Goal: Task Accomplishment & Management: Manage account settings

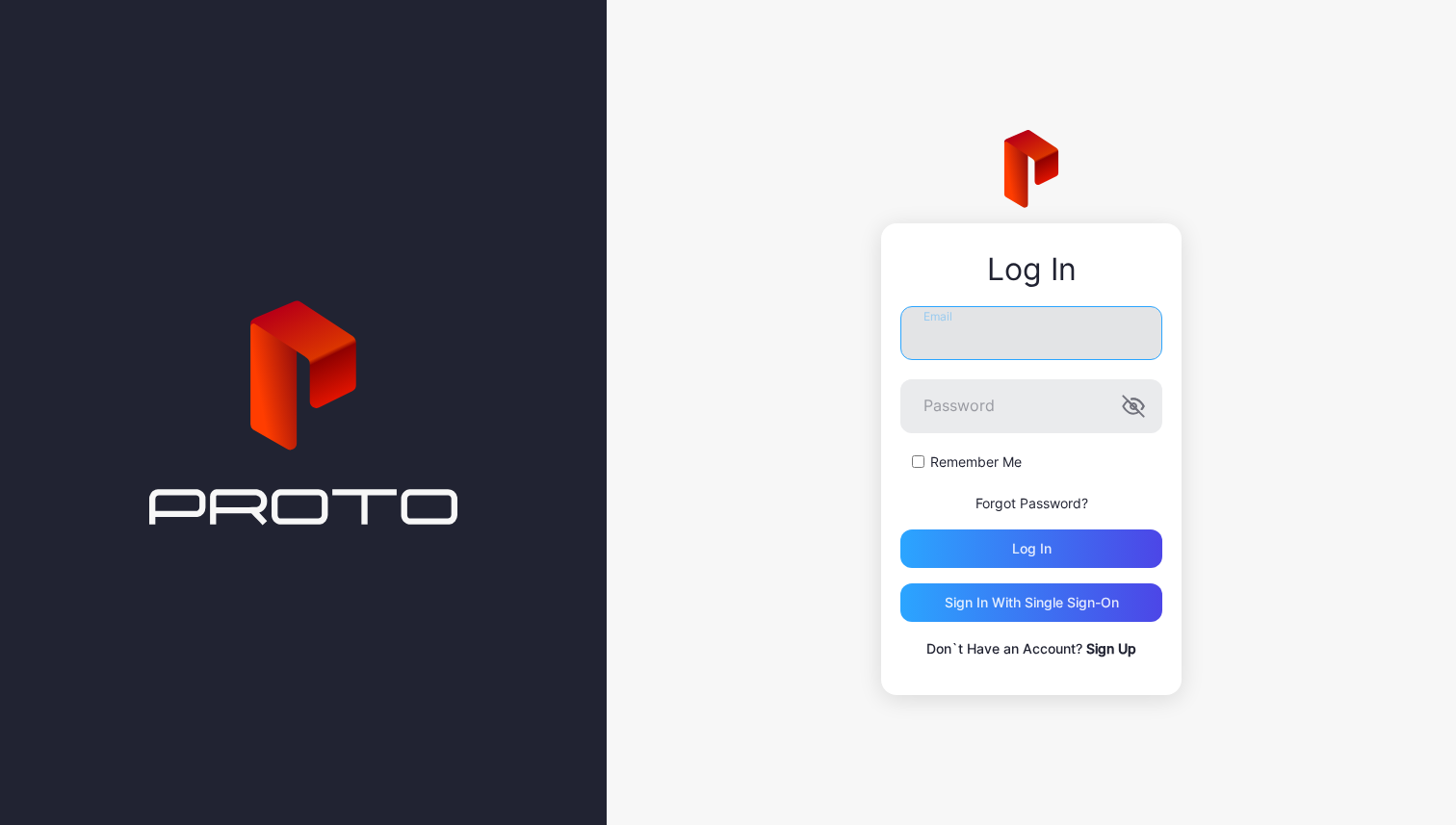
click at [1032, 349] on input "Email" at bounding box center [1032, 333] width 262 height 54
type input "*"
type input "**********"
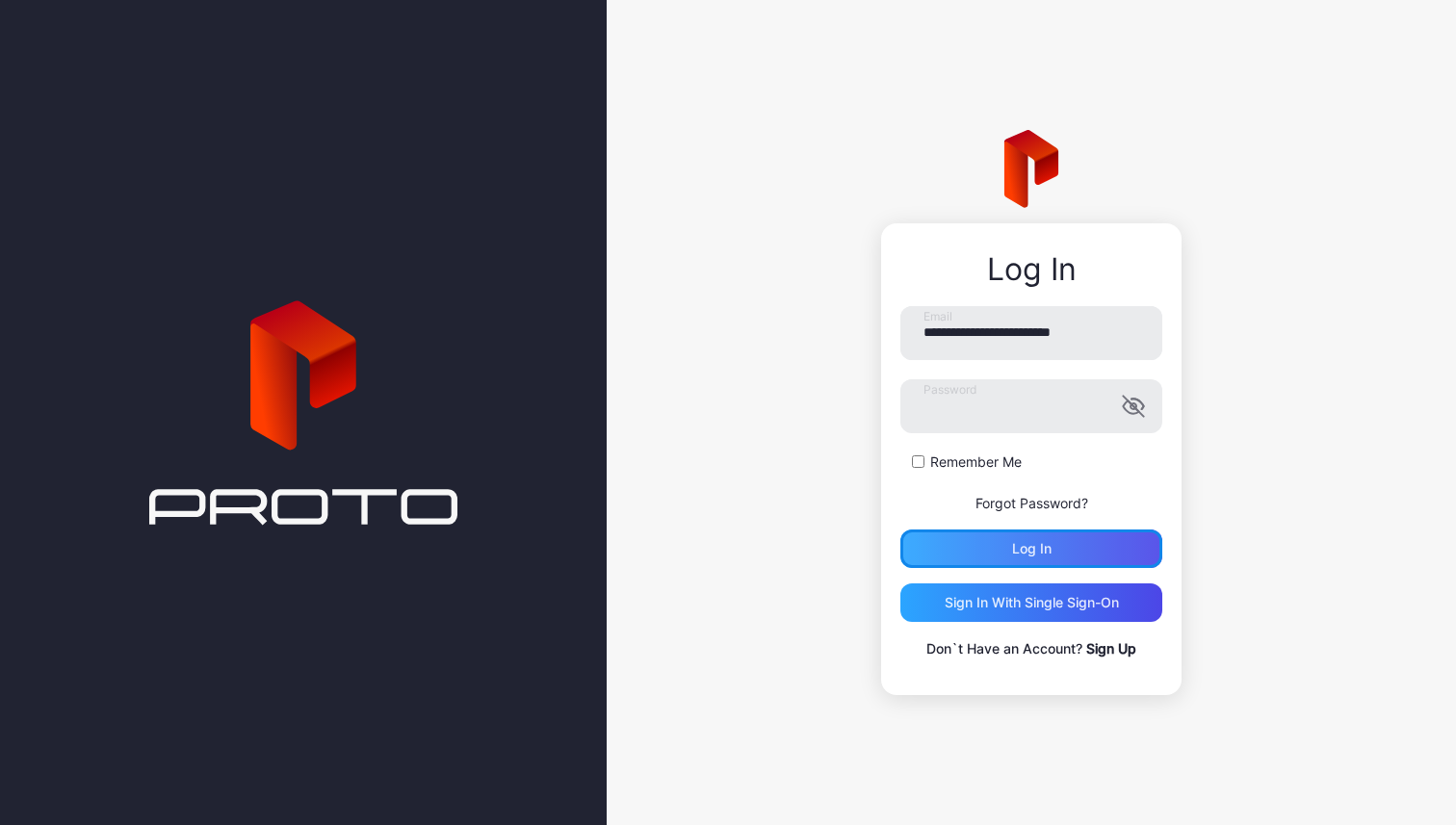
click at [1037, 555] on div "Log in" at bounding box center [1032, 549] width 40 height 16
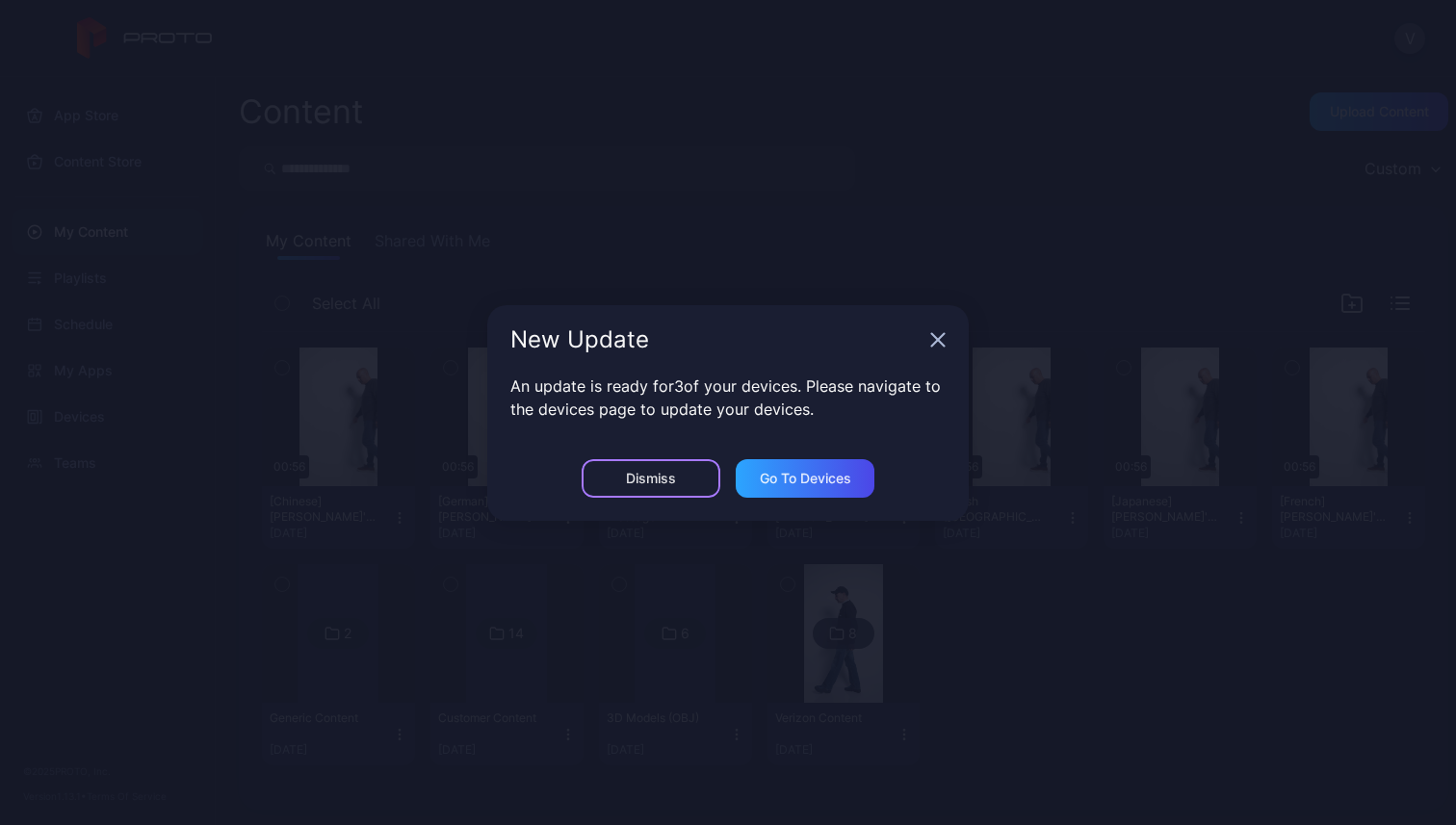
click at [689, 474] on div "Dismiss" at bounding box center [651, 479] width 139 height 39
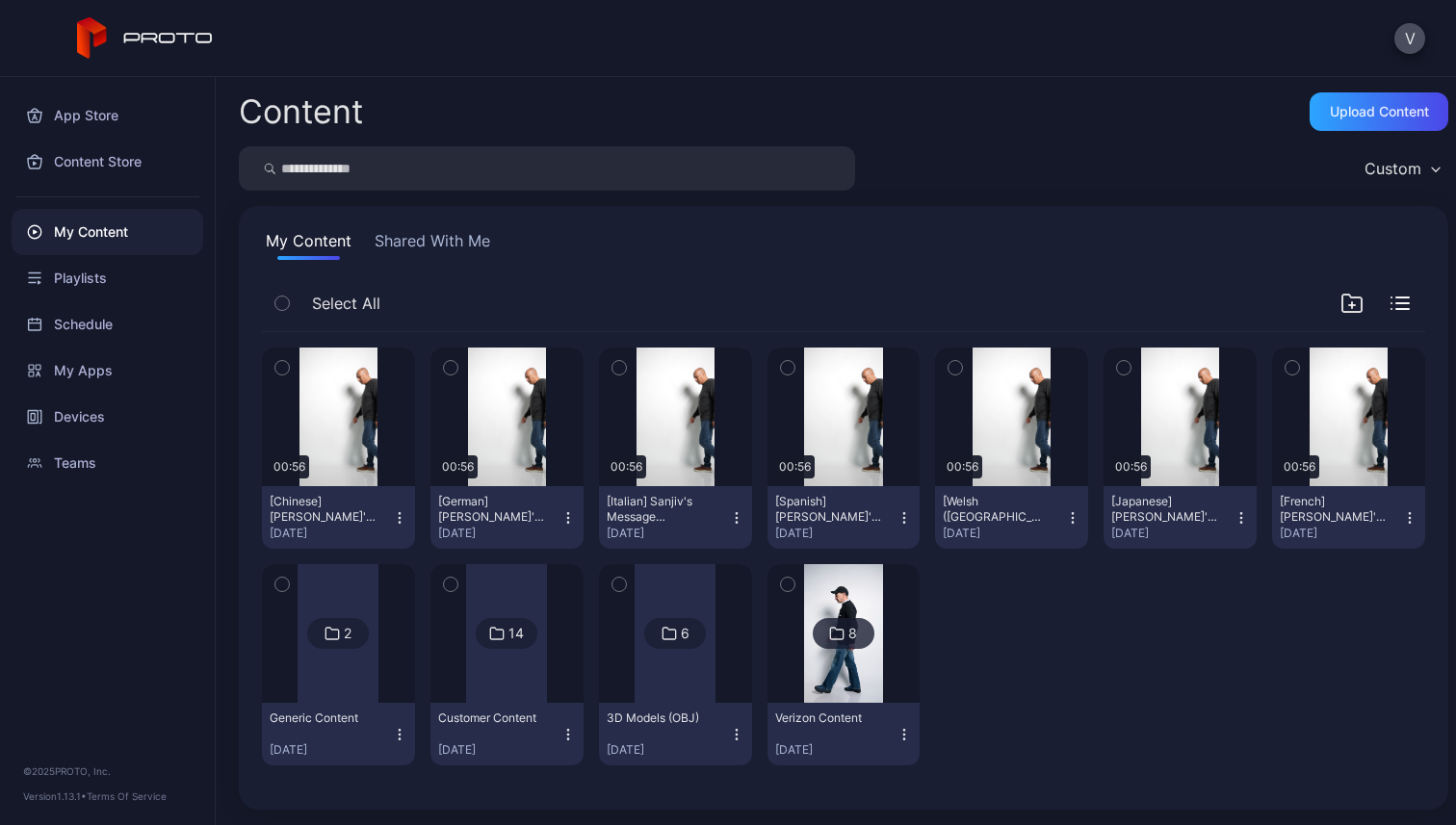
click at [108, 245] on div "My Content" at bounding box center [107, 232] width 191 height 47
click at [481, 648] on div at bounding box center [506, 634] width 81 height 139
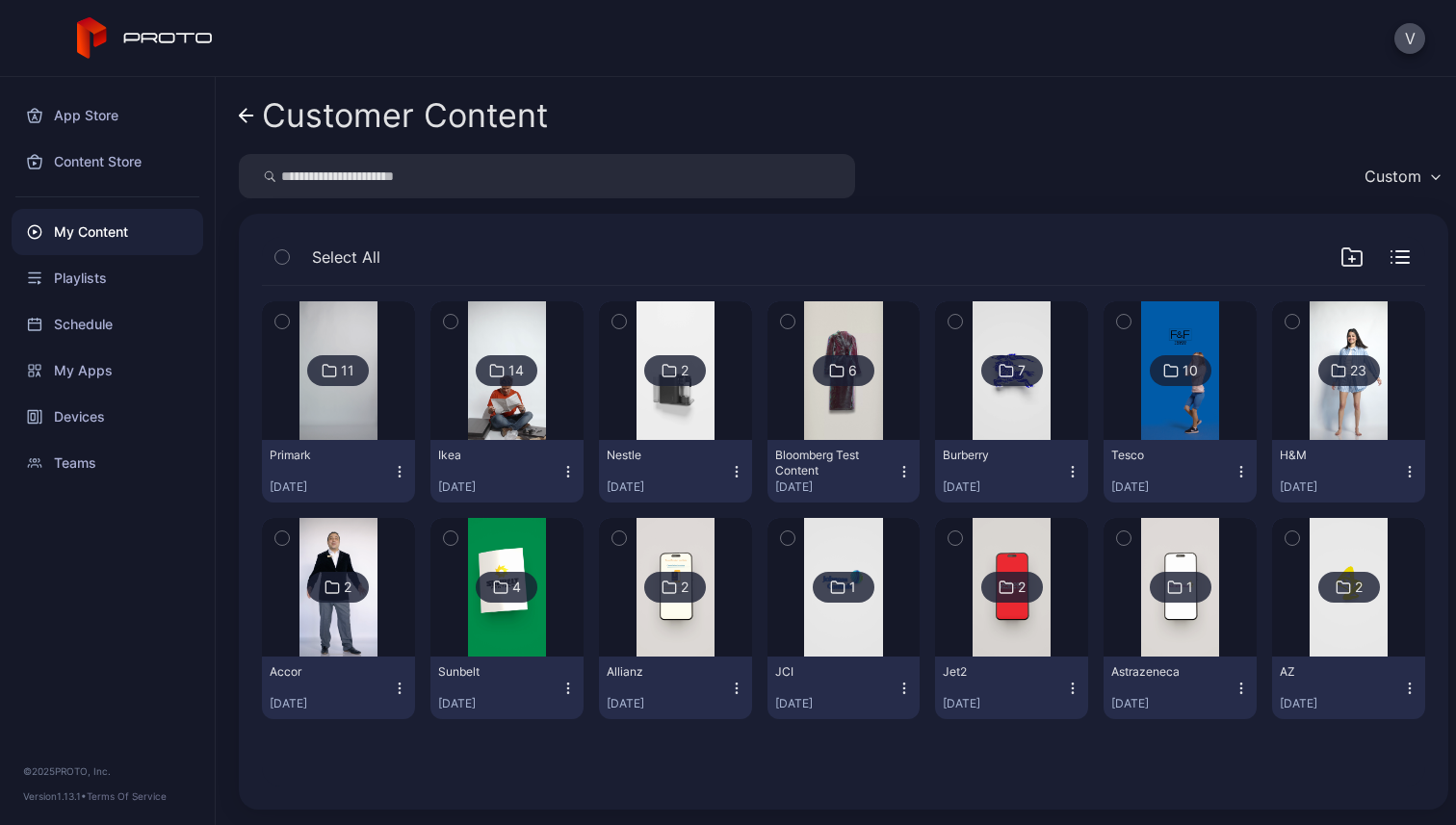
click at [1340, 256] on icon "button" at bounding box center [1352, 258] width 23 height 23
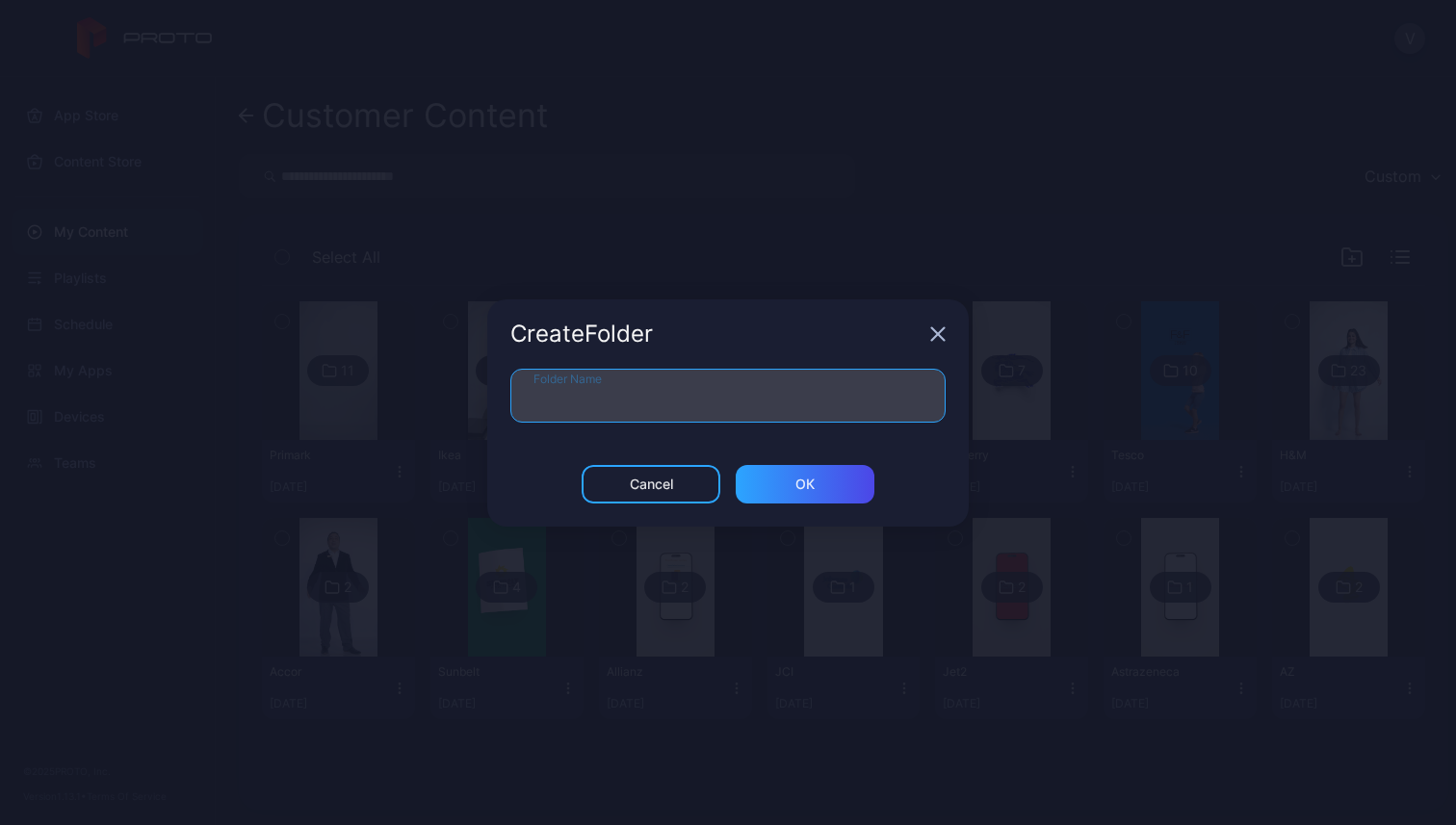
click at [725, 387] on input "Folder Name" at bounding box center [728, 396] width 435 height 54
type input "*******"
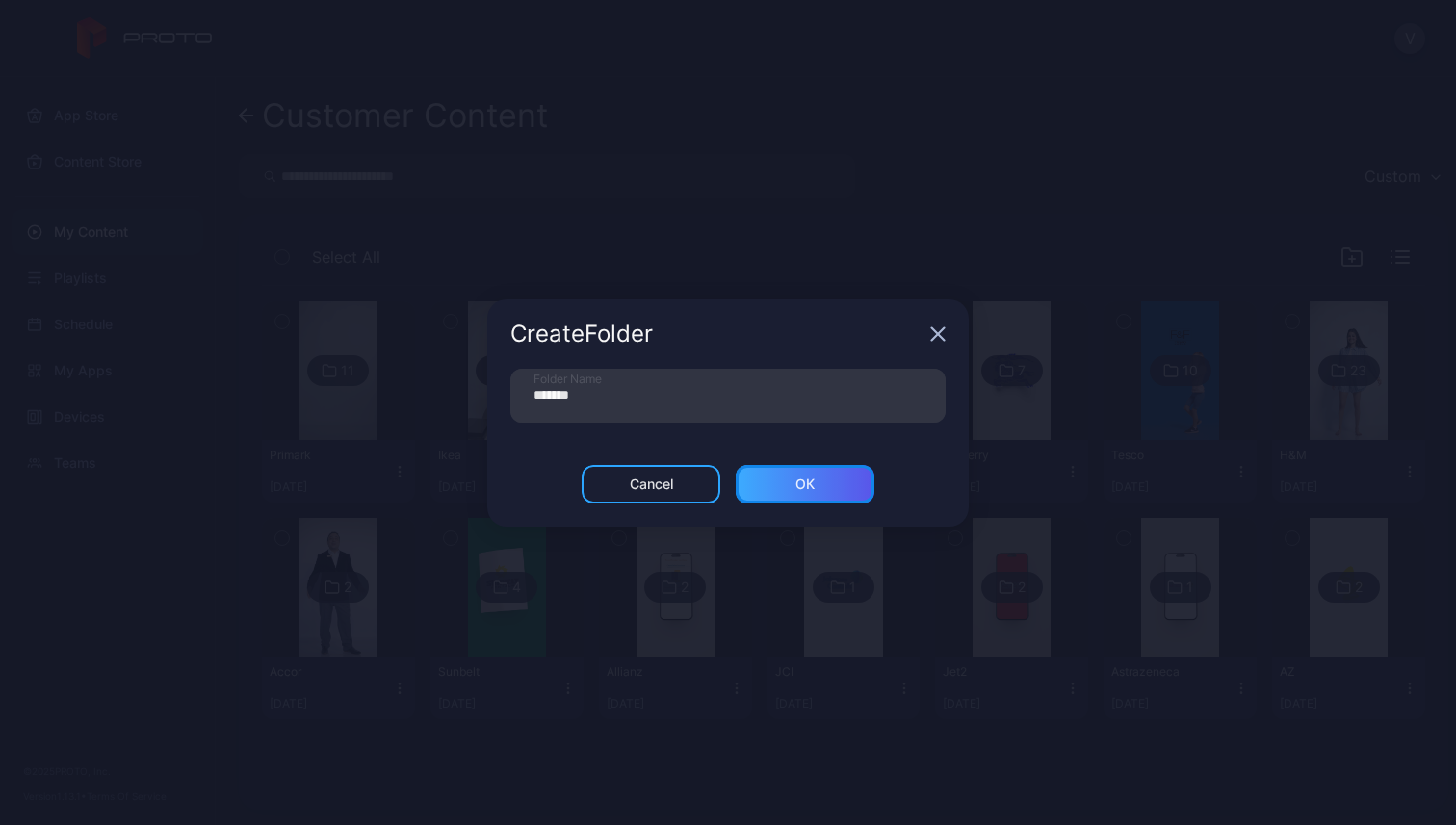
click at [794, 486] on div "ОК" at bounding box center [804, 485] width 139 height 39
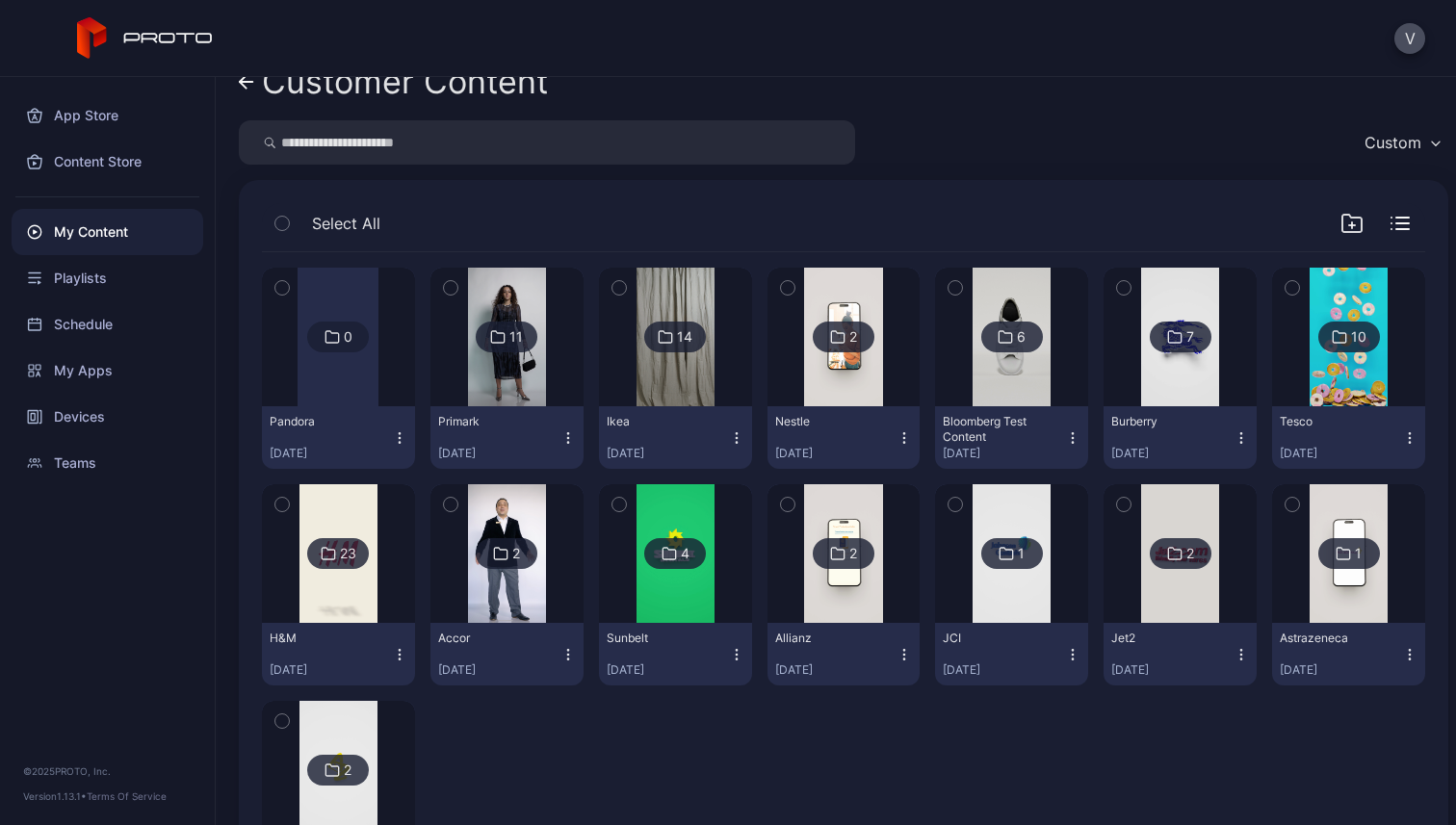
scroll to position [46, 0]
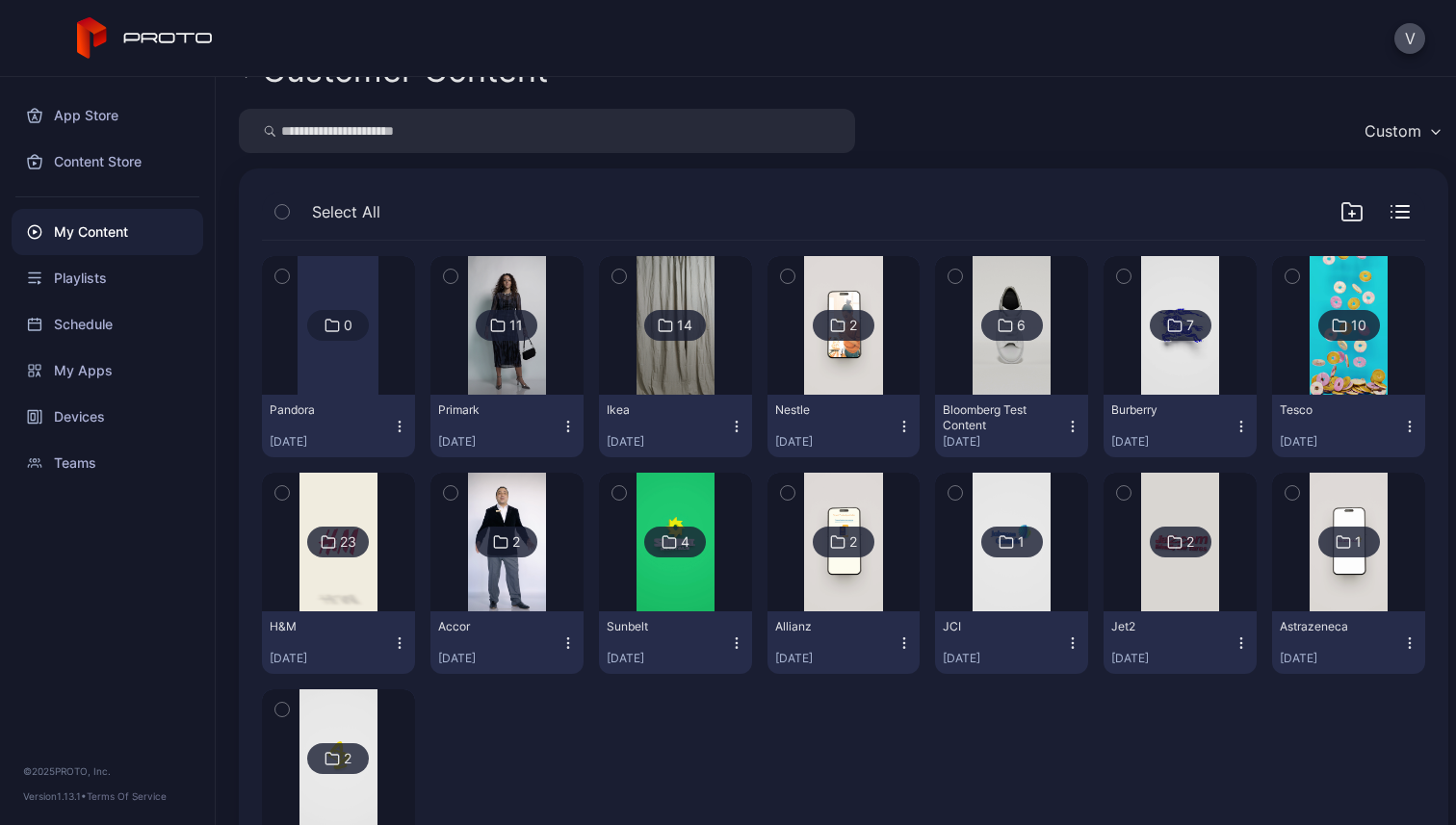
click at [344, 323] on div "0" at bounding box center [348, 326] width 9 height 17
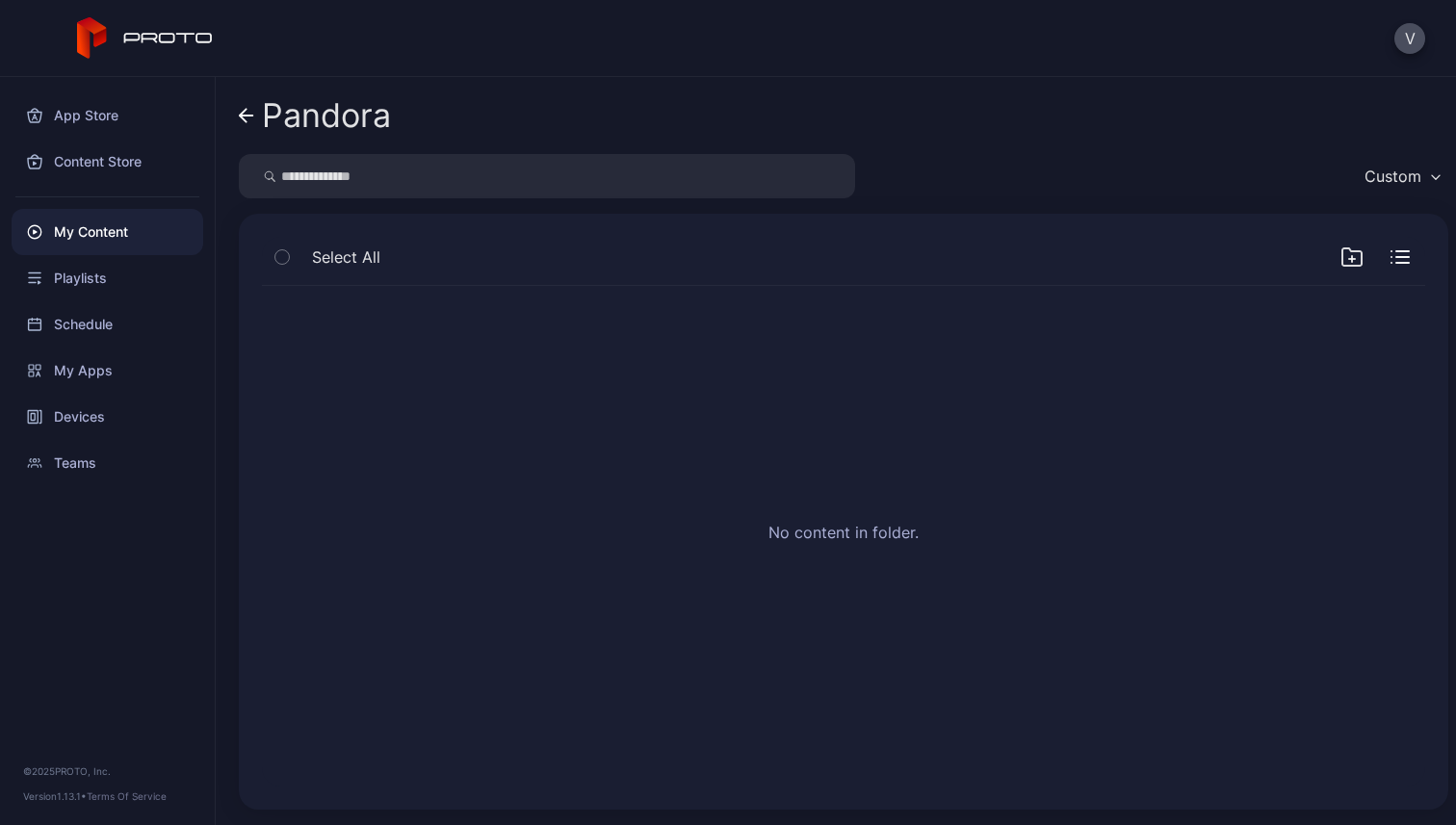
click at [76, 223] on div "My Content" at bounding box center [107, 232] width 191 height 47
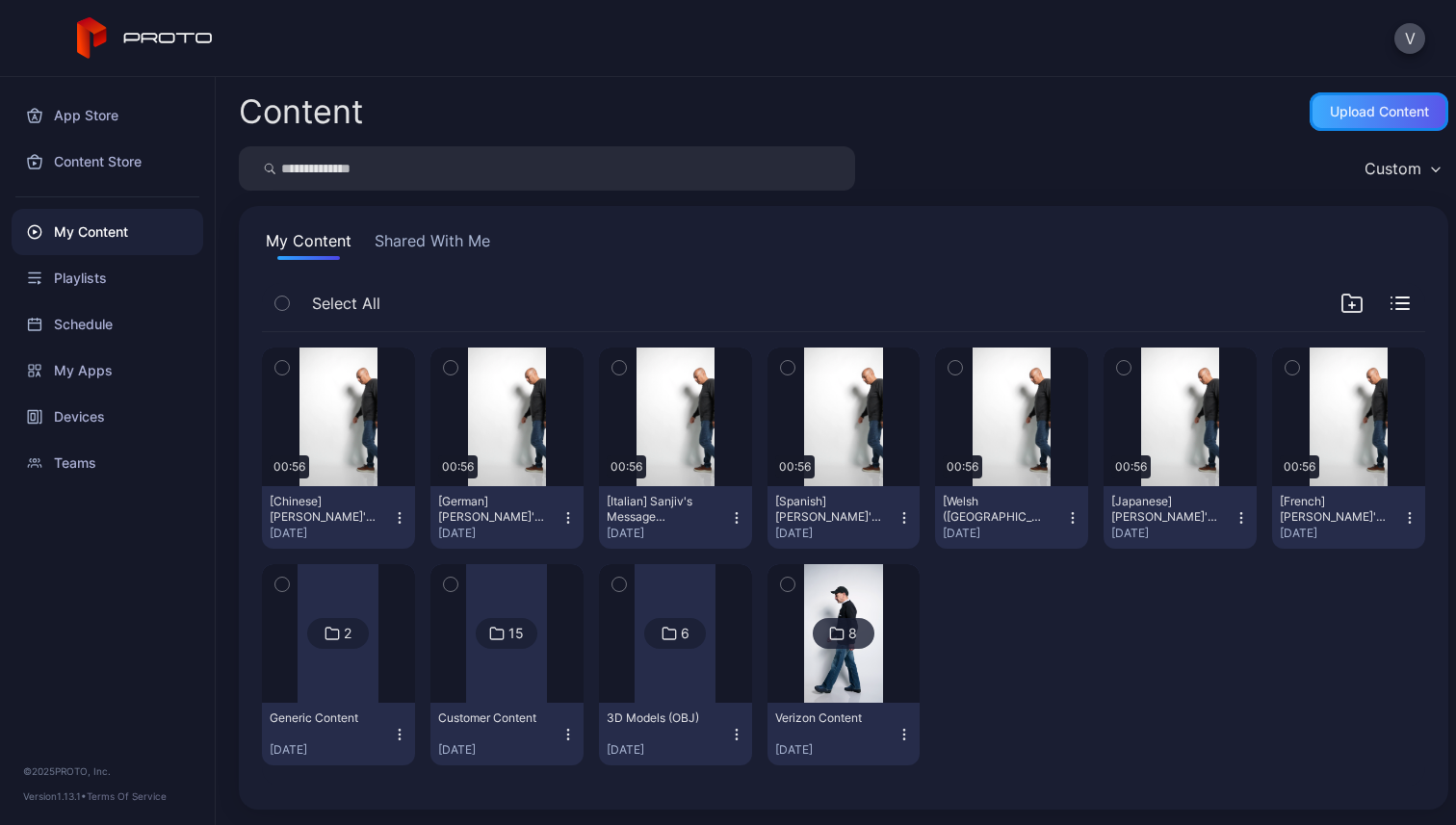
click at [1337, 112] on div "Upload Content" at bounding box center [1379, 112] width 99 height 16
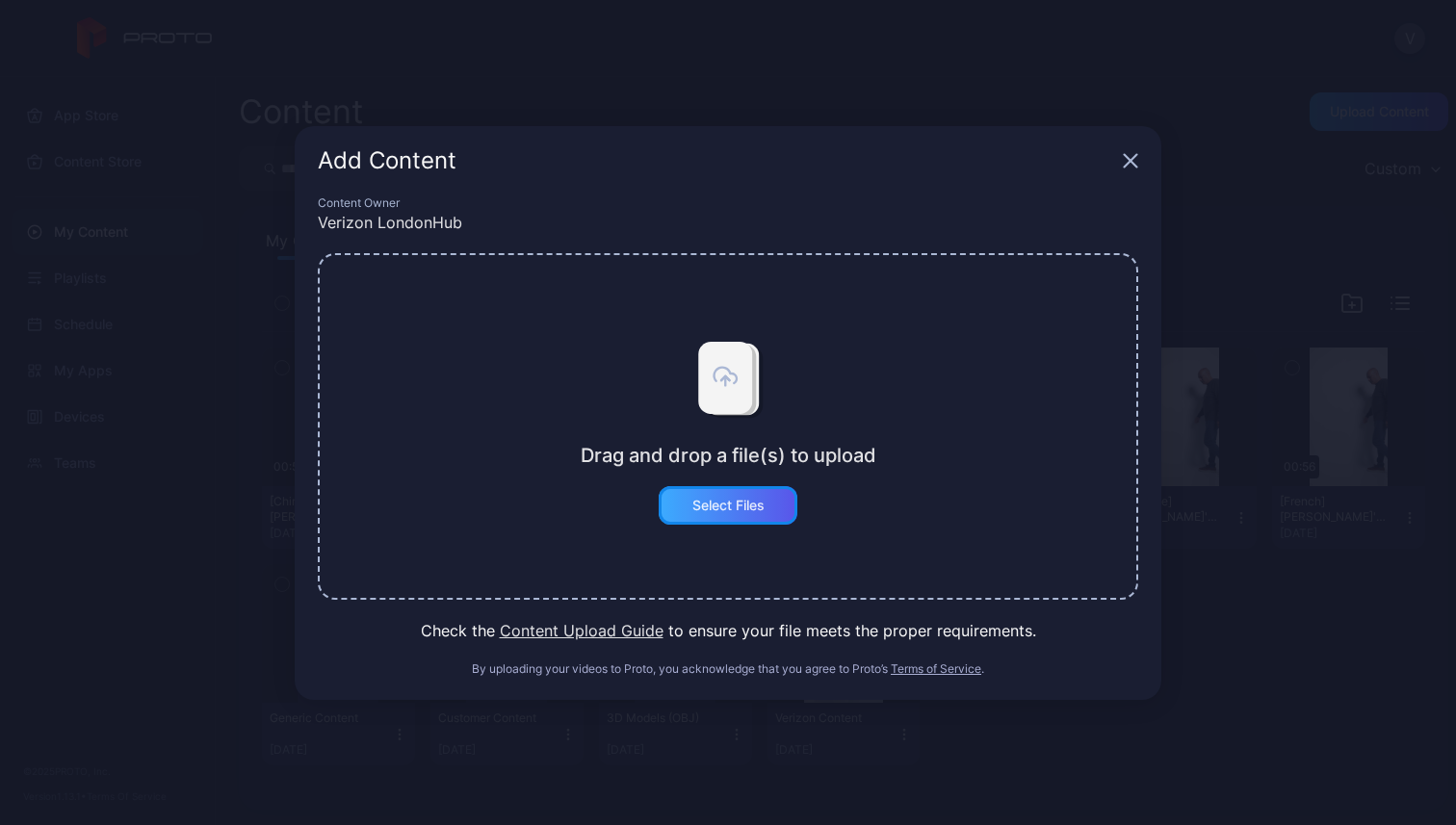
click at [704, 499] on div "Select Files" at bounding box center [728, 505] width 72 height 16
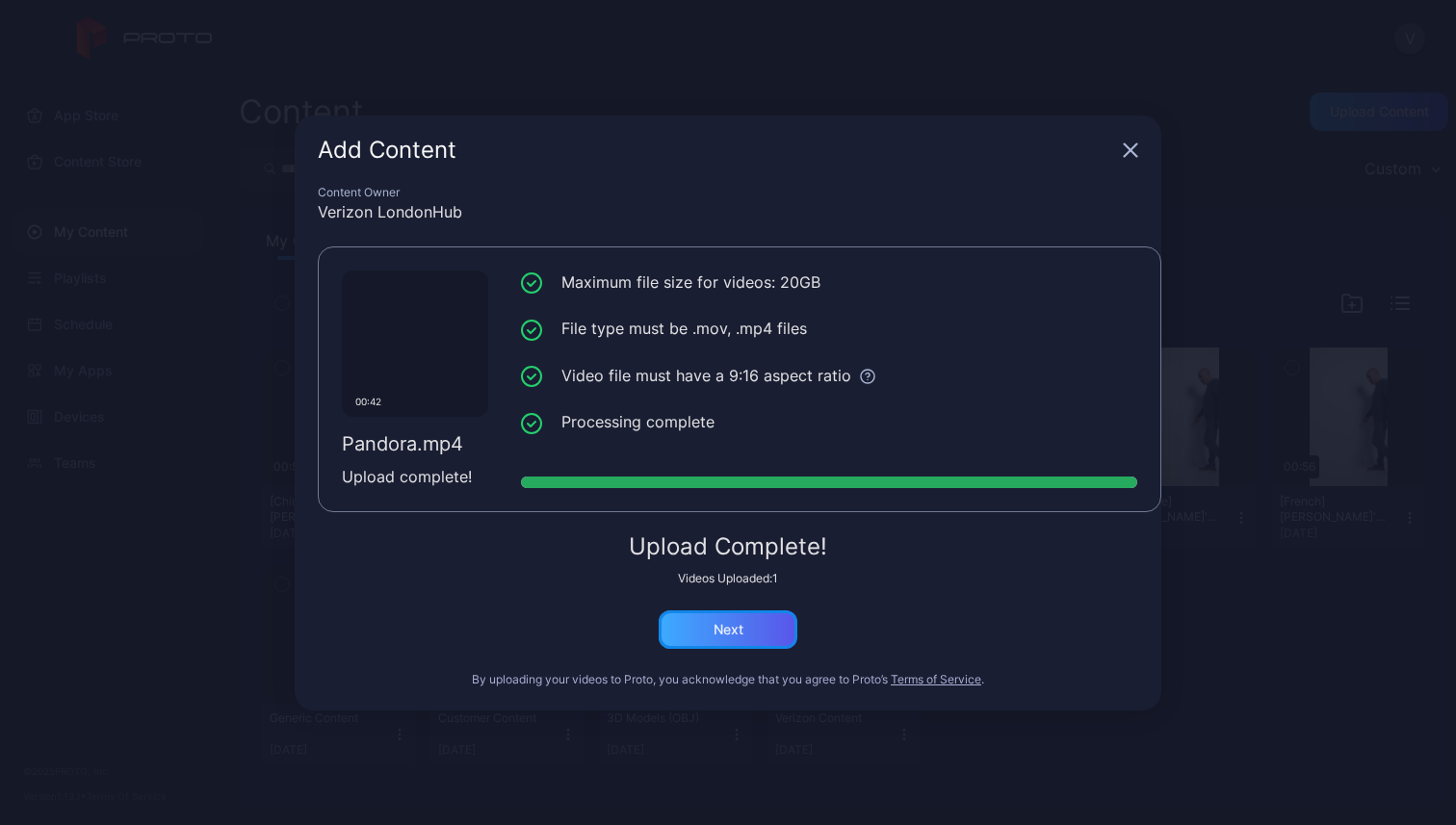
click at [737, 633] on div "Next" at bounding box center [728, 630] width 30 height 16
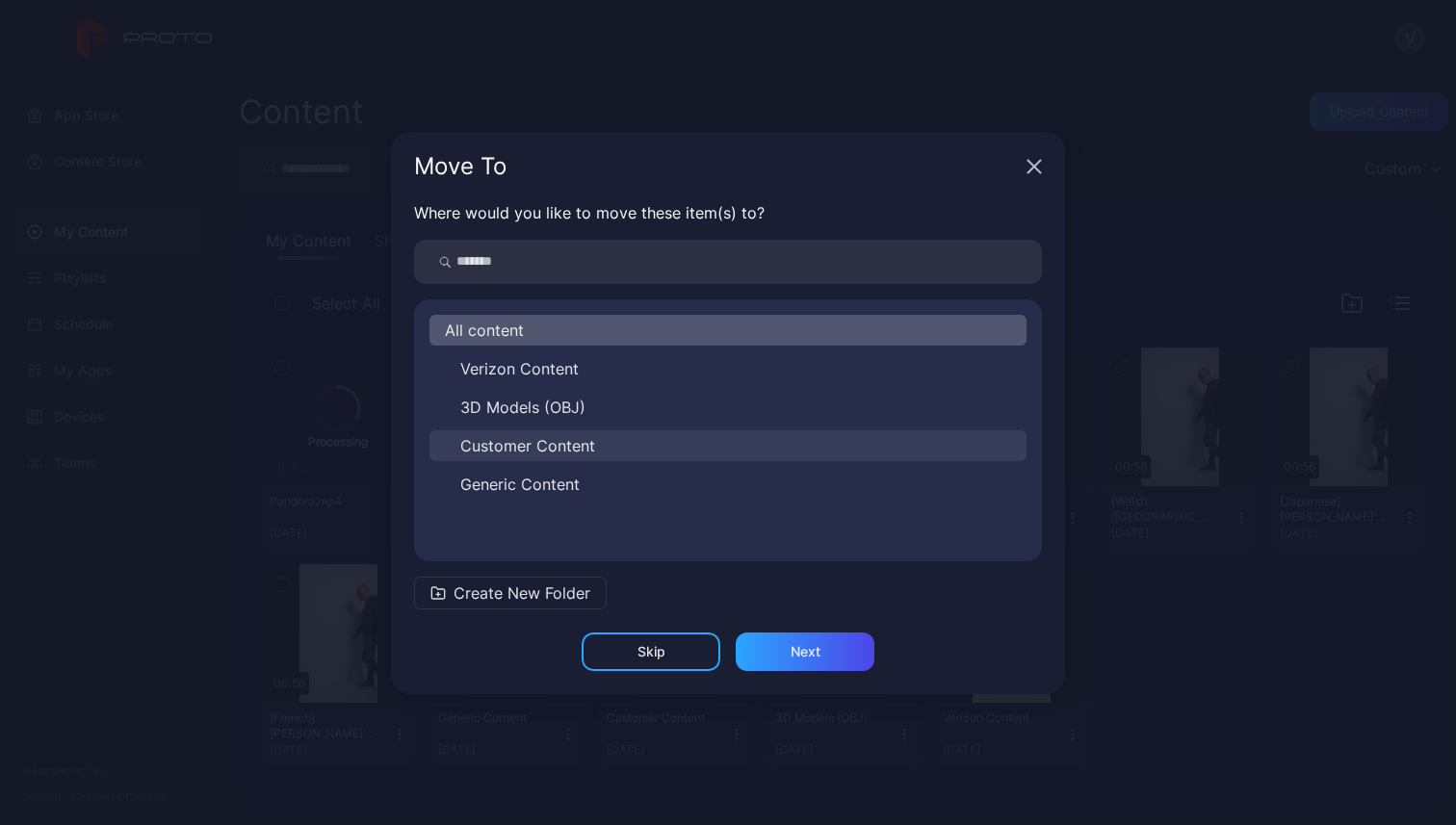
click at [551, 445] on span "Customer Content" at bounding box center [527, 446] width 135 height 23
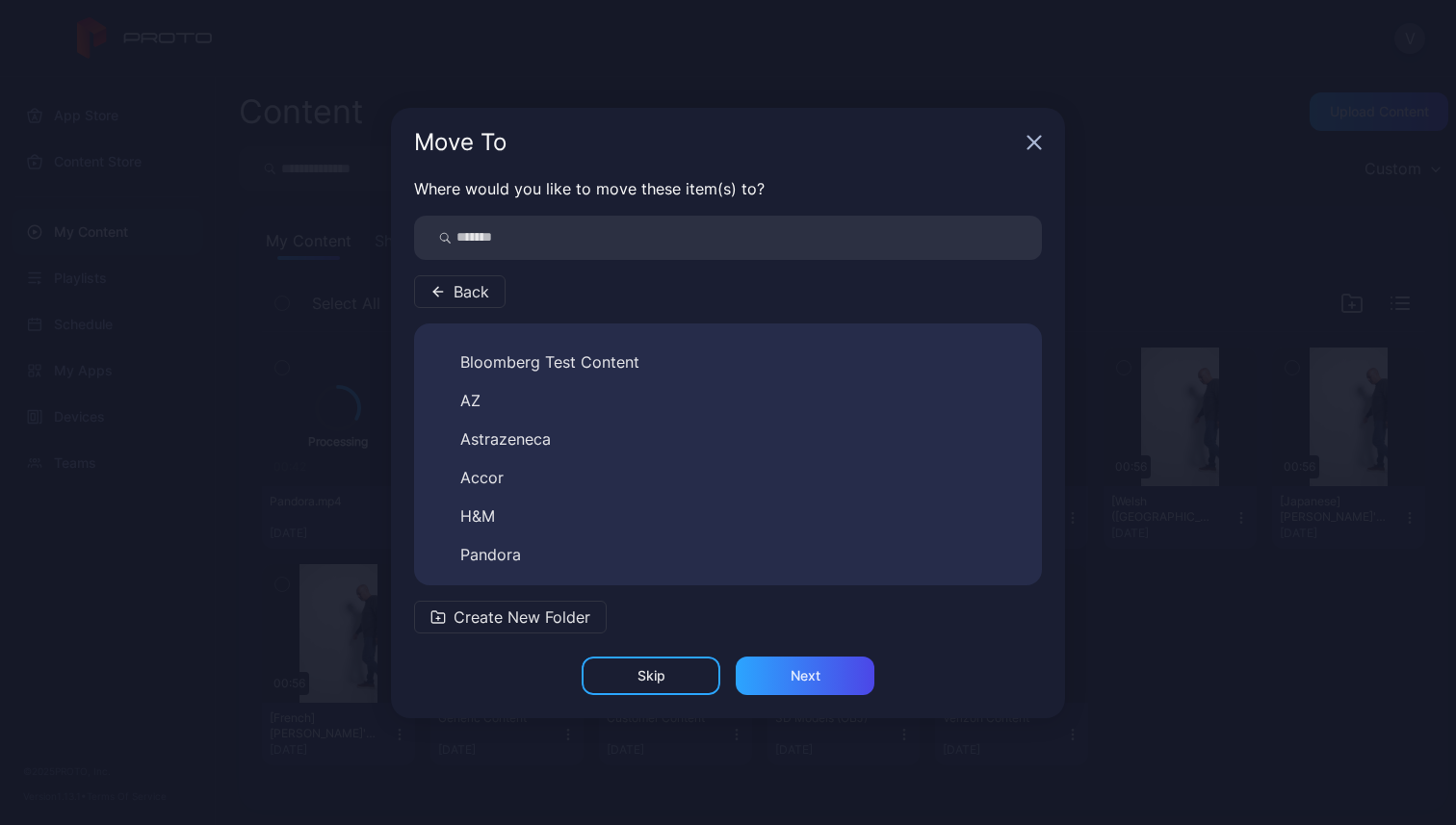
scroll to position [374, 0]
click at [519, 558] on span "Pandora" at bounding box center [491, 559] width 60 height 23
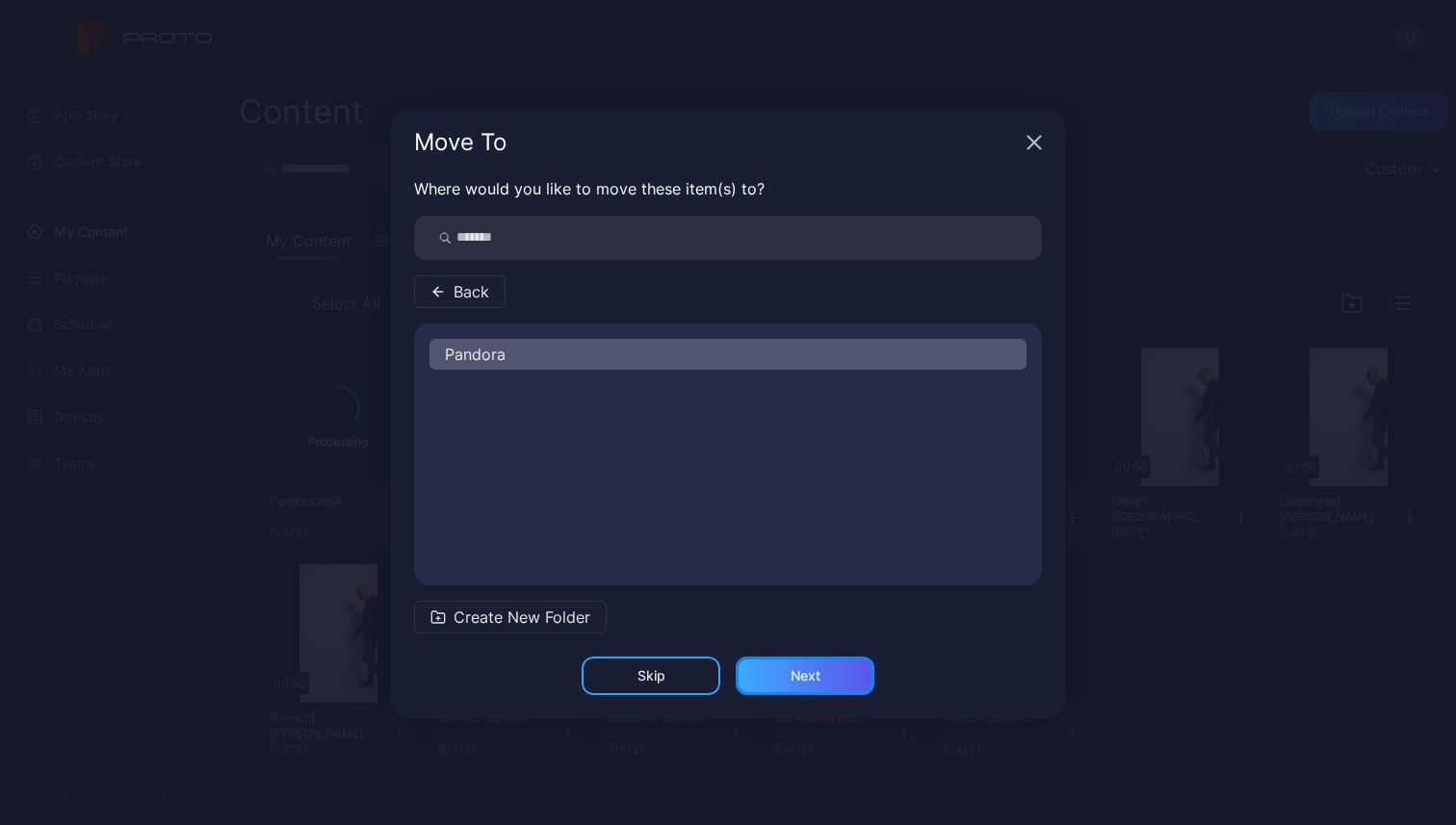
click at [775, 660] on div "Next" at bounding box center [804, 676] width 139 height 39
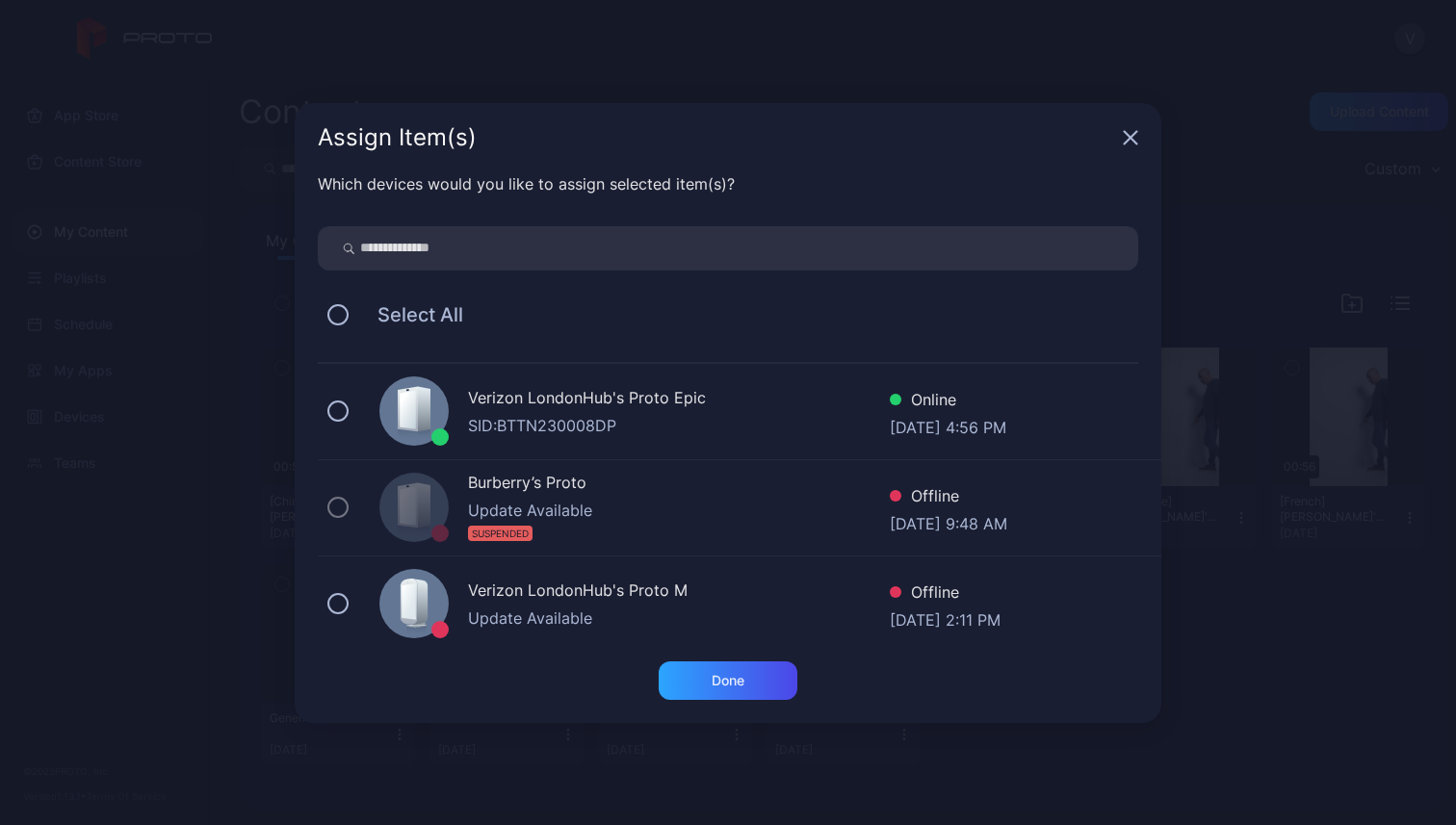
click at [513, 407] on div "Verizon LondonHub's Proto Epic" at bounding box center [679, 399] width 422 height 28
click at [662, 600] on div "Verizon LondonHub's Proto M" at bounding box center [679, 593] width 422 height 28
click at [680, 670] on div "Done" at bounding box center [728, 681] width 139 height 39
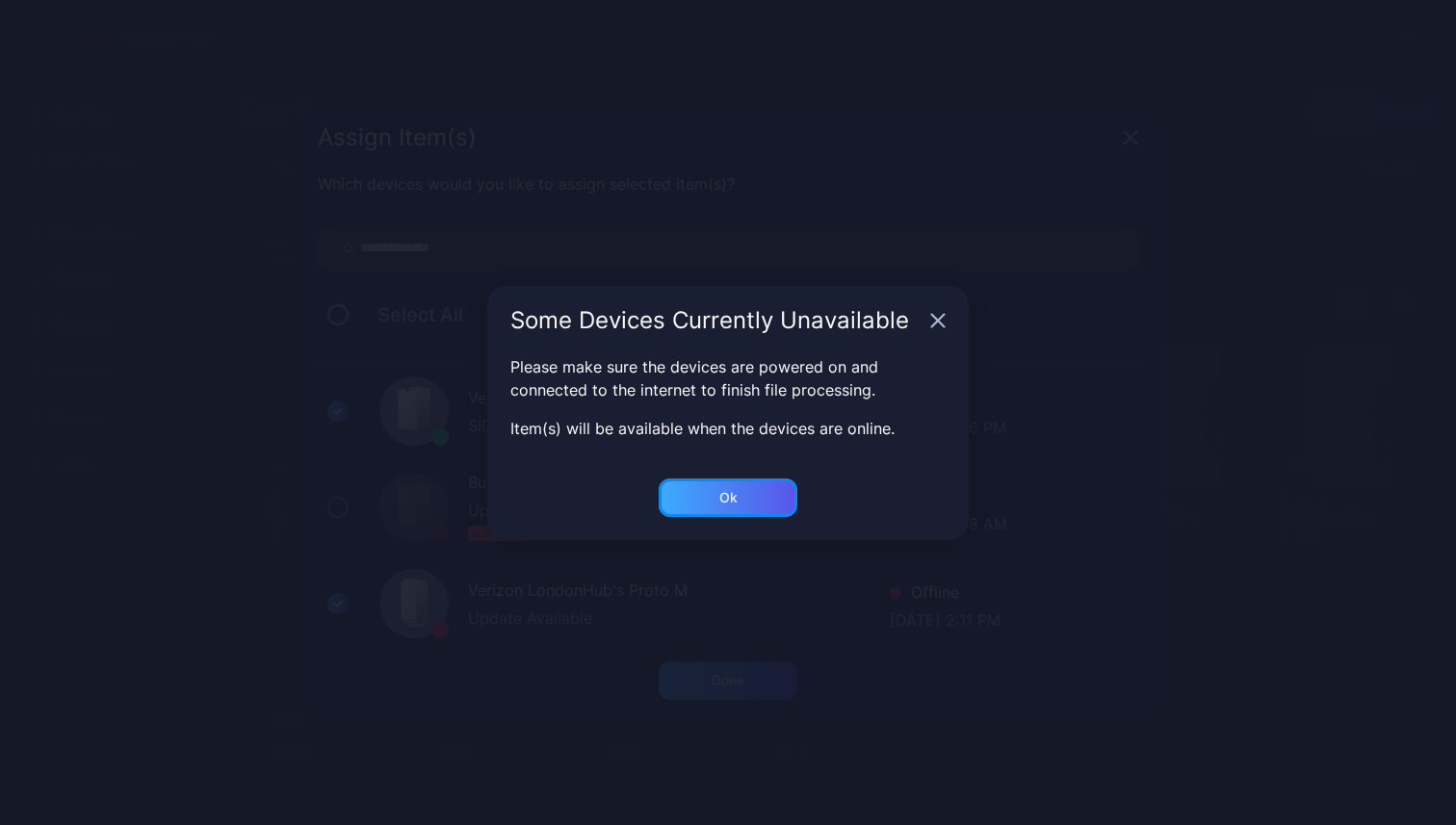
click at [739, 502] on div "Ok" at bounding box center [728, 498] width 139 height 39
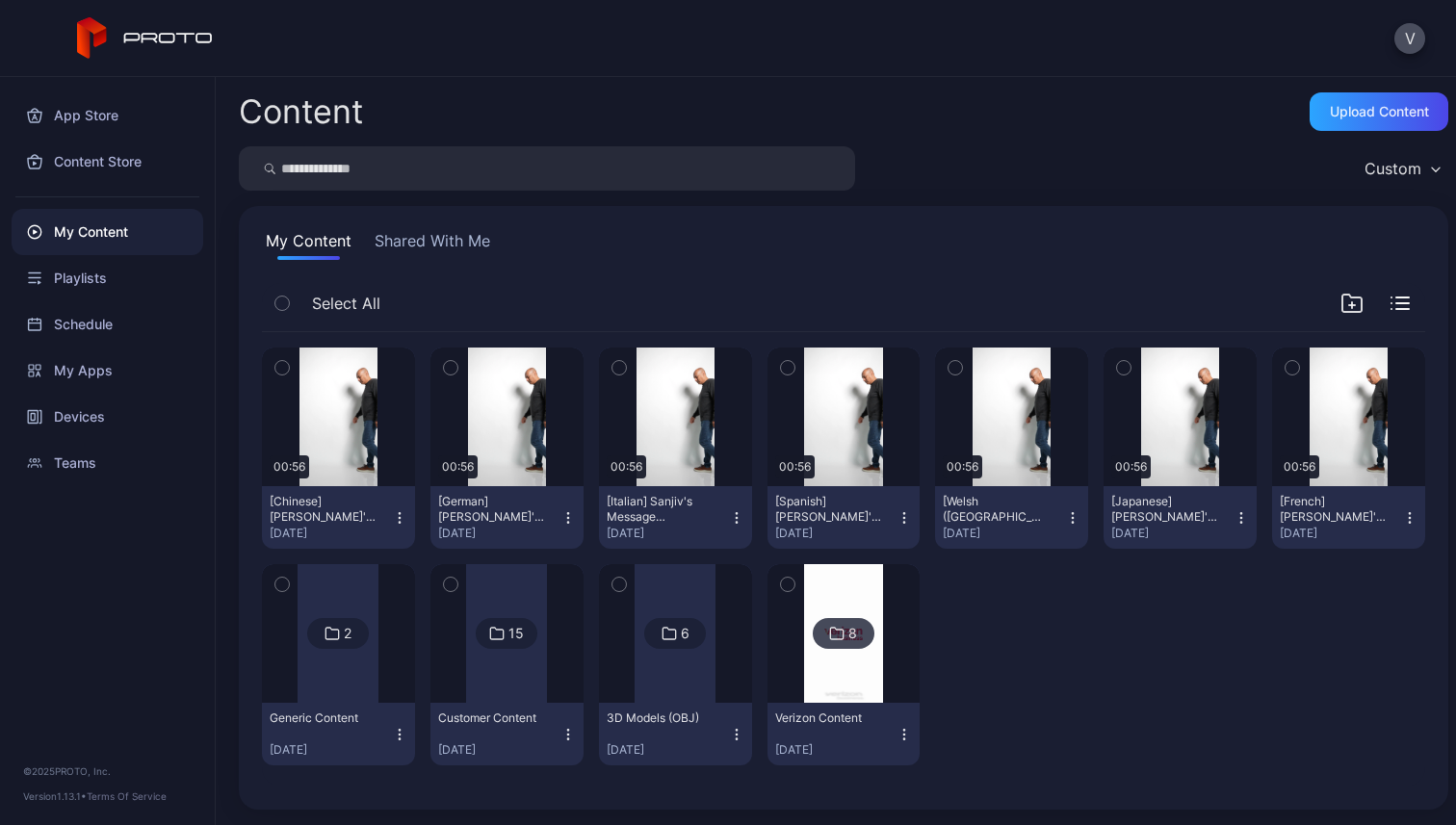
click at [508, 637] on div "15" at bounding box center [516, 634] width 16 height 17
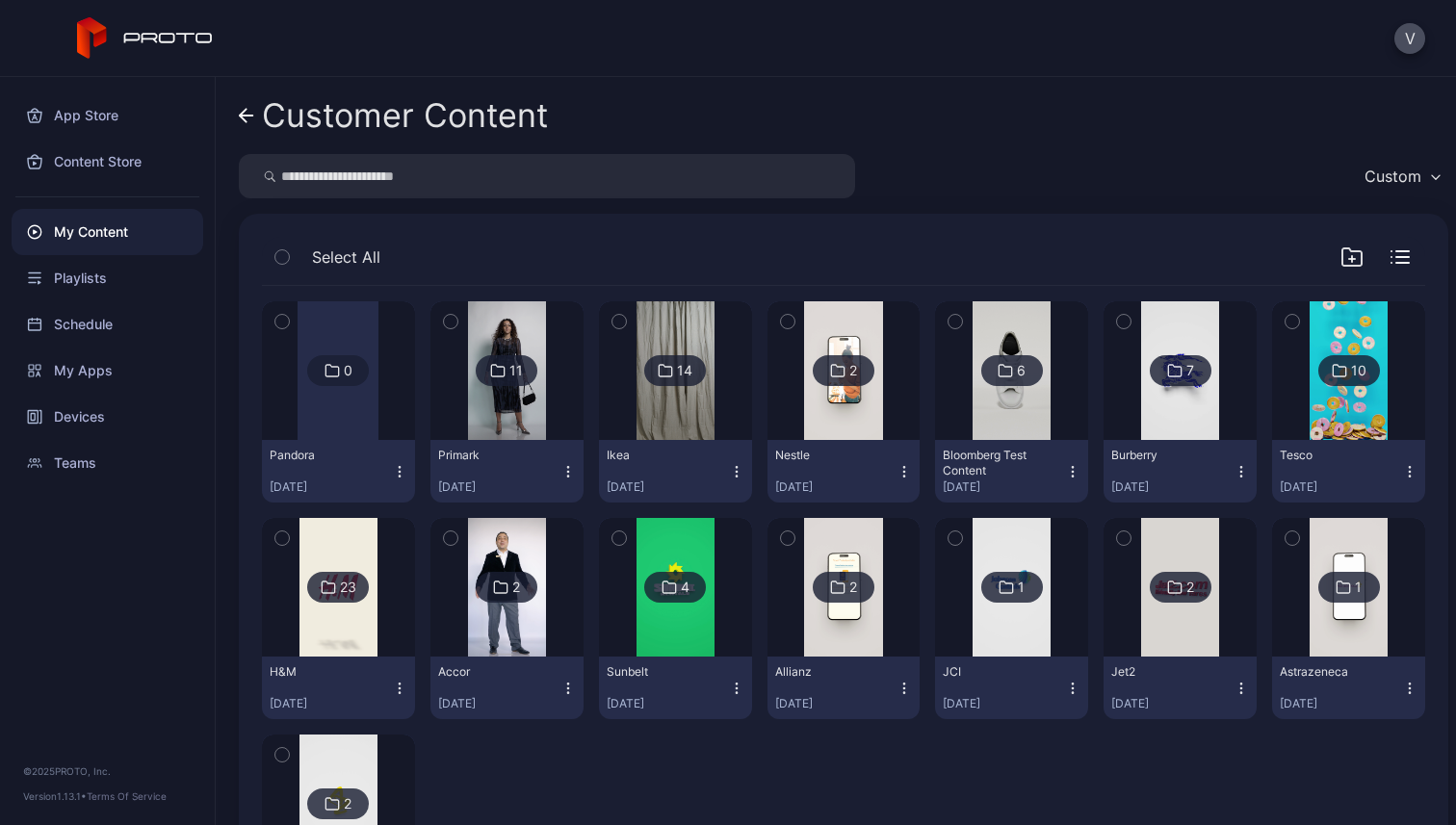
scroll to position [1, 0]
click at [344, 378] on div "0" at bounding box center [348, 370] width 9 height 17
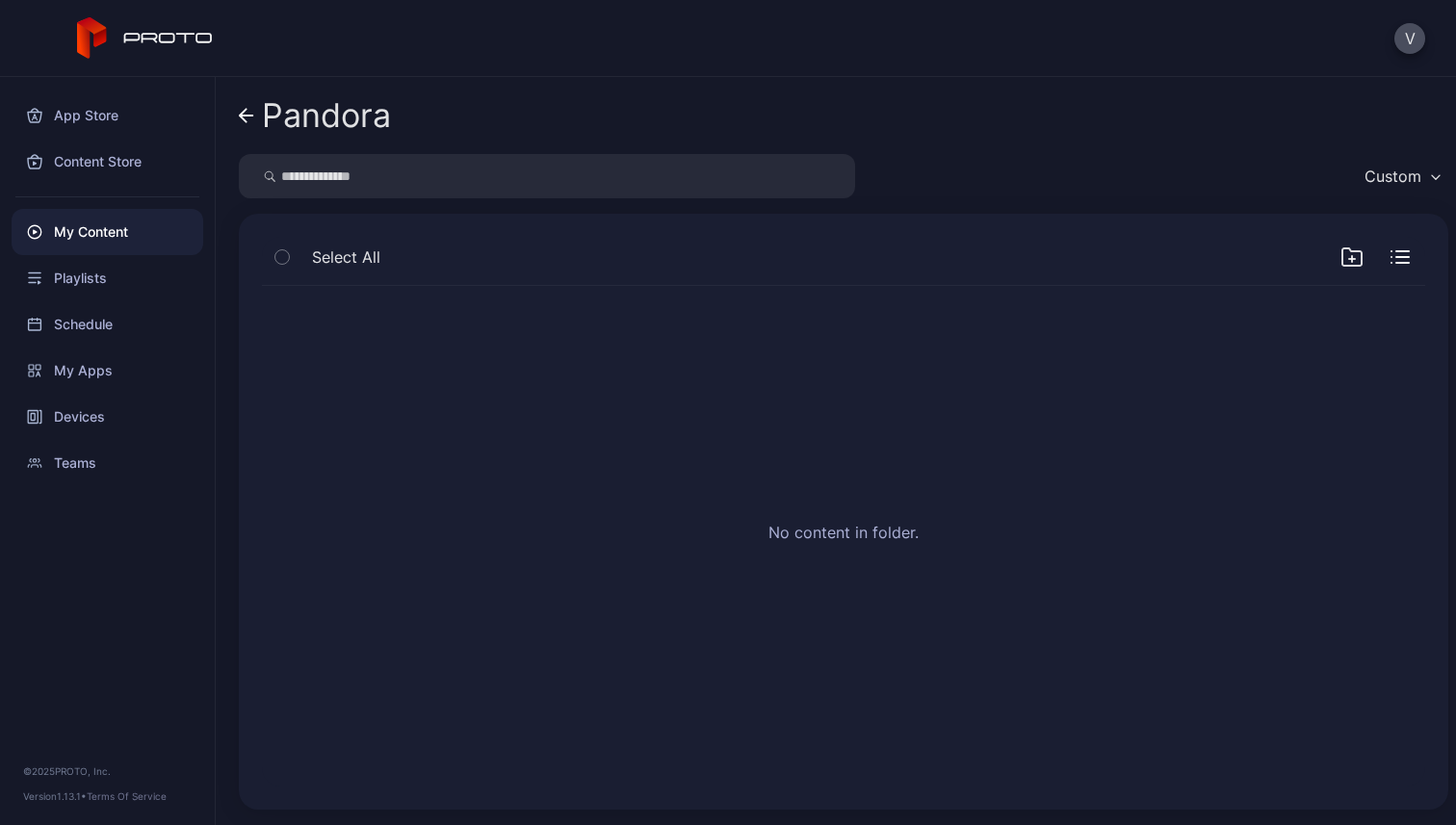
click at [97, 229] on div "My Content" at bounding box center [107, 232] width 191 height 47
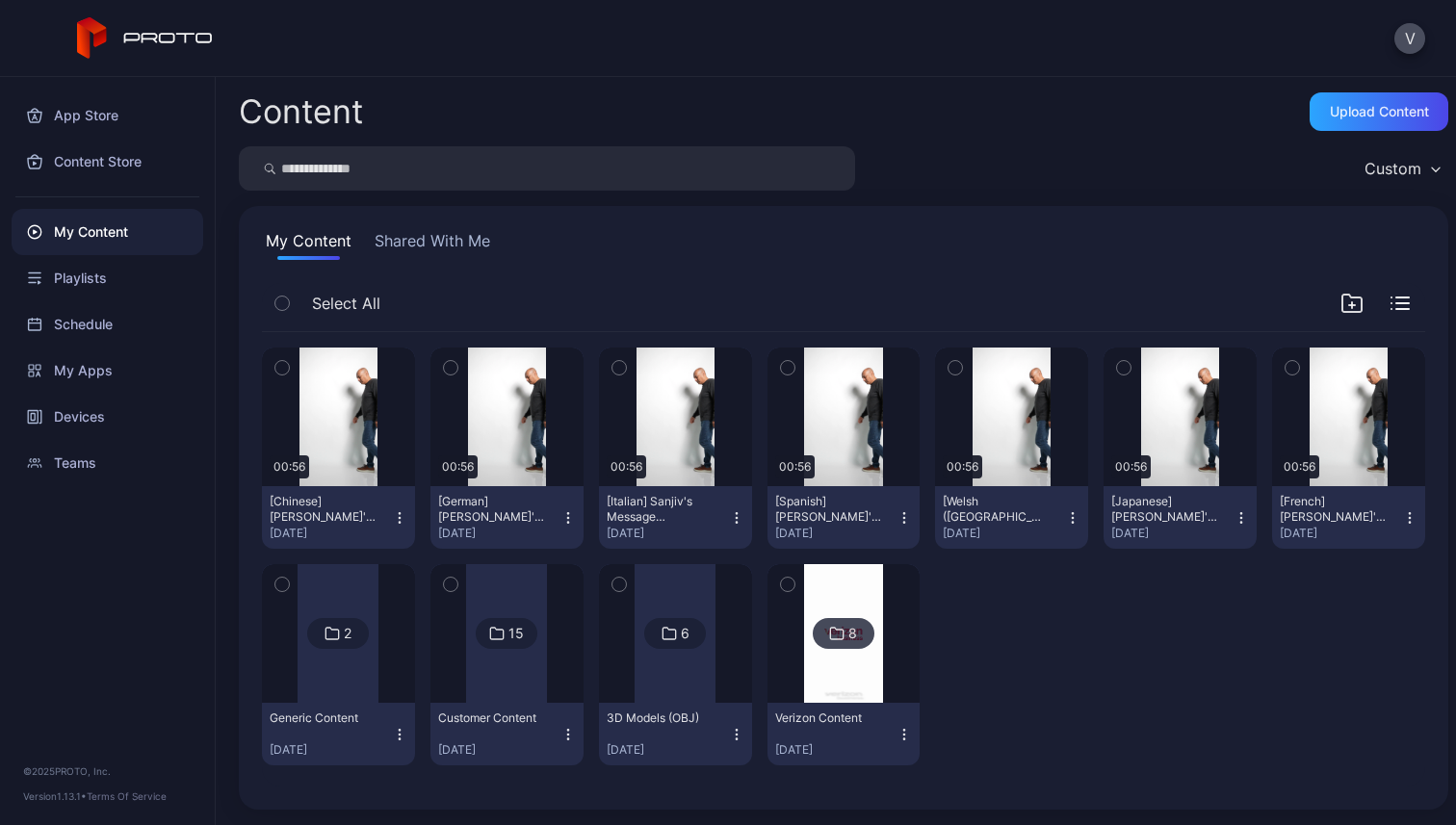
click at [508, 638] on div "15" at bounding box center [516, 634] width 16 height 17
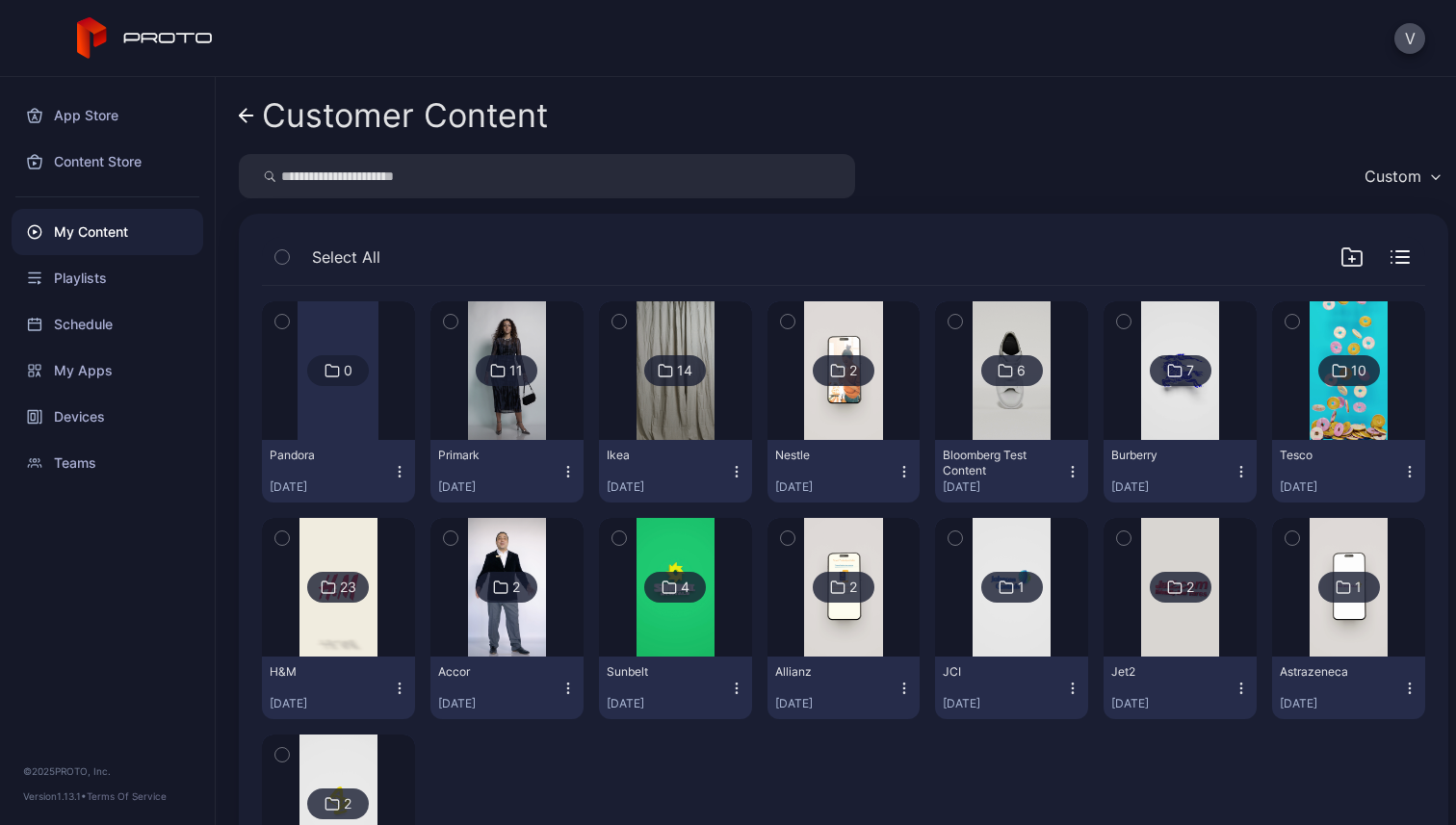
scroll to position [1, 0]
click at [338, 374] on div "0" at bounding box center [337, 370] width 61 height 31
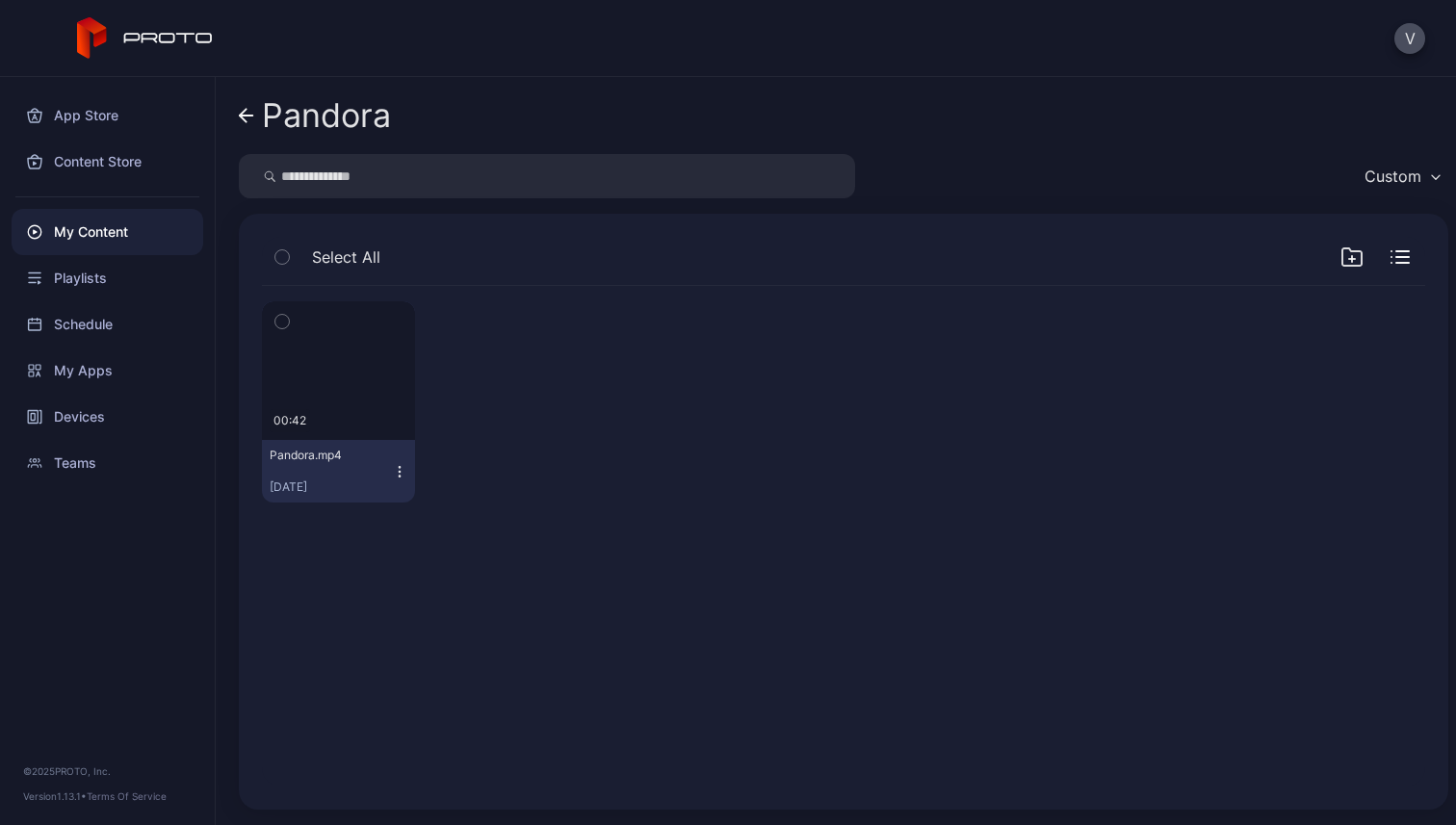
click at [392, 471] on icon "button" at bounding box center [399, 472] width 16 height 16
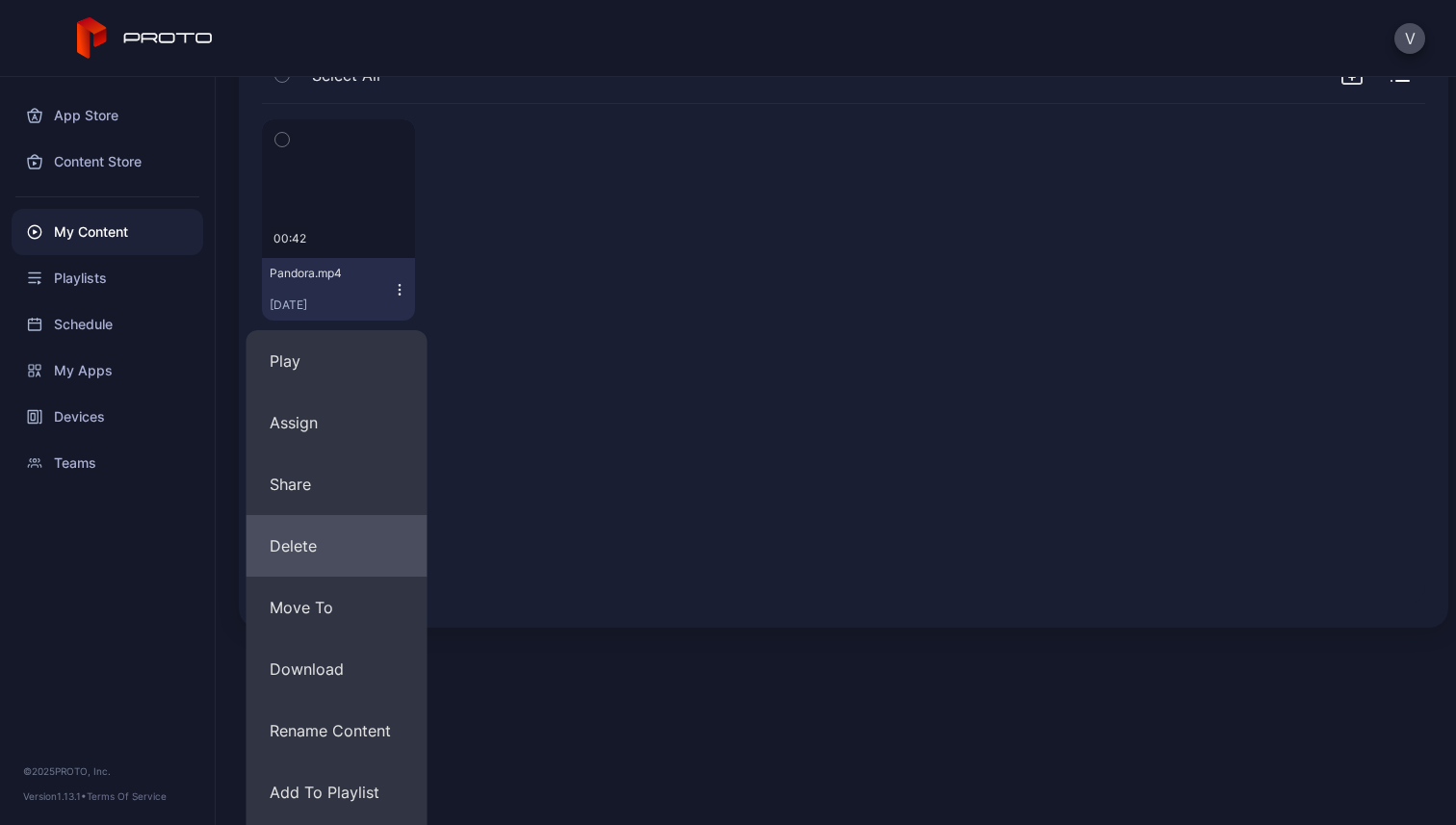
scroll to position [178, 0]
click at [355, 544] on button "Delete" at bounding box center [337, 549] width 181 height 61
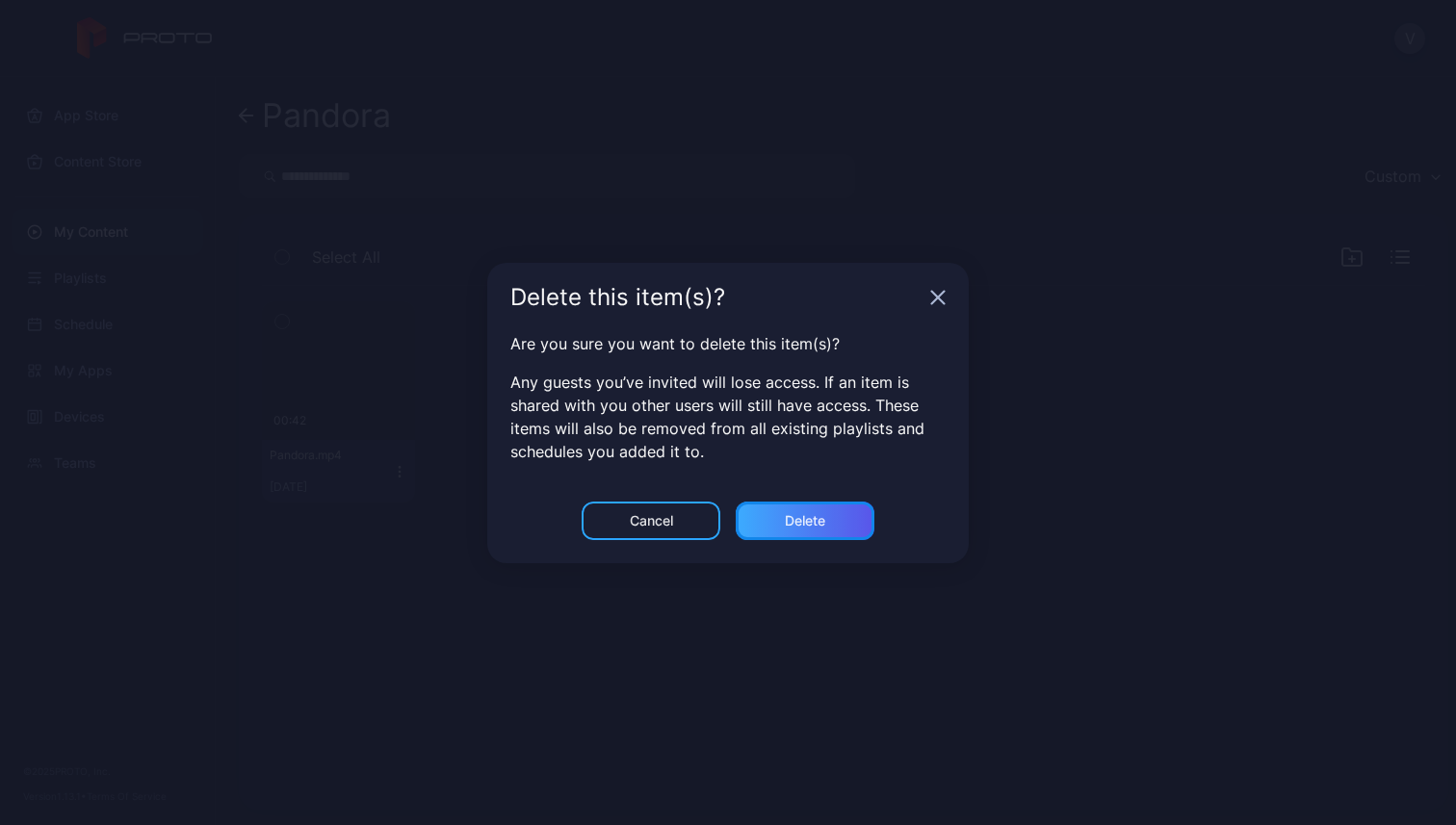
click at [785, 520] on div "Delete" at bounding box center [805, 521] width 41 height 16
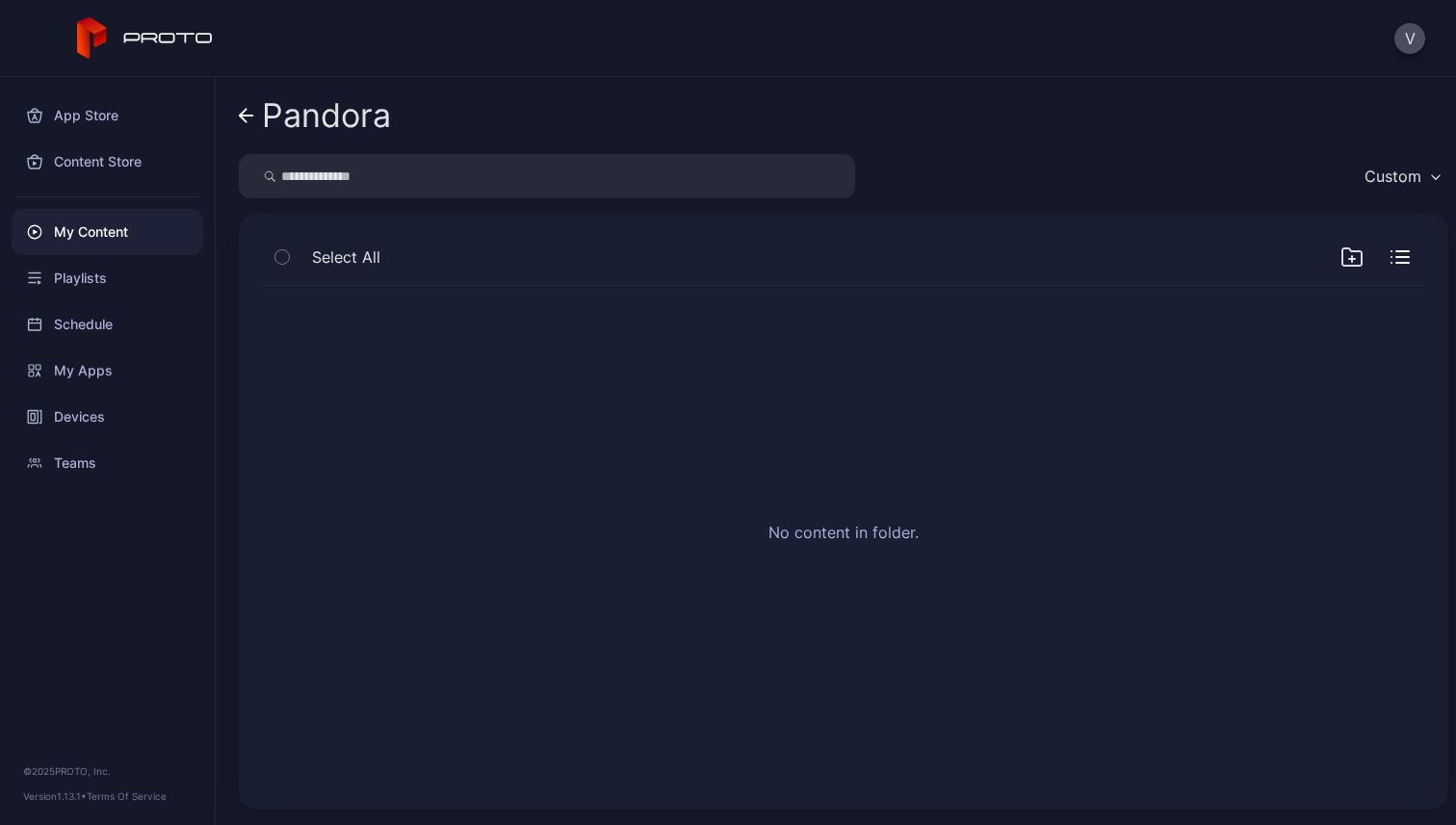
click at [254, 124] on link "Pandora" at bounding box center [315, 116] width 152 height 47
click at [254, 124] on link "Customer Content" at bounding box center [393, 116] width 309 height 47
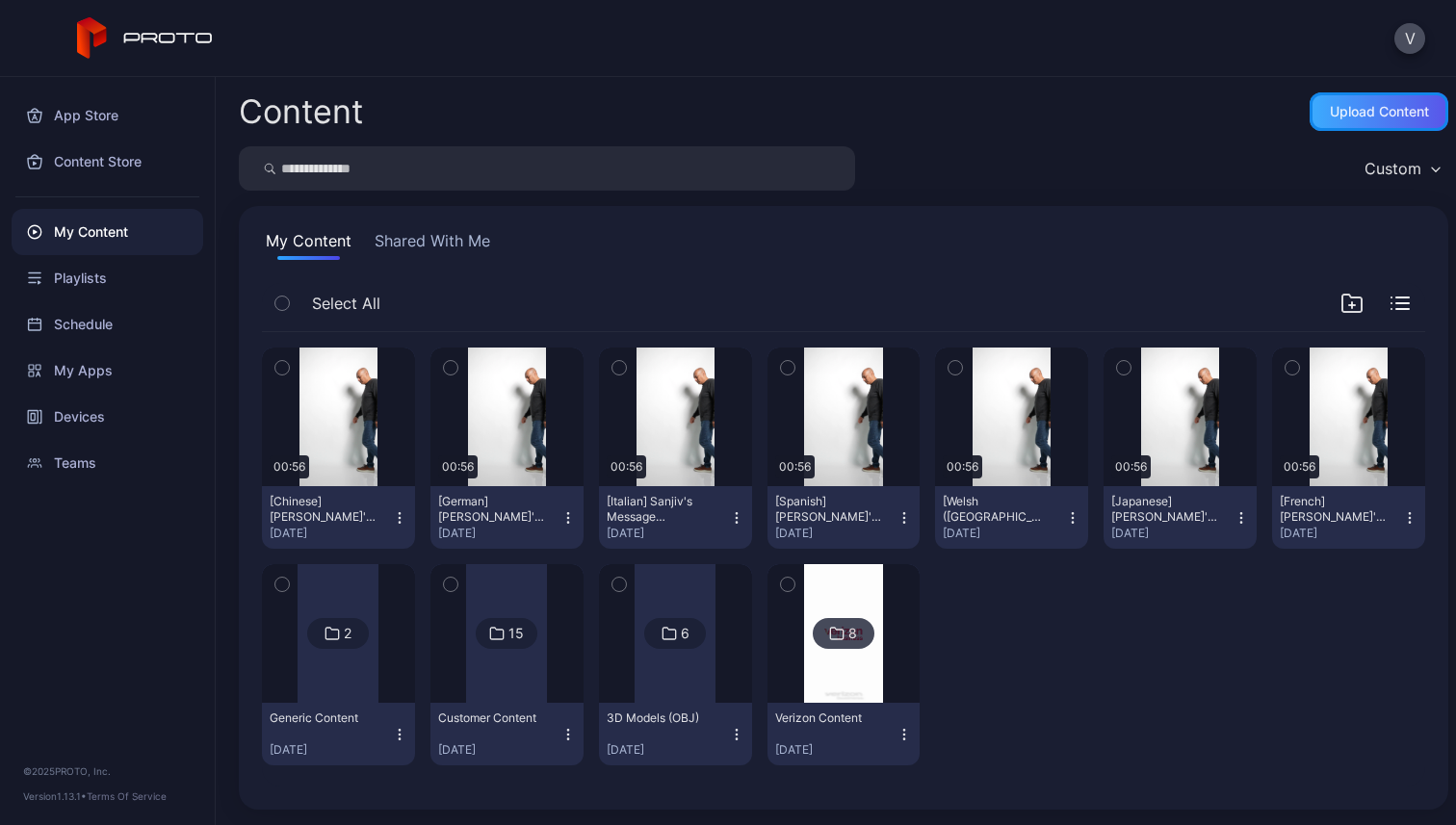
click at [1385, 118] on div "Upload Content" at bounding box center [1379, 112] width 99 height 16
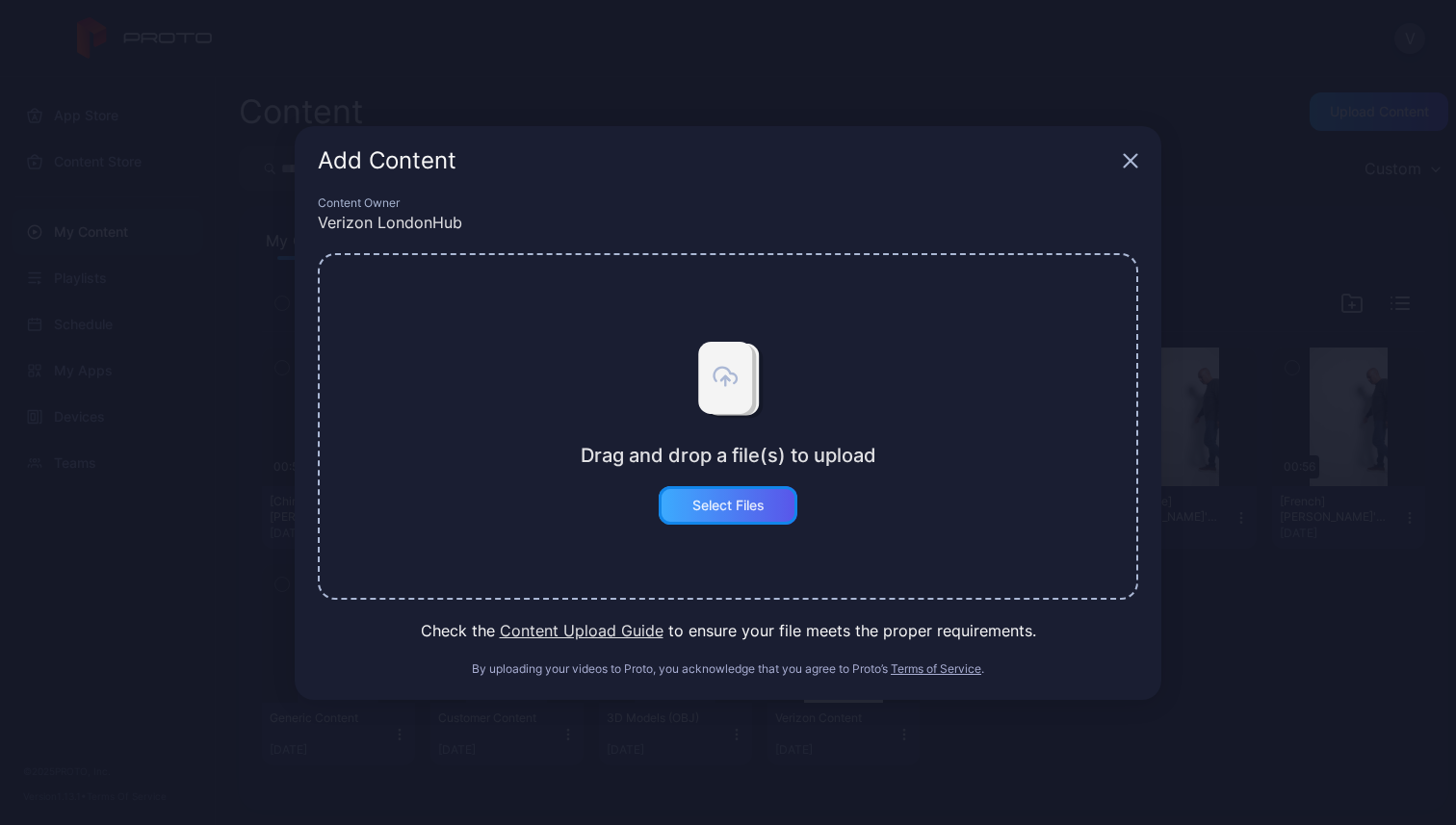
click at [715, 499] on div "Select Files" at bounding box center [728, 505] width 72 height 16
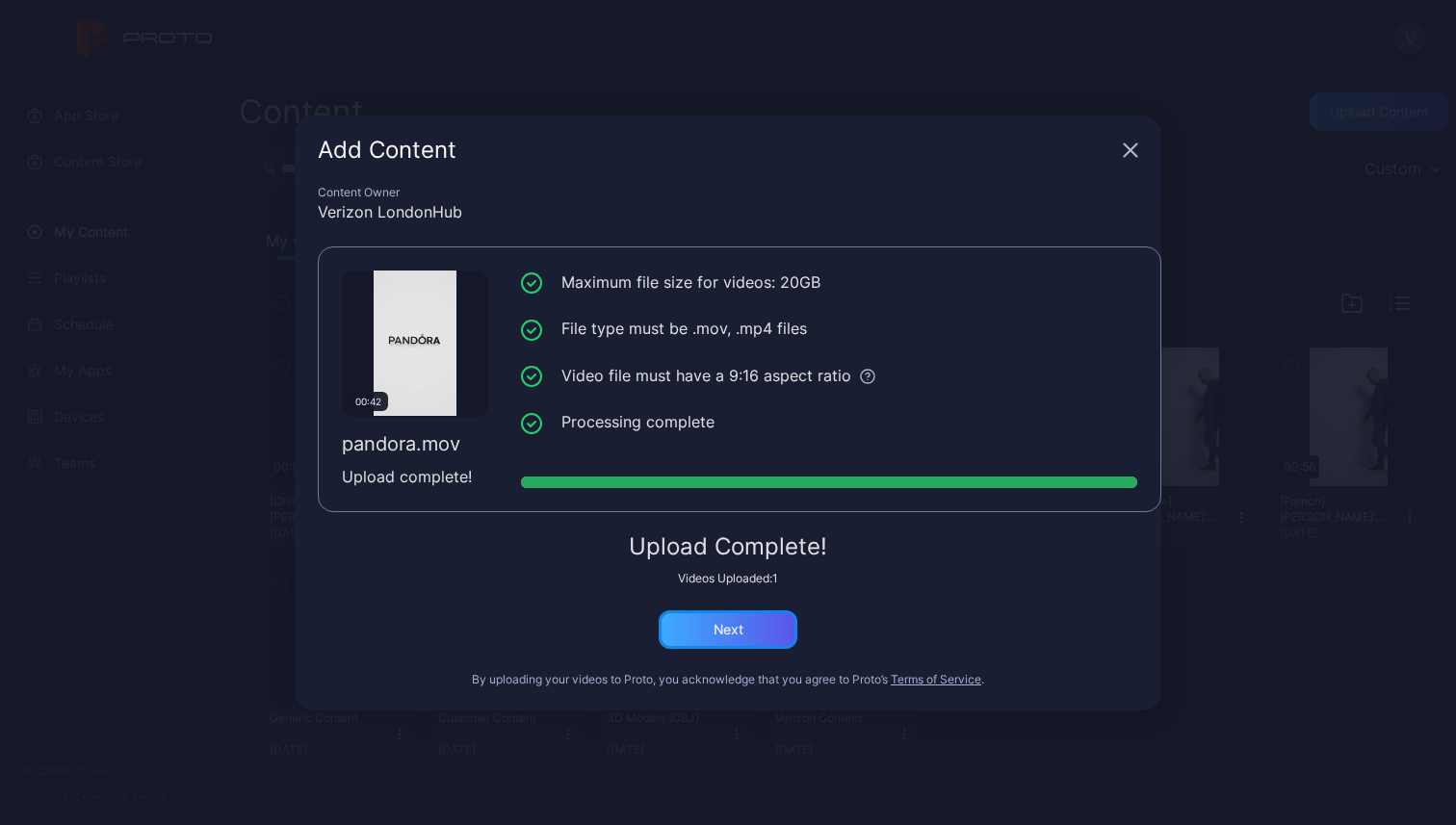
click at [734, 630] on div "Next" at bounding box center [728, 630] width 30 height 16
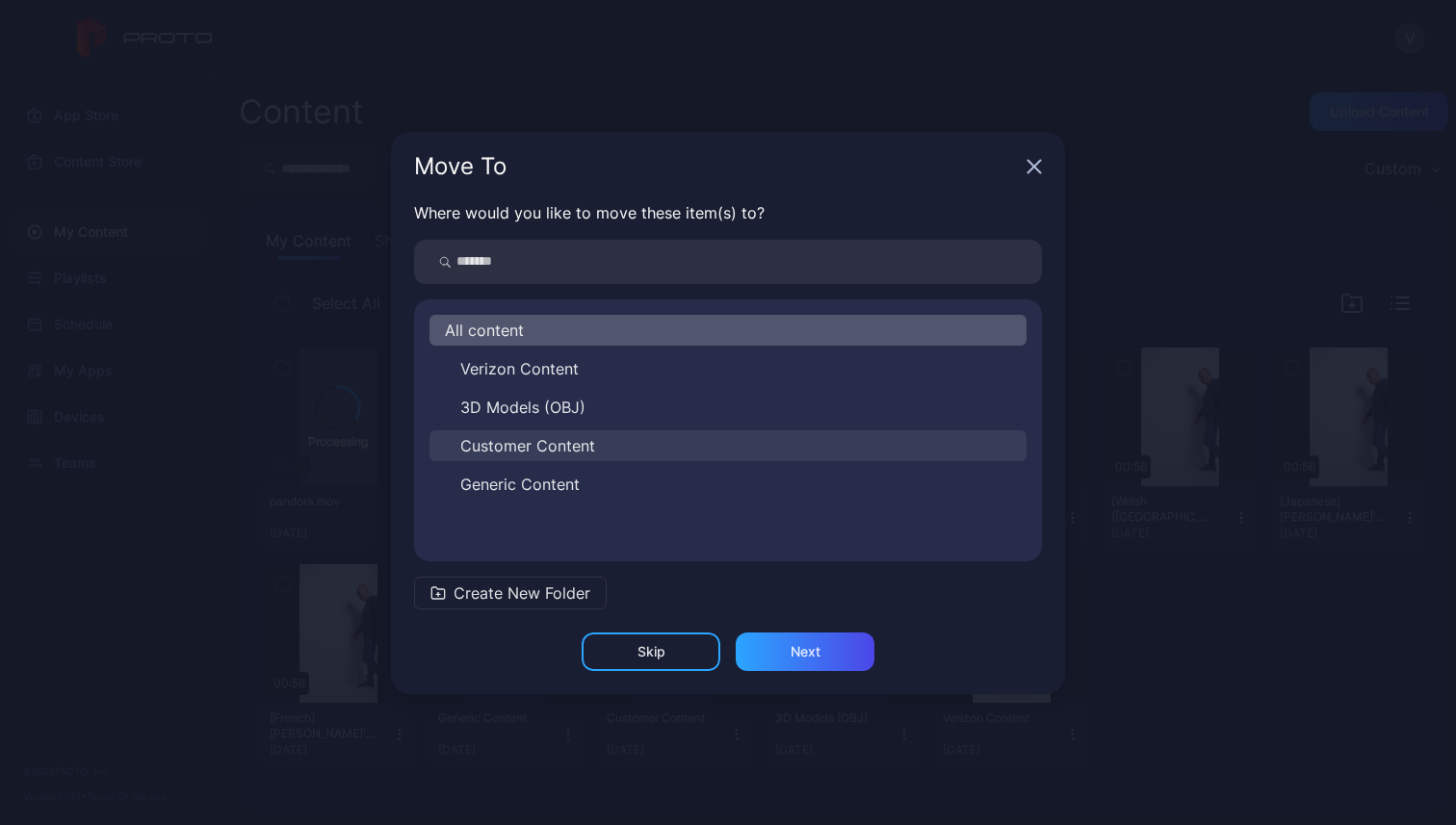
click at [589, 444] on span "Customer Content" at bounding box center [527, 446] width 135 height 23
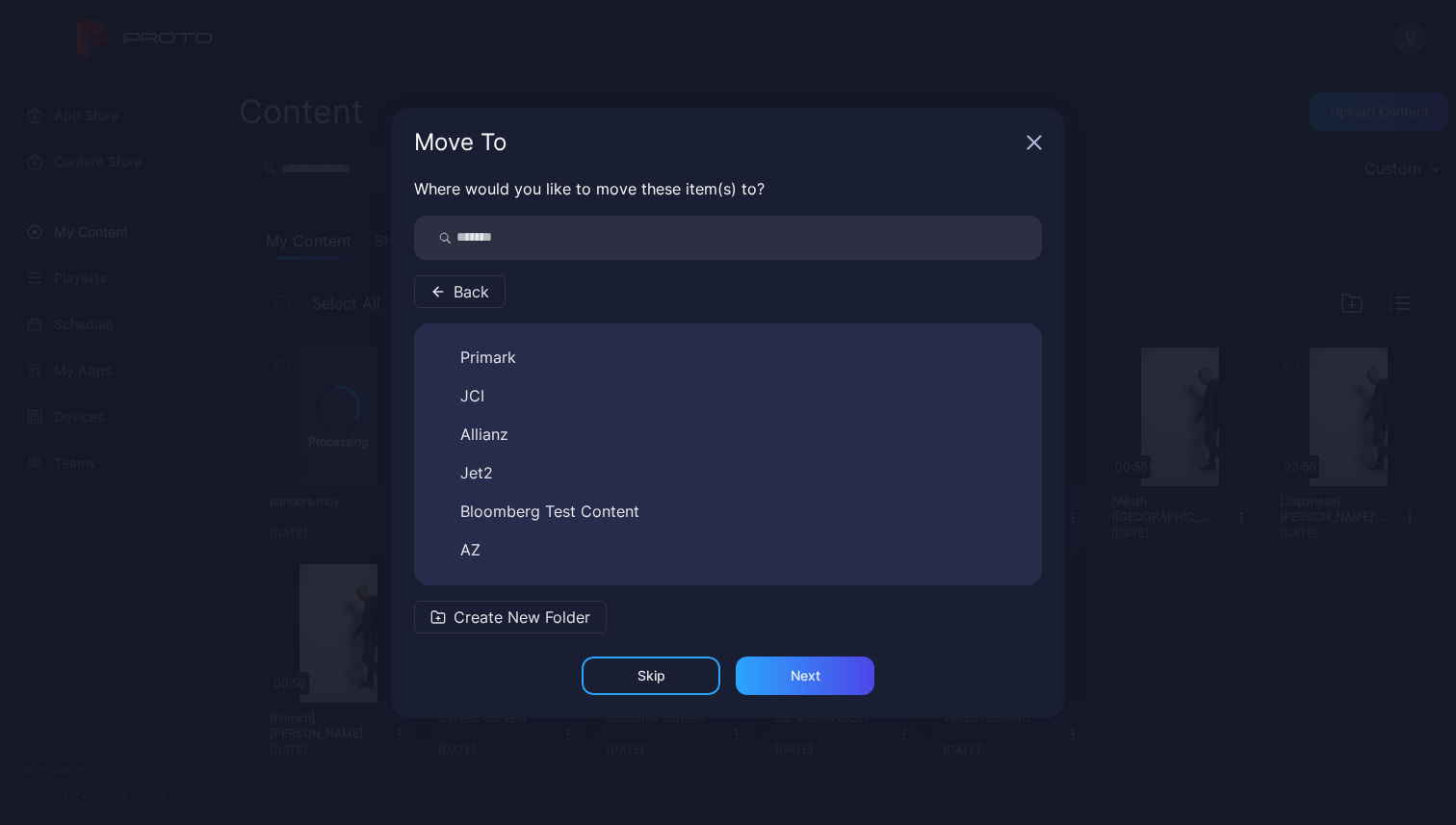
scroll to position [378, 0]
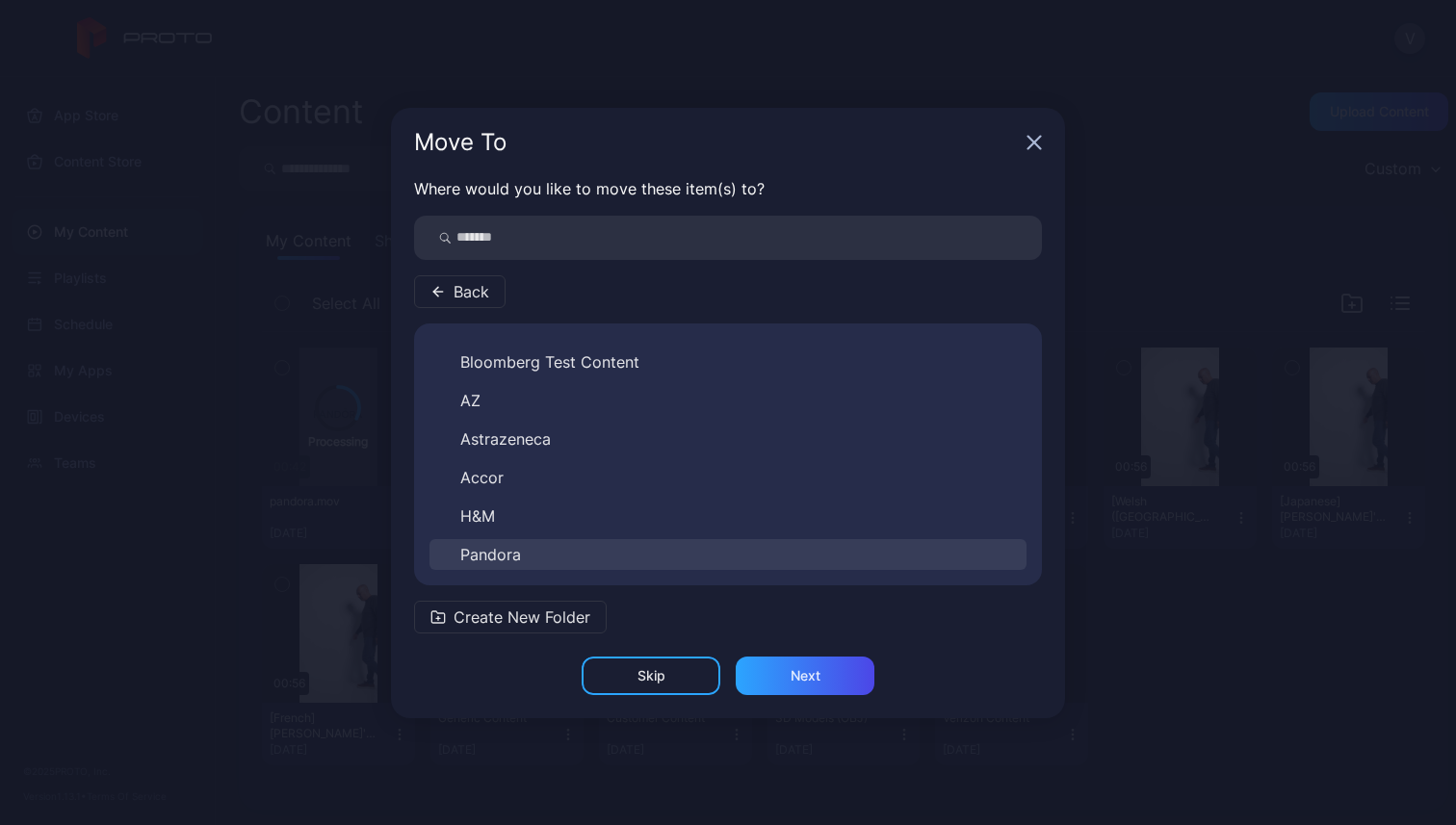
click at [518, 549] on span "Pandora" at bounding box center [491, 555] width 60 height 23
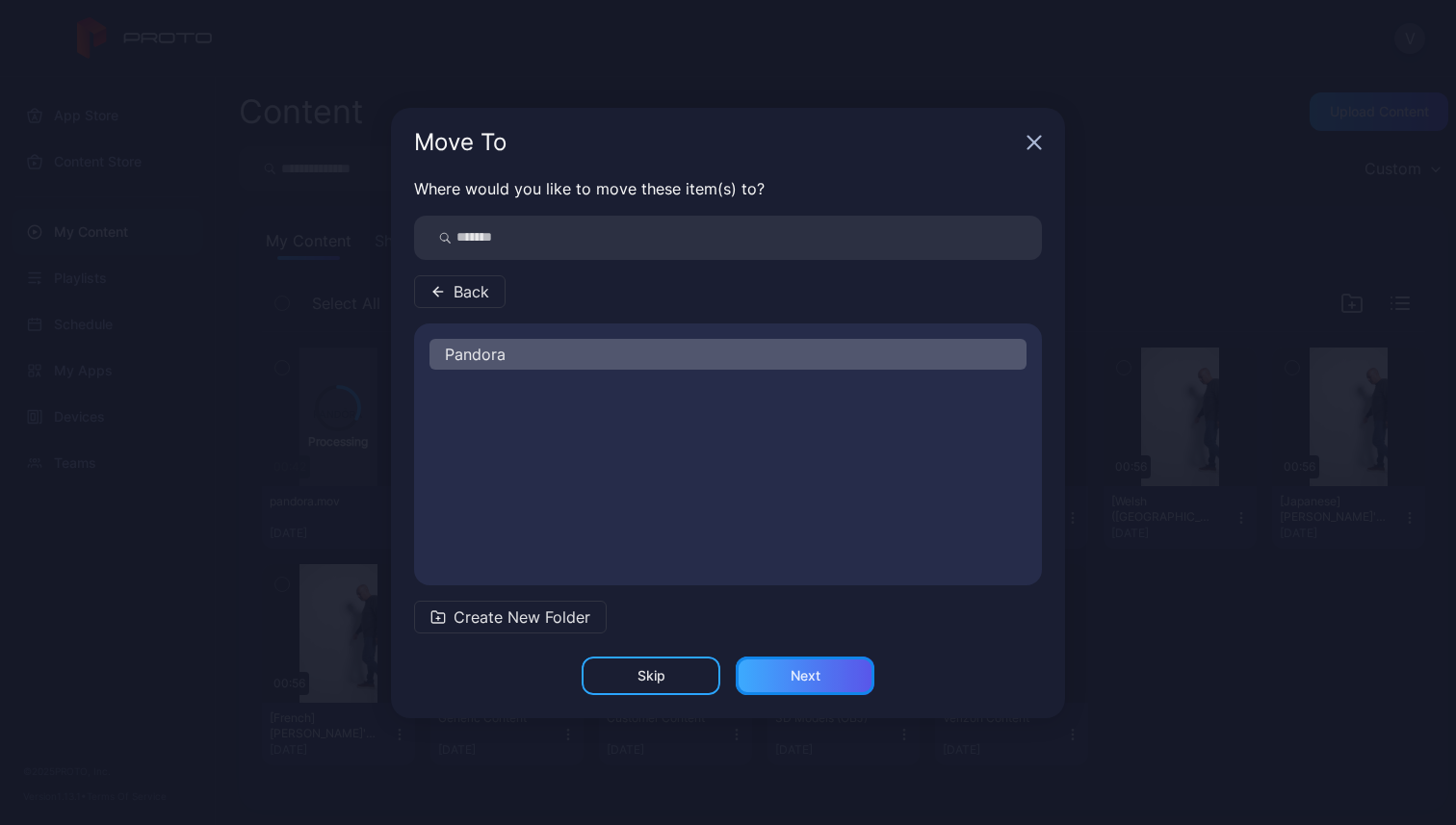
click at [790, 666] on div "Next" at bounding box center [804, 676] width 139 height 39
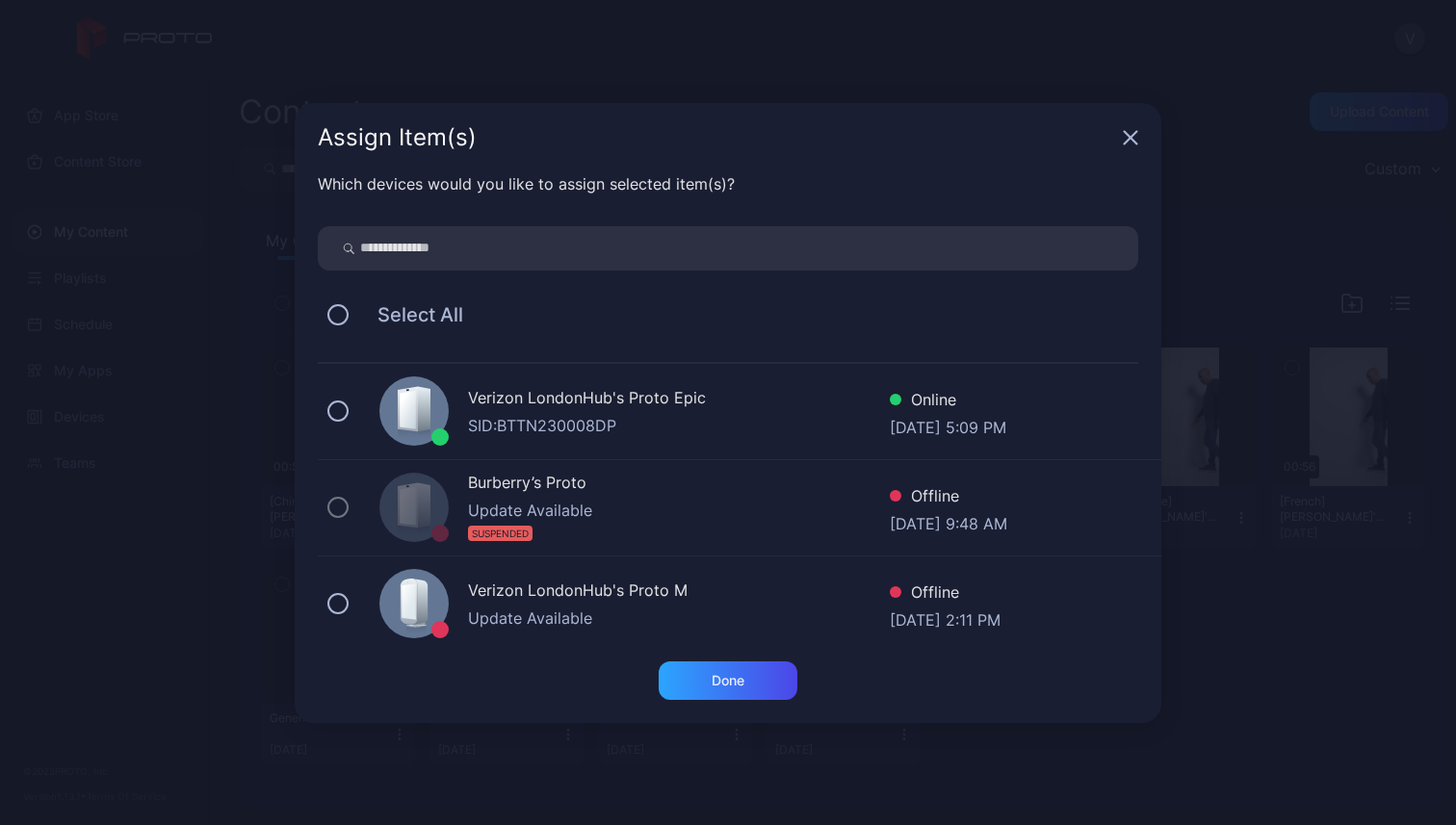
click at [581, 403] on div "Verizon LondonHub's Proto Epic" at bounding box center [679, 399] width 422 height 28
click at [355, 612] on div "Verizon LondonHub's Proto M Update Available Offline [DATE] 2:11 PM" at bounding box center [739, 604] width 843 height 96
click at [741, 679] on div "Done" at bounding box center [728, 681] width 33 height 16
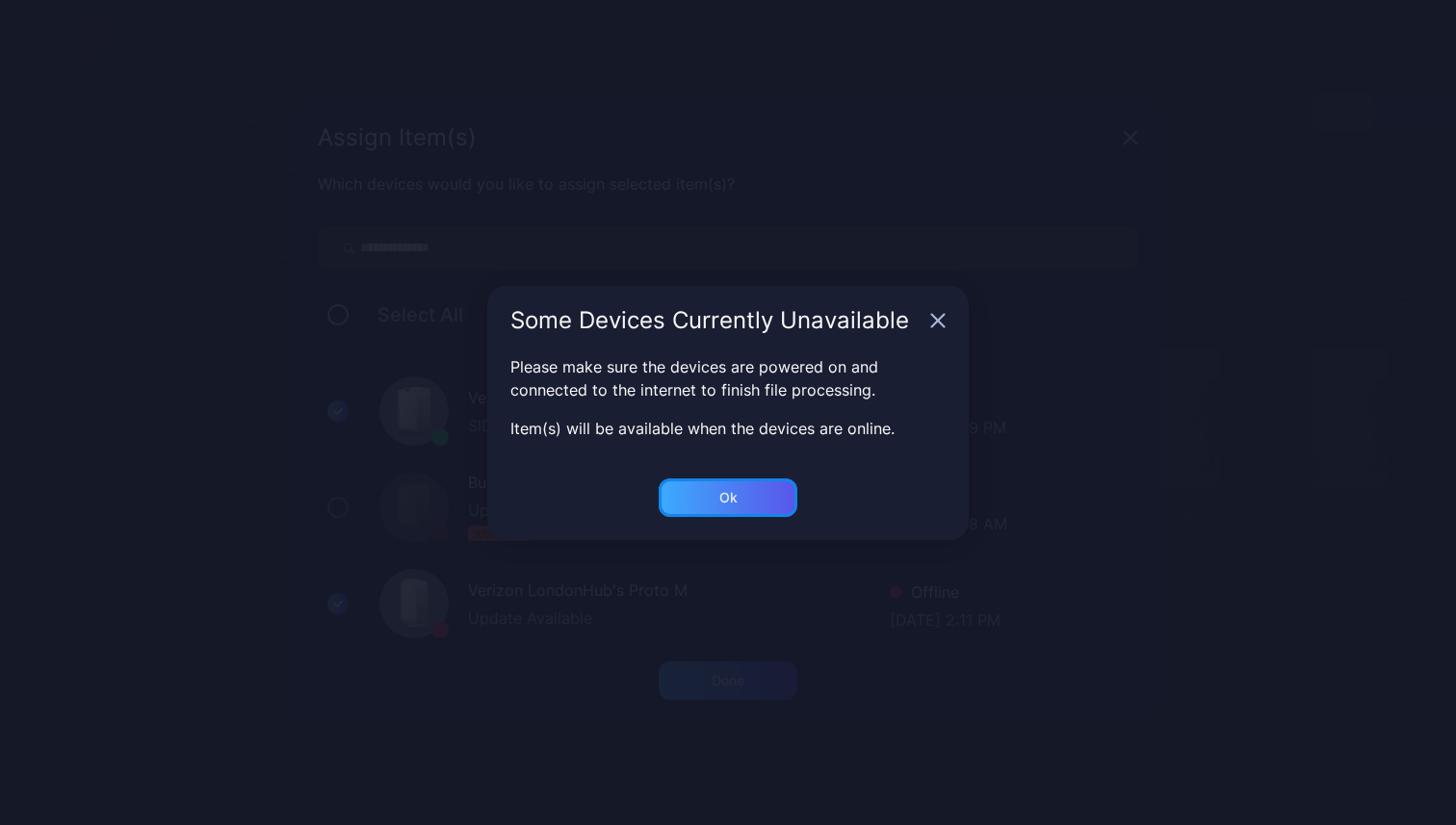
click at [759, 495] on div "Ok" at bounding box center [728, 498] width 139 height 39
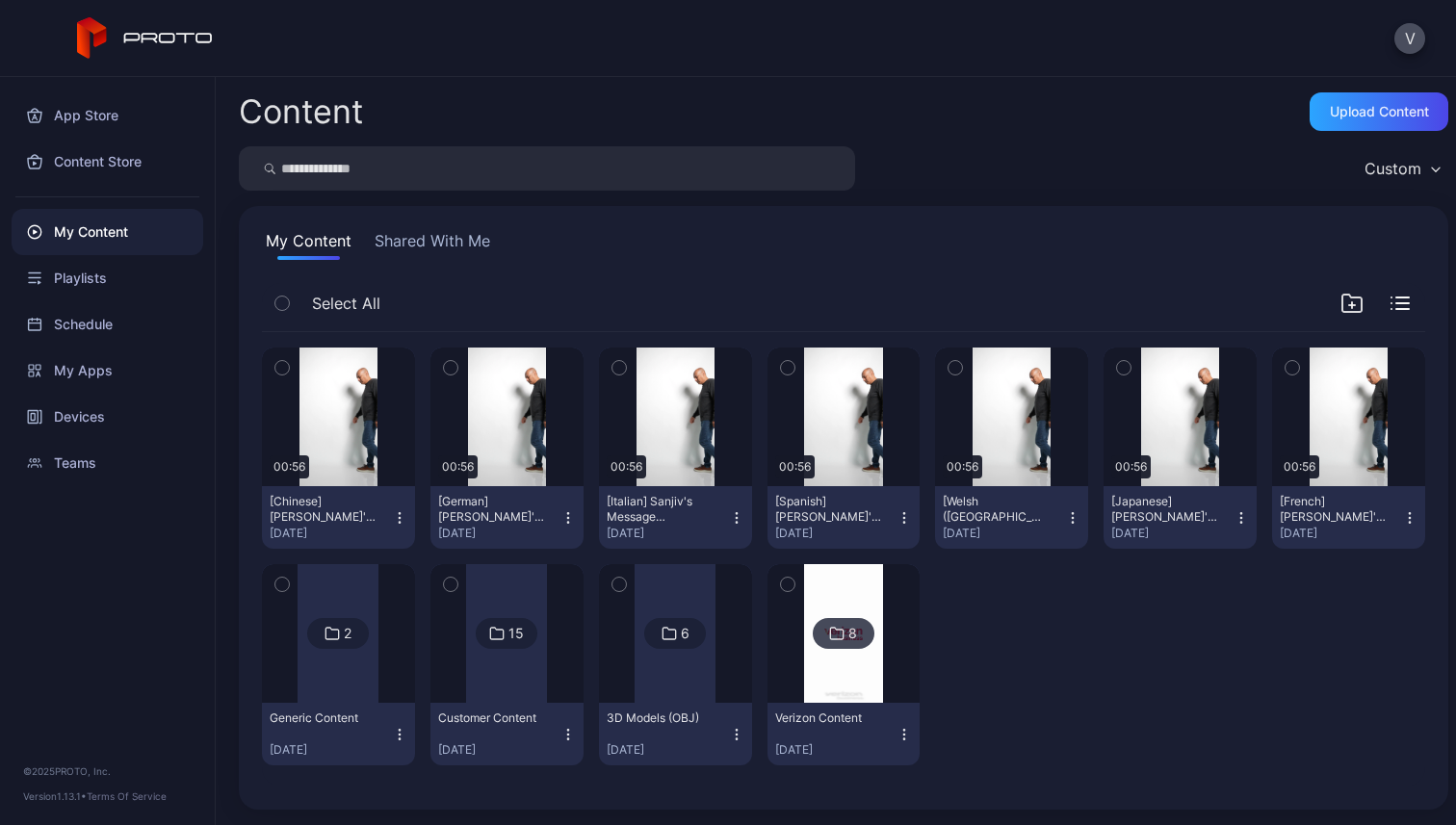
click at [897, 735] on icon "button" at bounding box center [904, 735] width 16 height 16
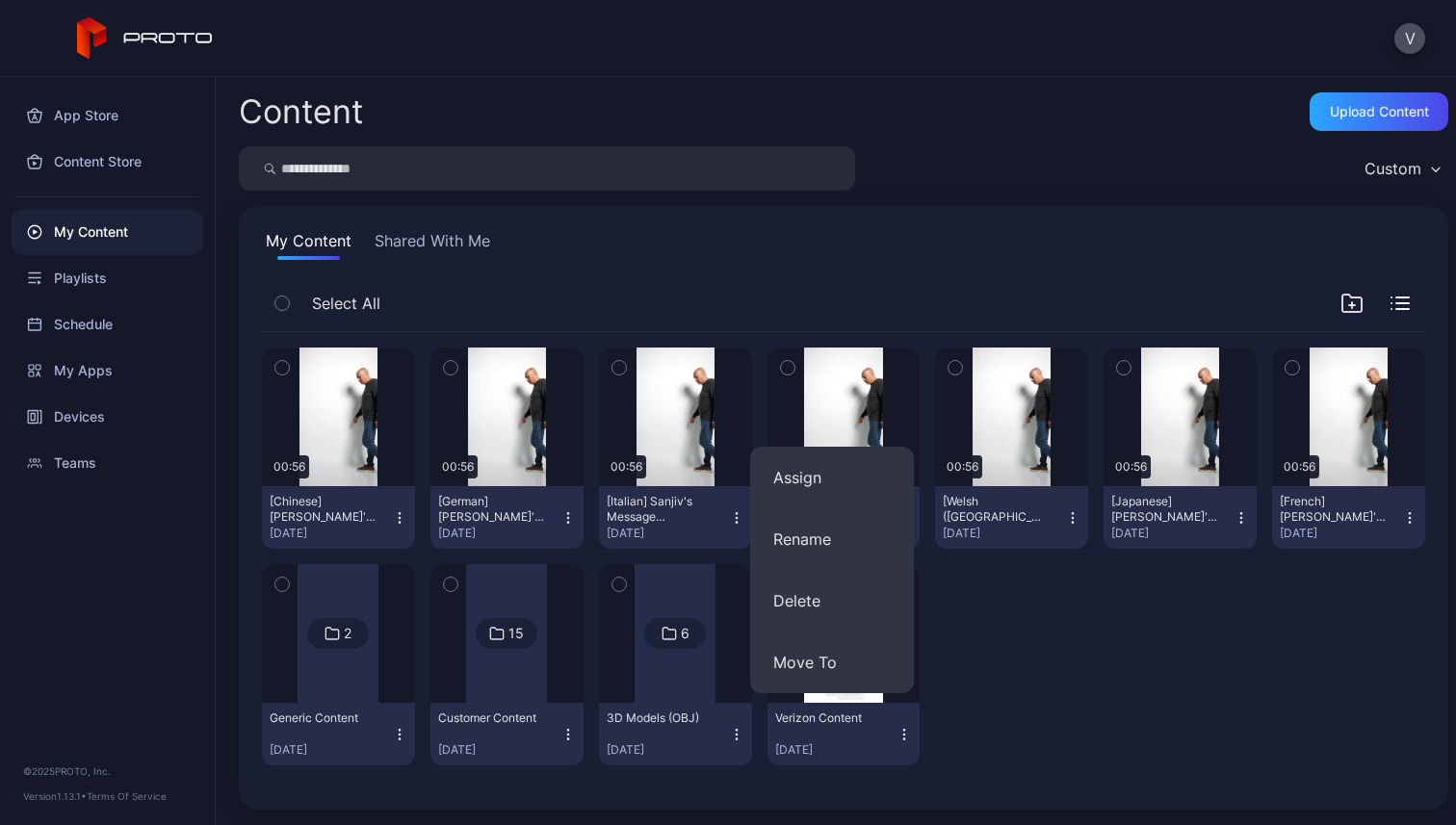
click at [1095, 666] on div "Preview 00:56 [Chinese] [PERSON_NAME]'s Message Recording 3.1.mp4 [DATE] Previe…" at bounding box center [843, 557] width 1163 height 449
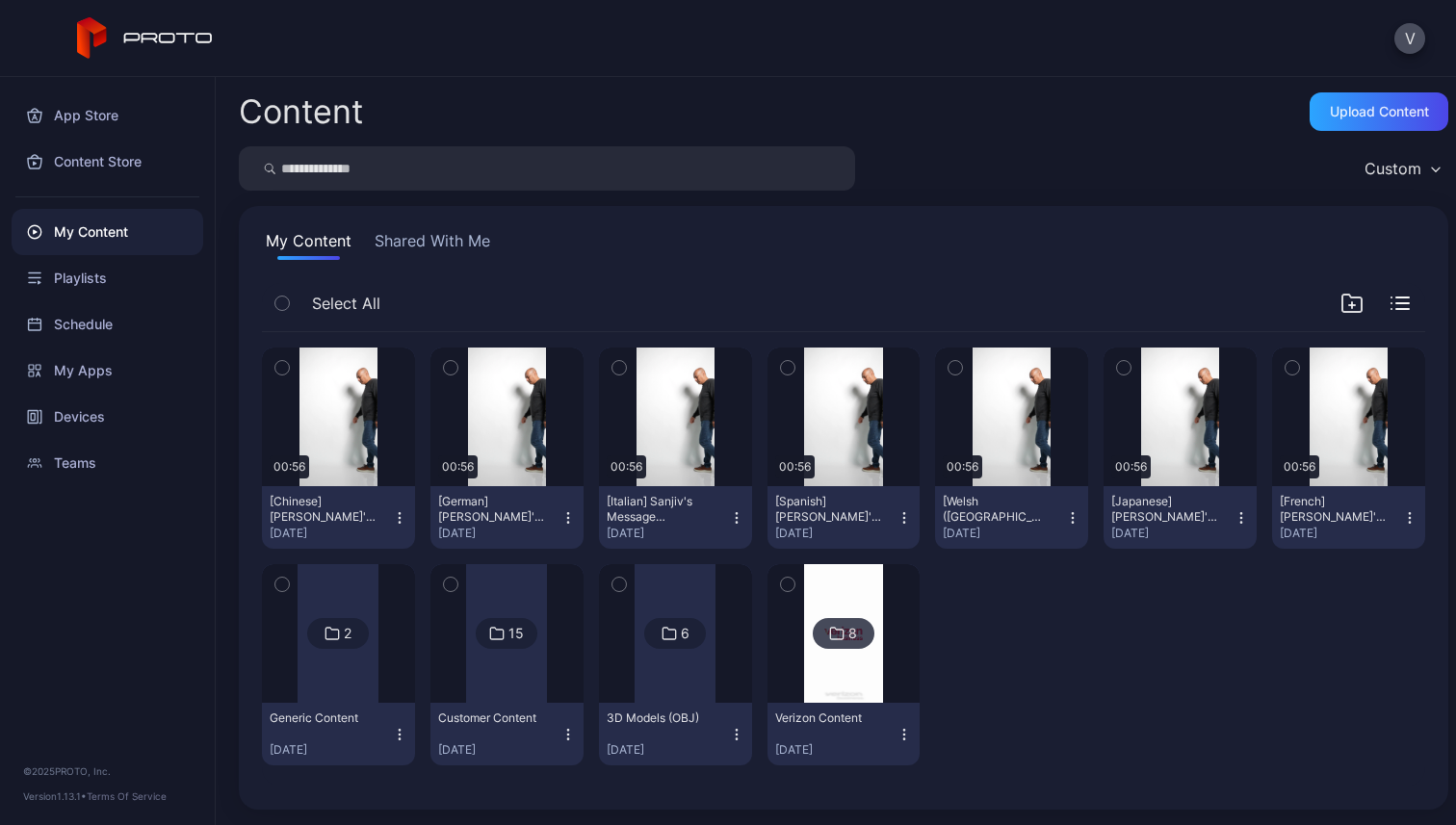
click at [333, 635] on icon at bounding box center [332, 634] width 16 height 23
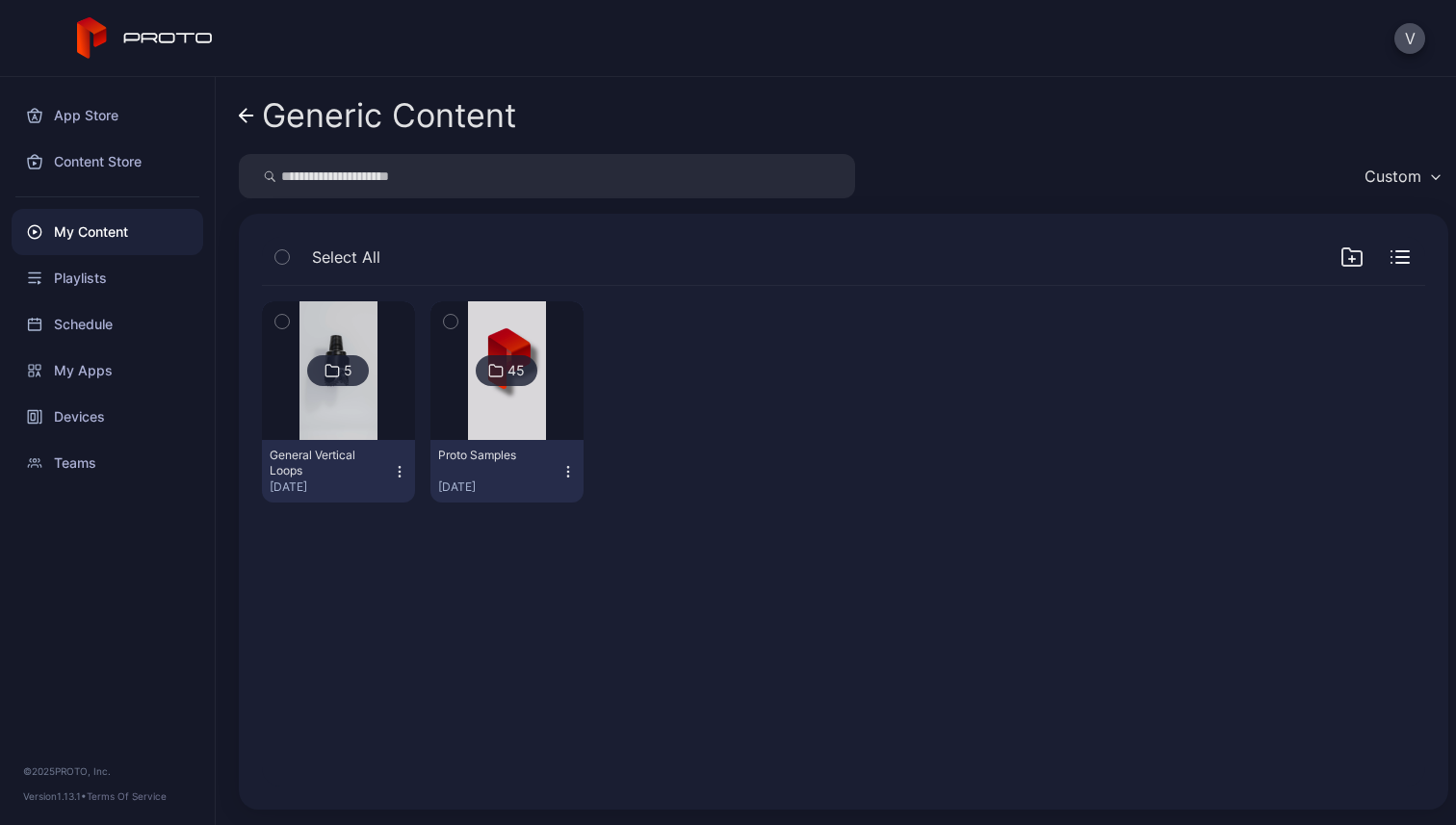
click at [245, 109] on icon at bounding box center [247, 116] width 16 height 17
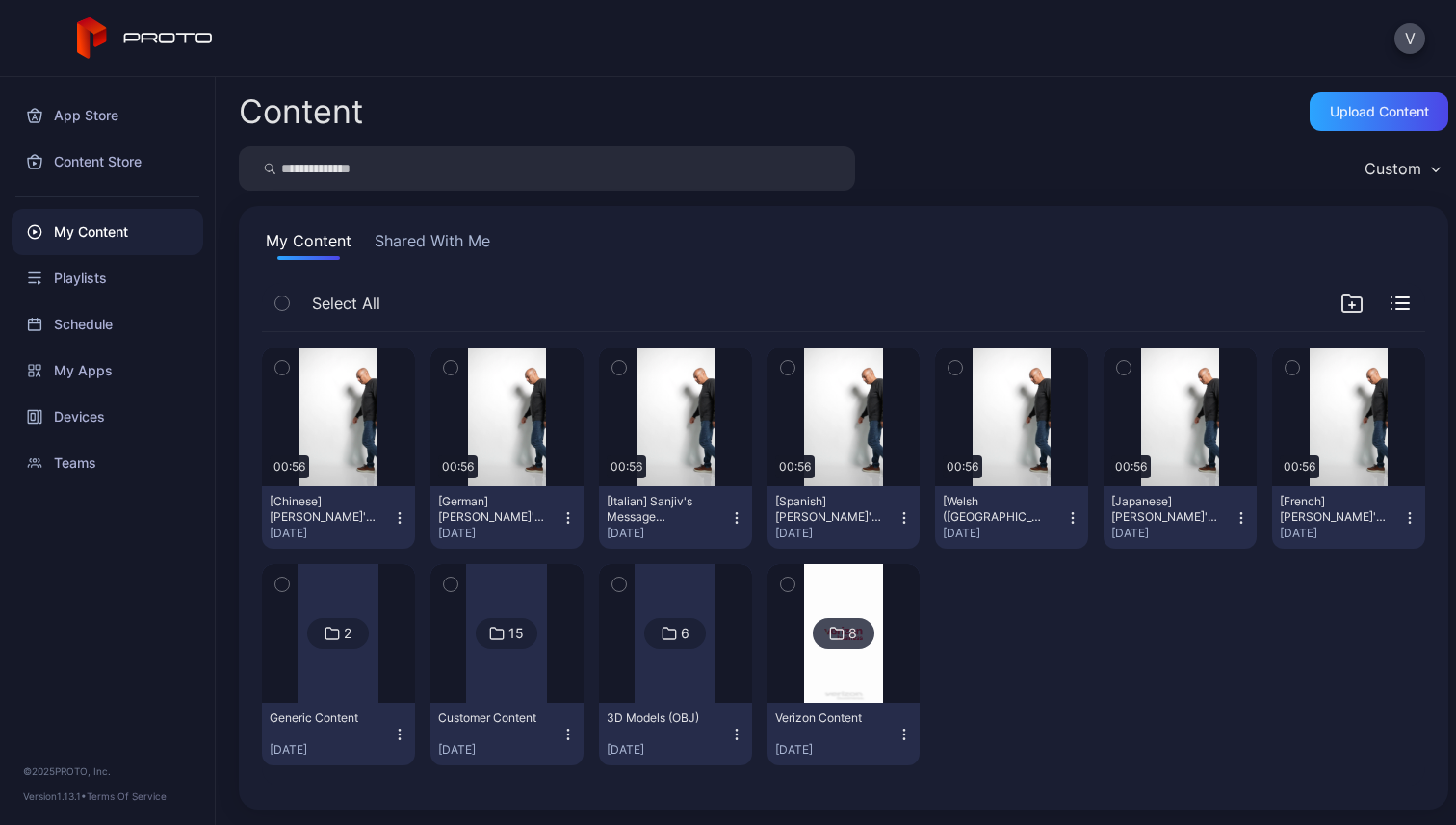
click at [667, 631] on icon at bounding box center [669, 634] width 16 height 23
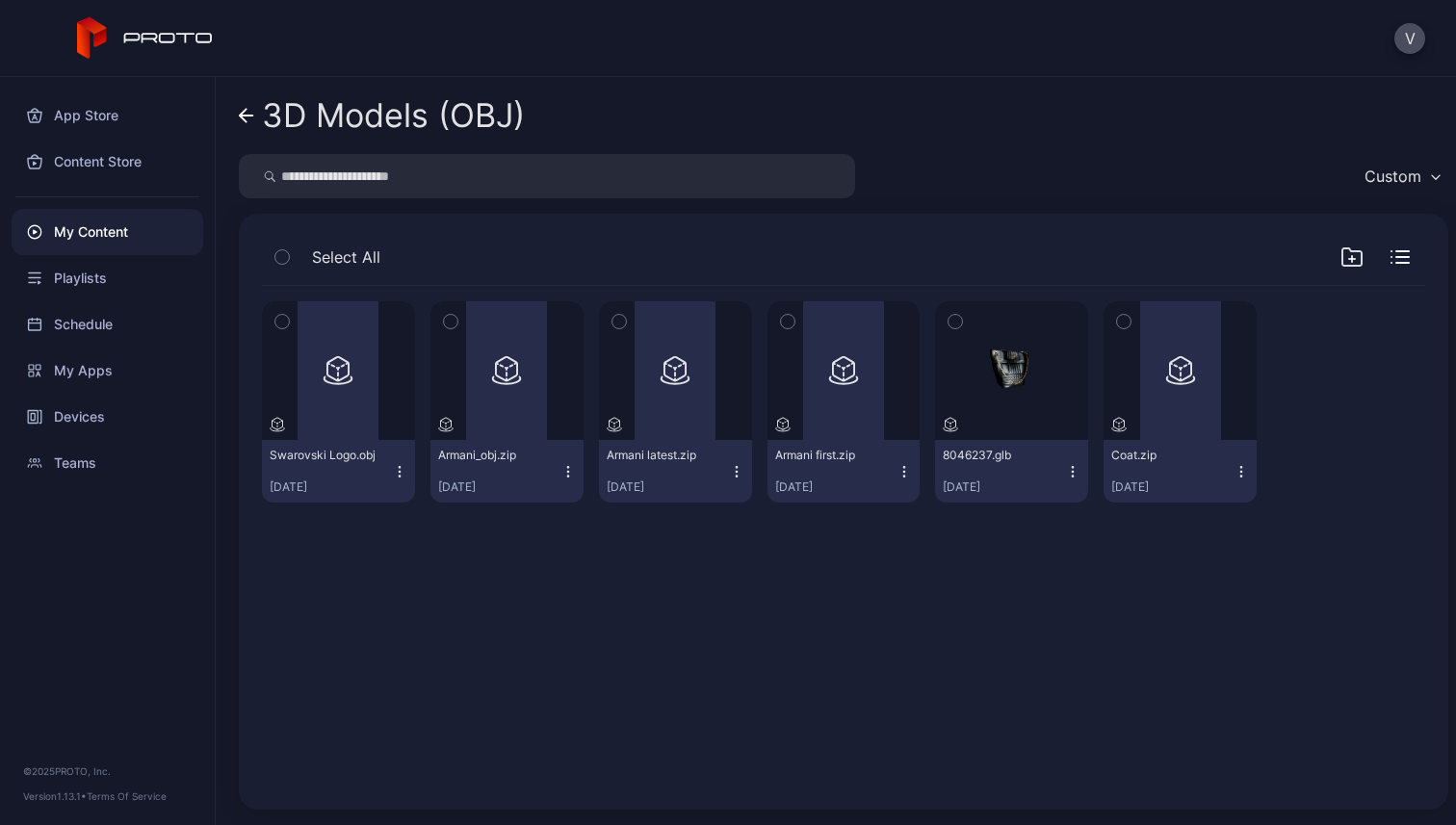
click at [254, 109] on link "3D Models (OBJ)" at bounding box center [382, 116] width 286 height 47
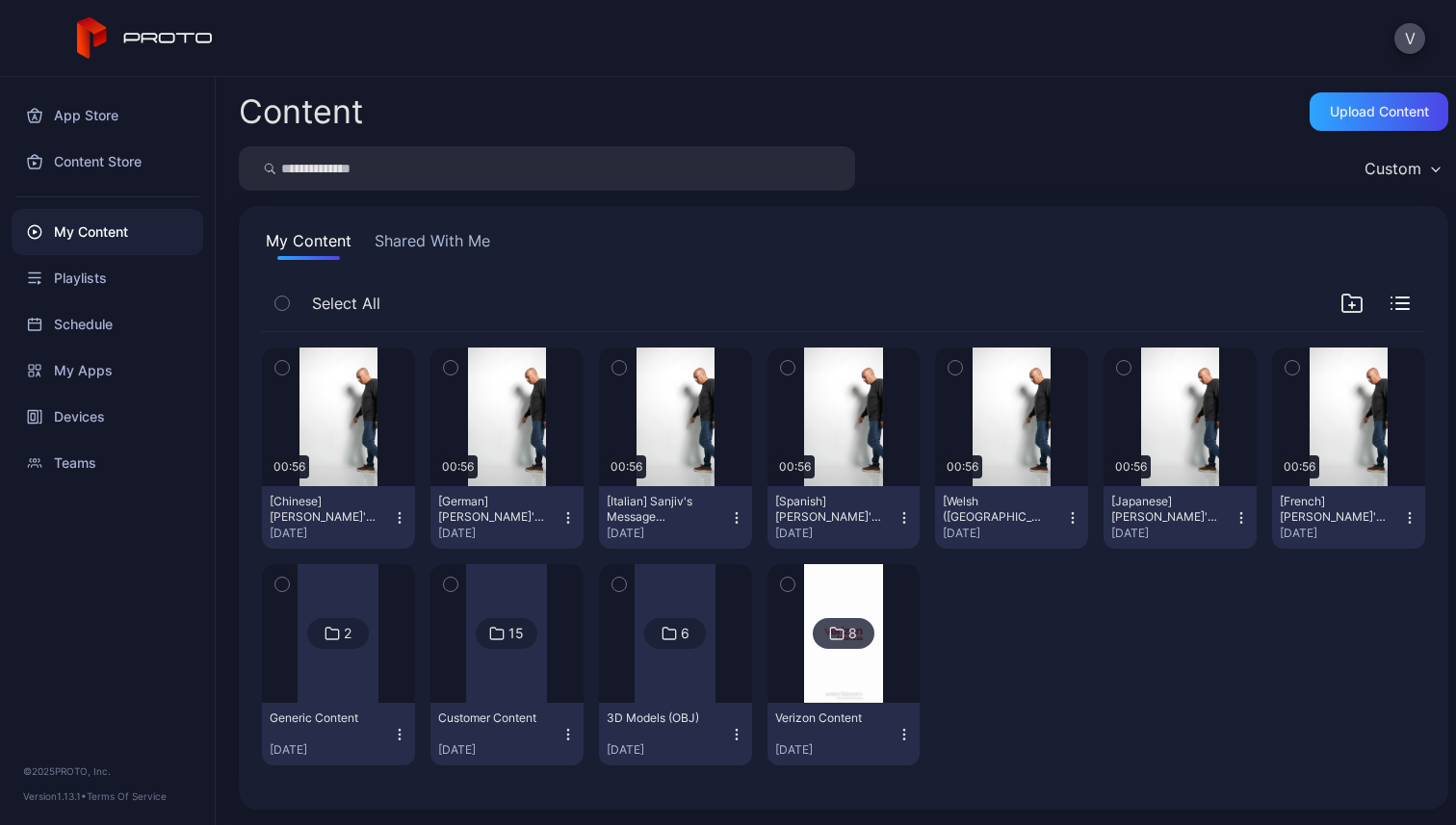
click at [508, 639] on div "15" at bounding box center [516, 634] width 16 height 17
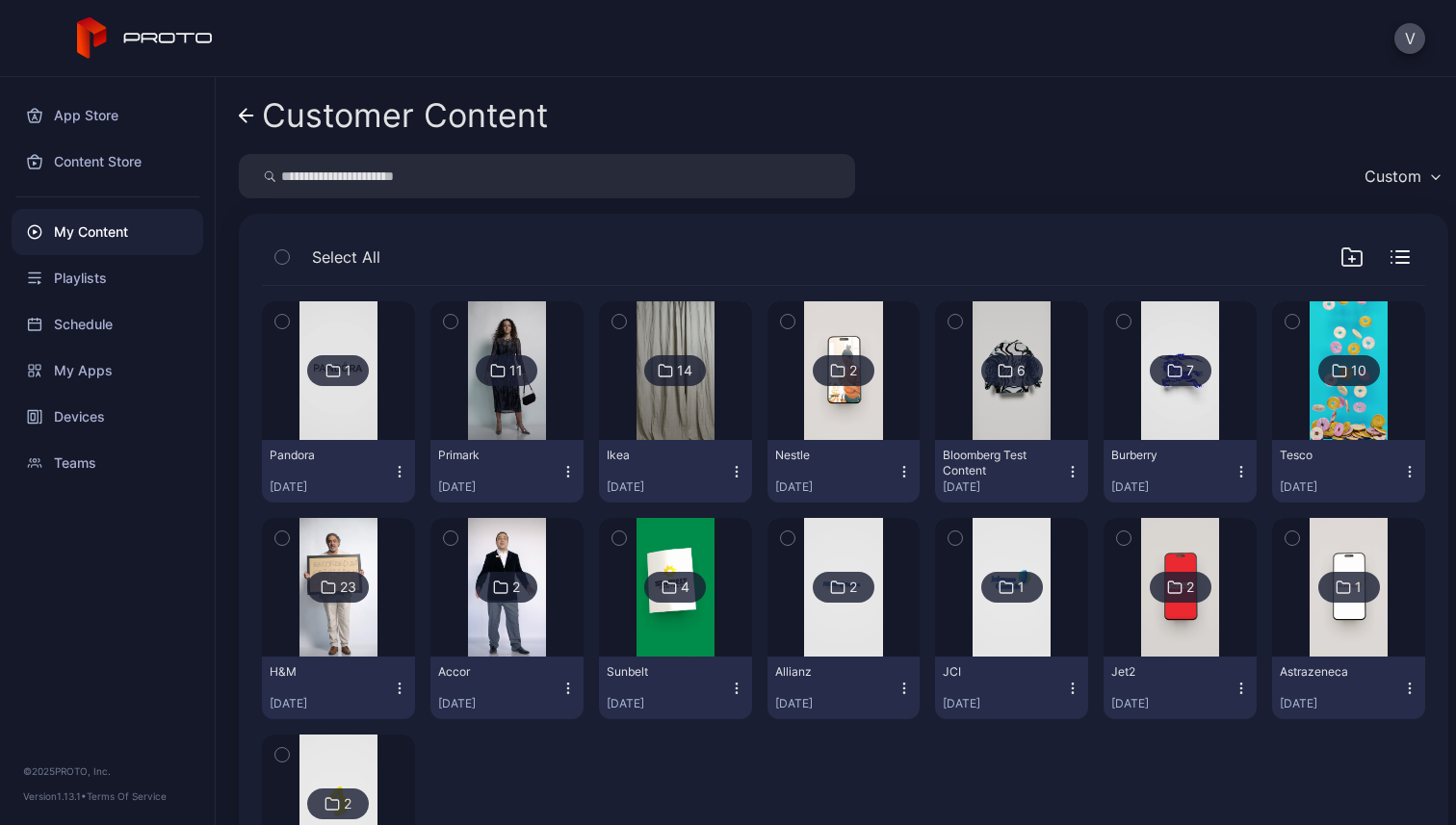
click at [342, 372] on div "1" at bounding box center [337, 371] width 61 height 31
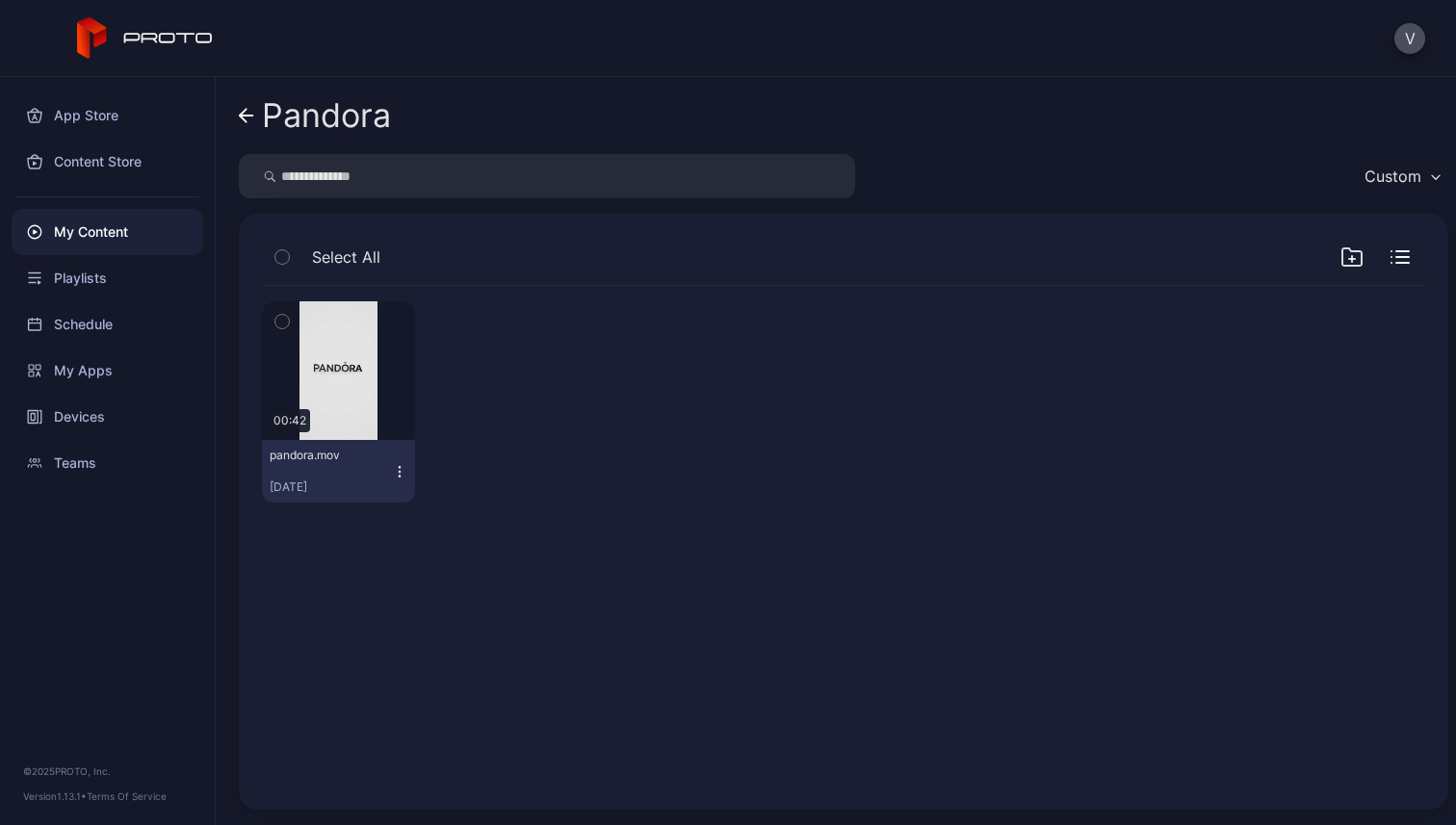
click at [394, 472] on icon "button" at bounding box center [399, 472] width 16 height 16
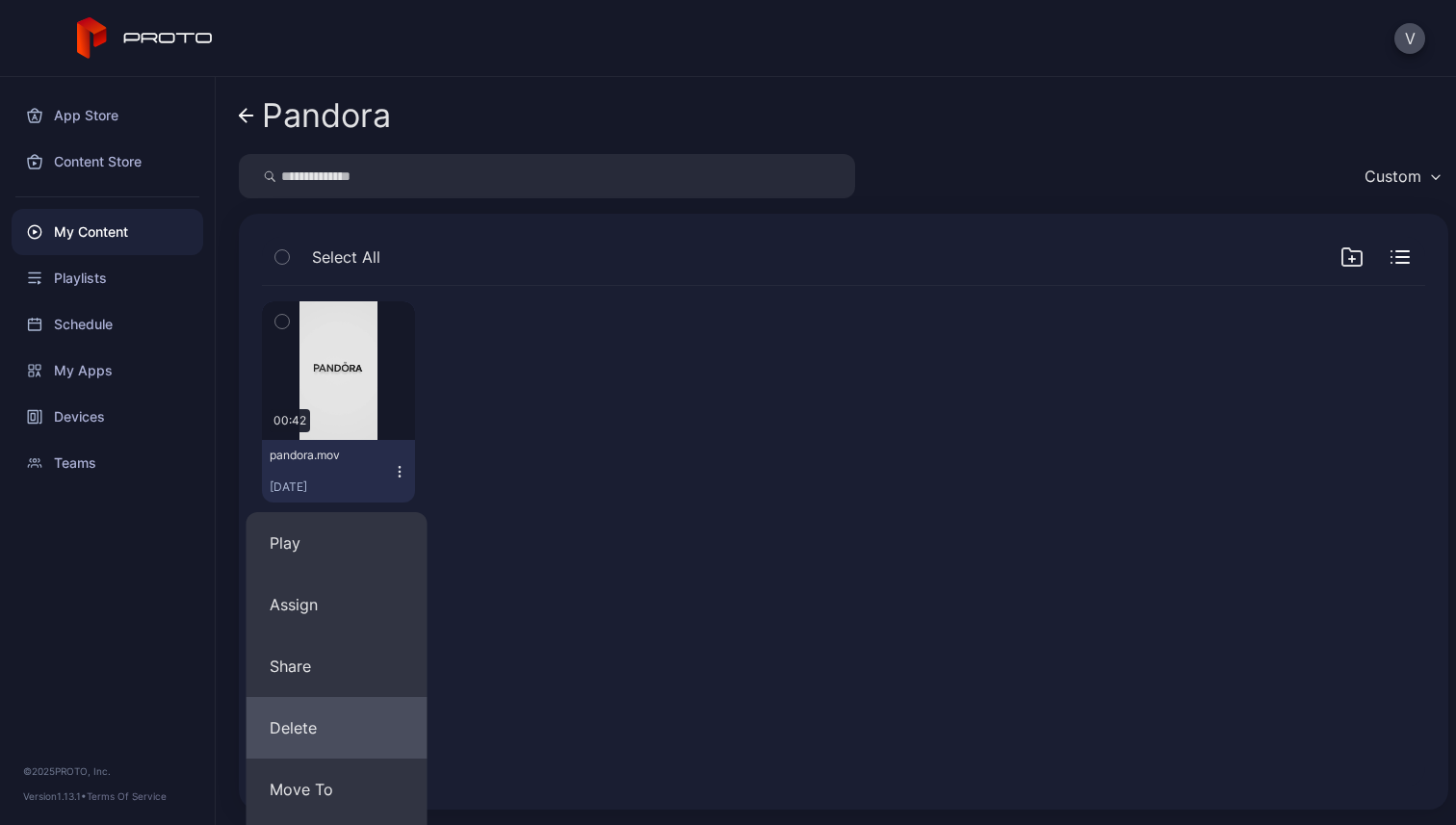
click at [354, 728] on button "Delete" at bounding box center [337, 728] width 181 height 61
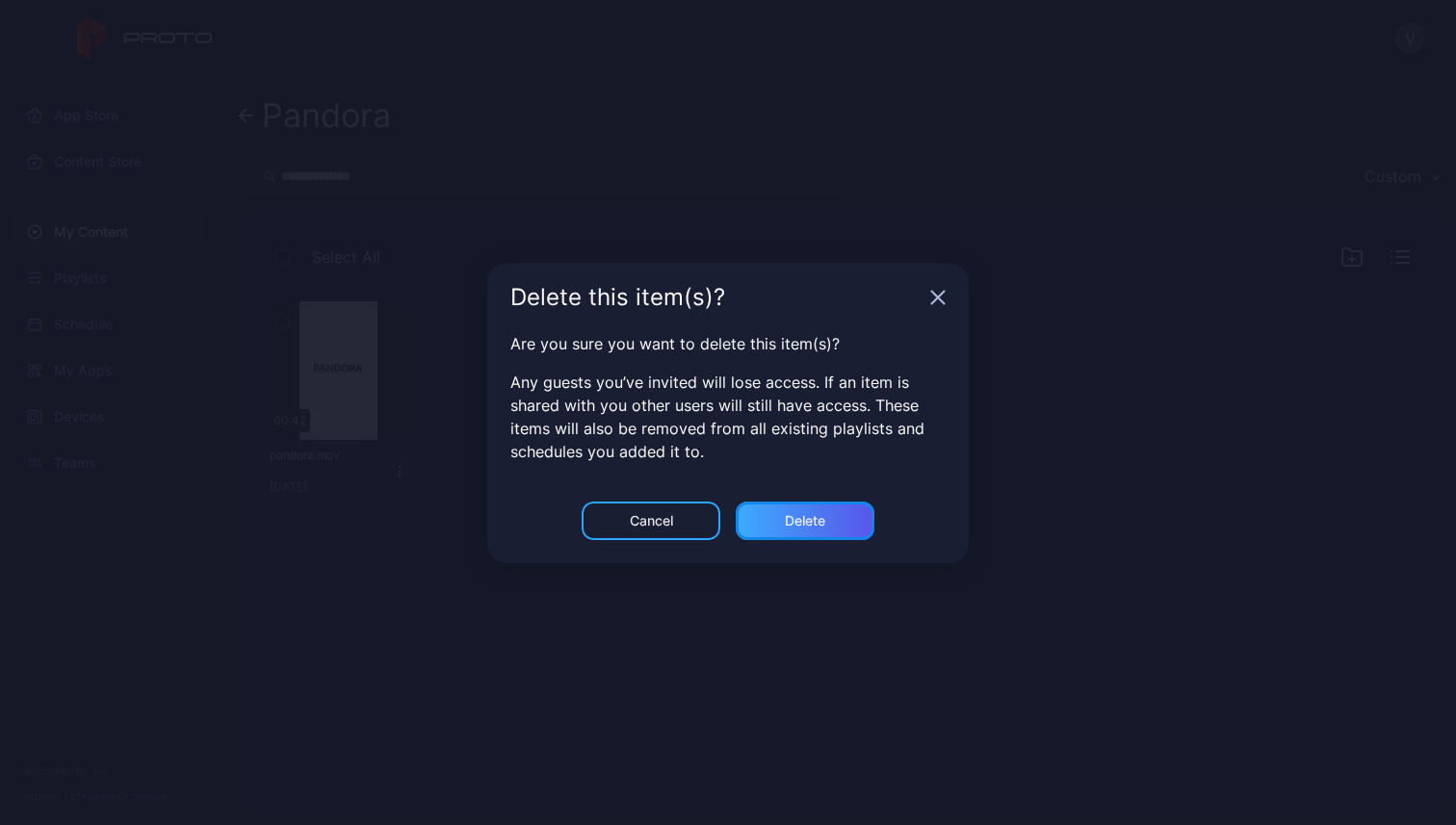
click at [793, 513] on div "Delete" at bounding box center [805, 521] width 41 height 16
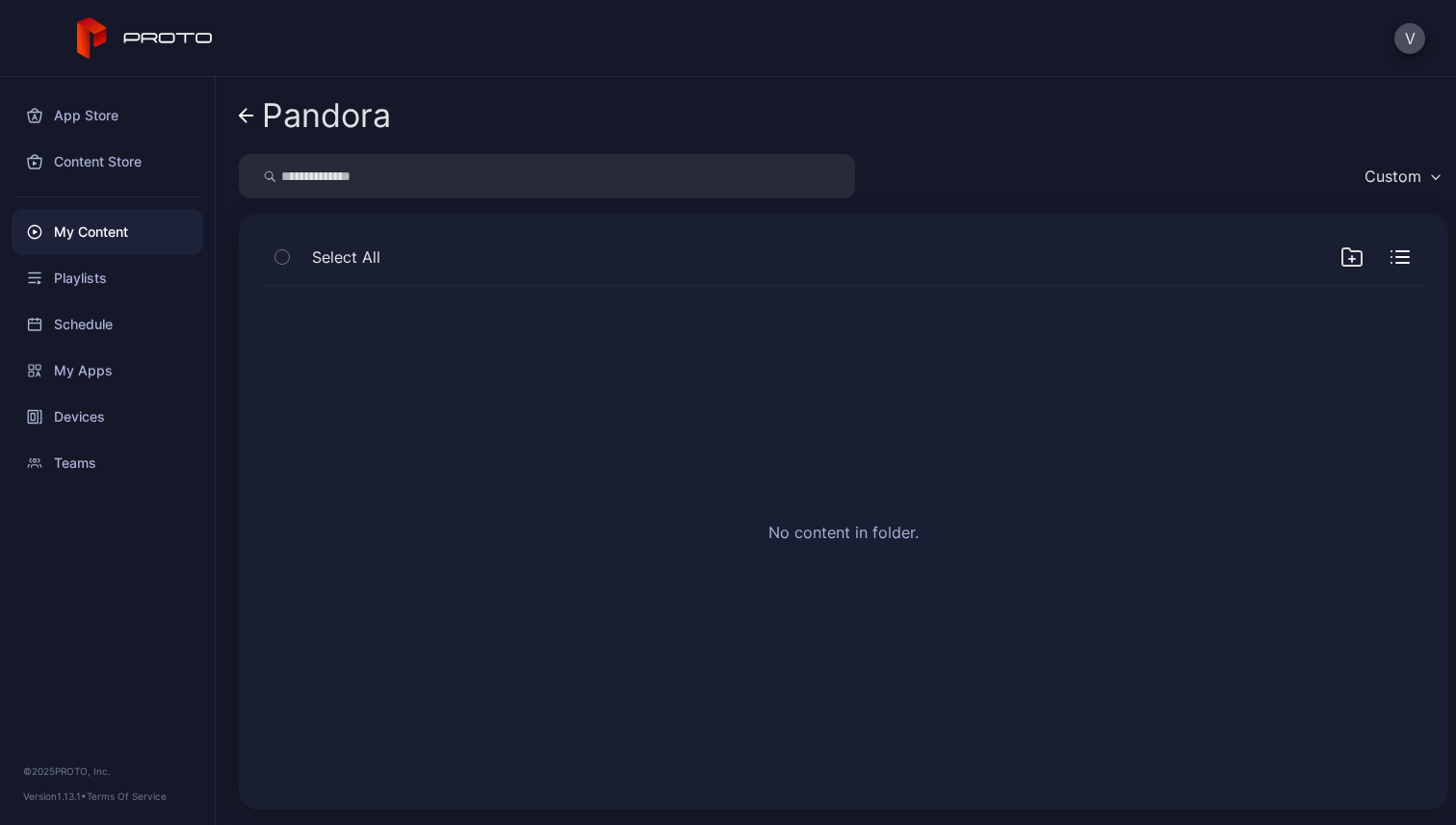
click at [223, 117] on div "Pandora Custom Select All No content in folder." at bounding box center [835, 451] width 1240 height 748
click at [238, 117] on div "Pandora Custom Select All No content in folder." at bounding box center [835, 451] width 1240 height 748
click at [247, 118] on icon at bounding box center [247, 116] width 16 height 17
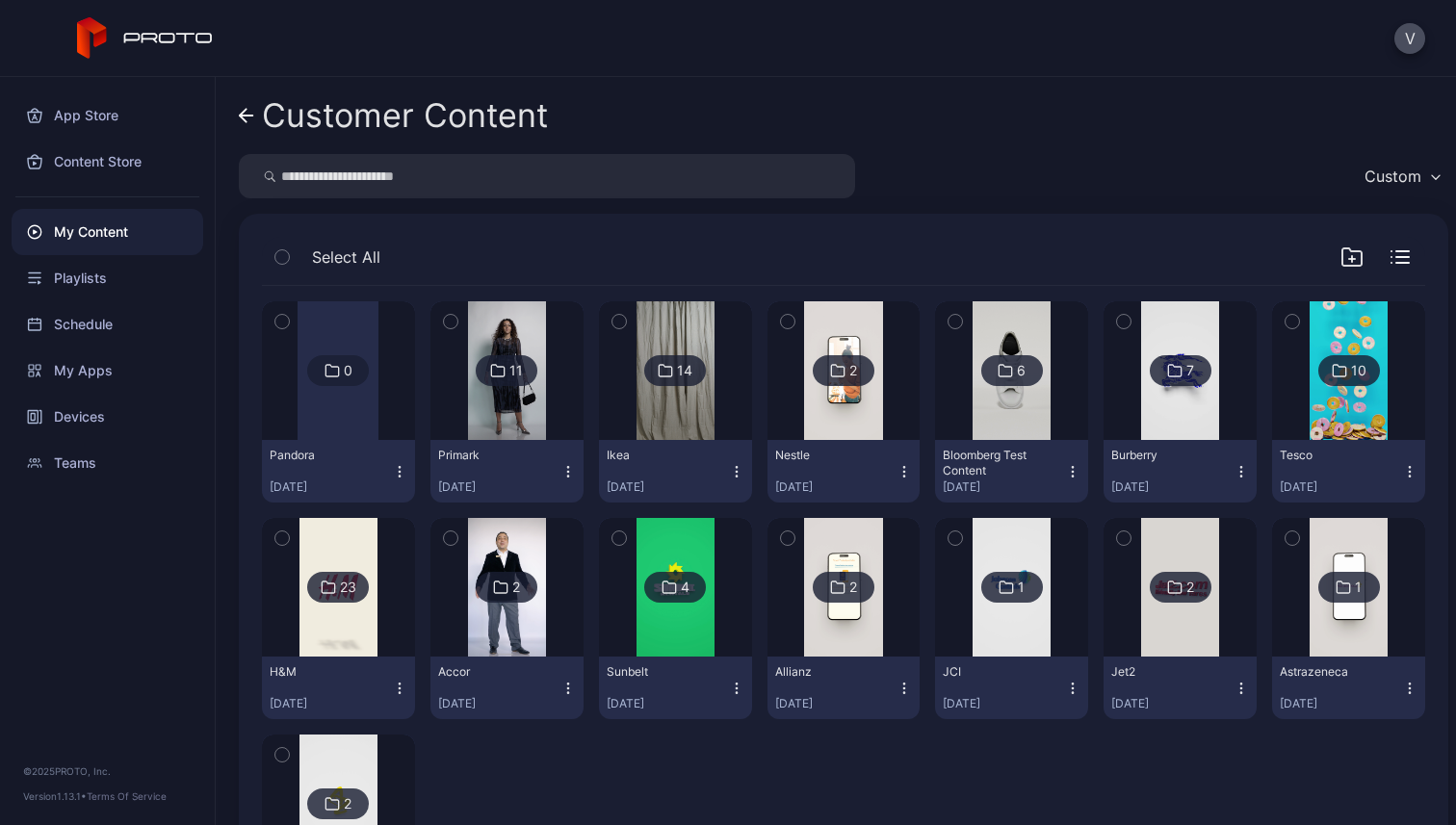
click at [247, 118] on icon at bounding box center [247, 116] width 16 height 17
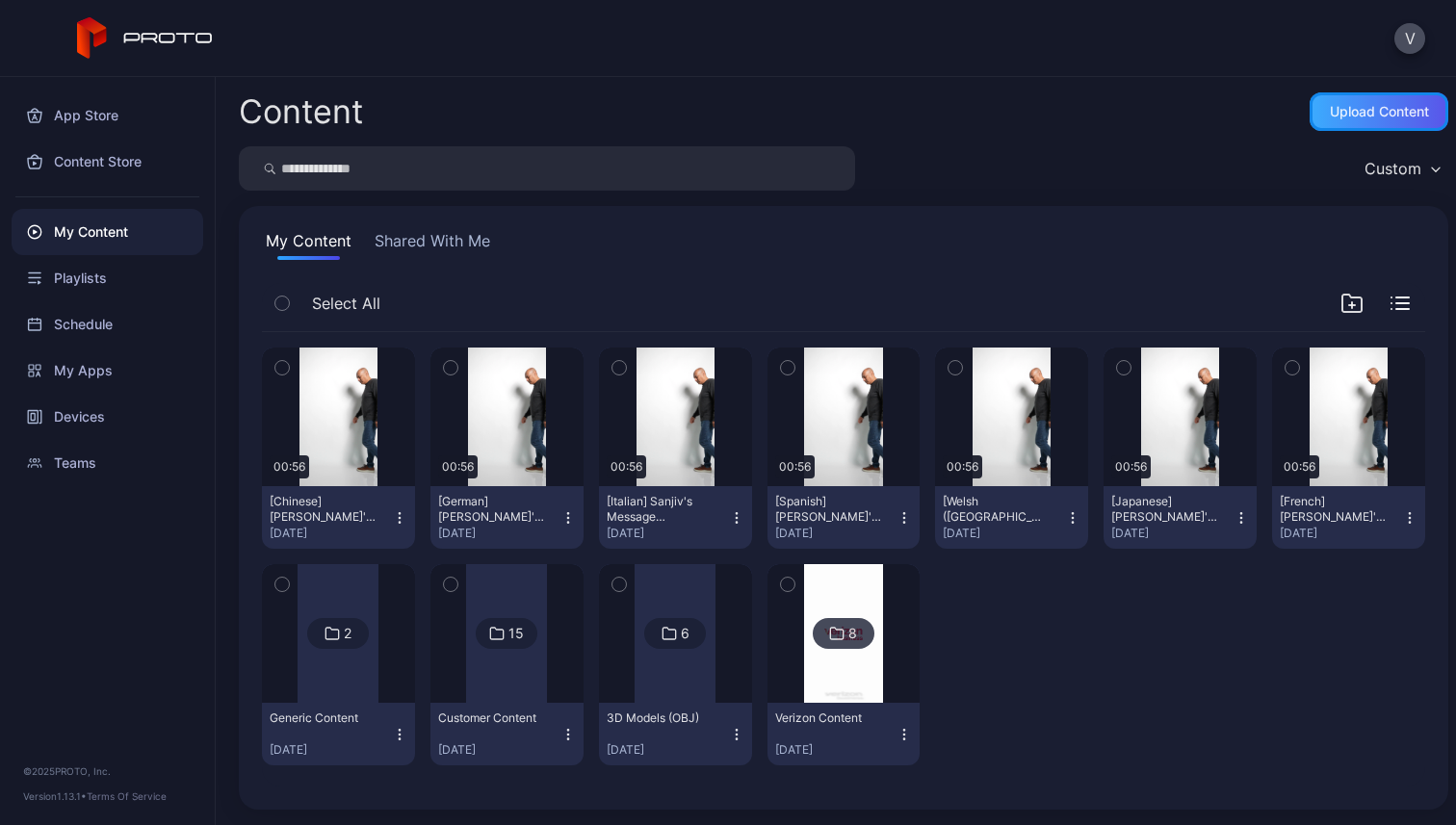
click at [1361, 106] on div "Upload Content" at bounding box center [1379, 112] width 99 height 16
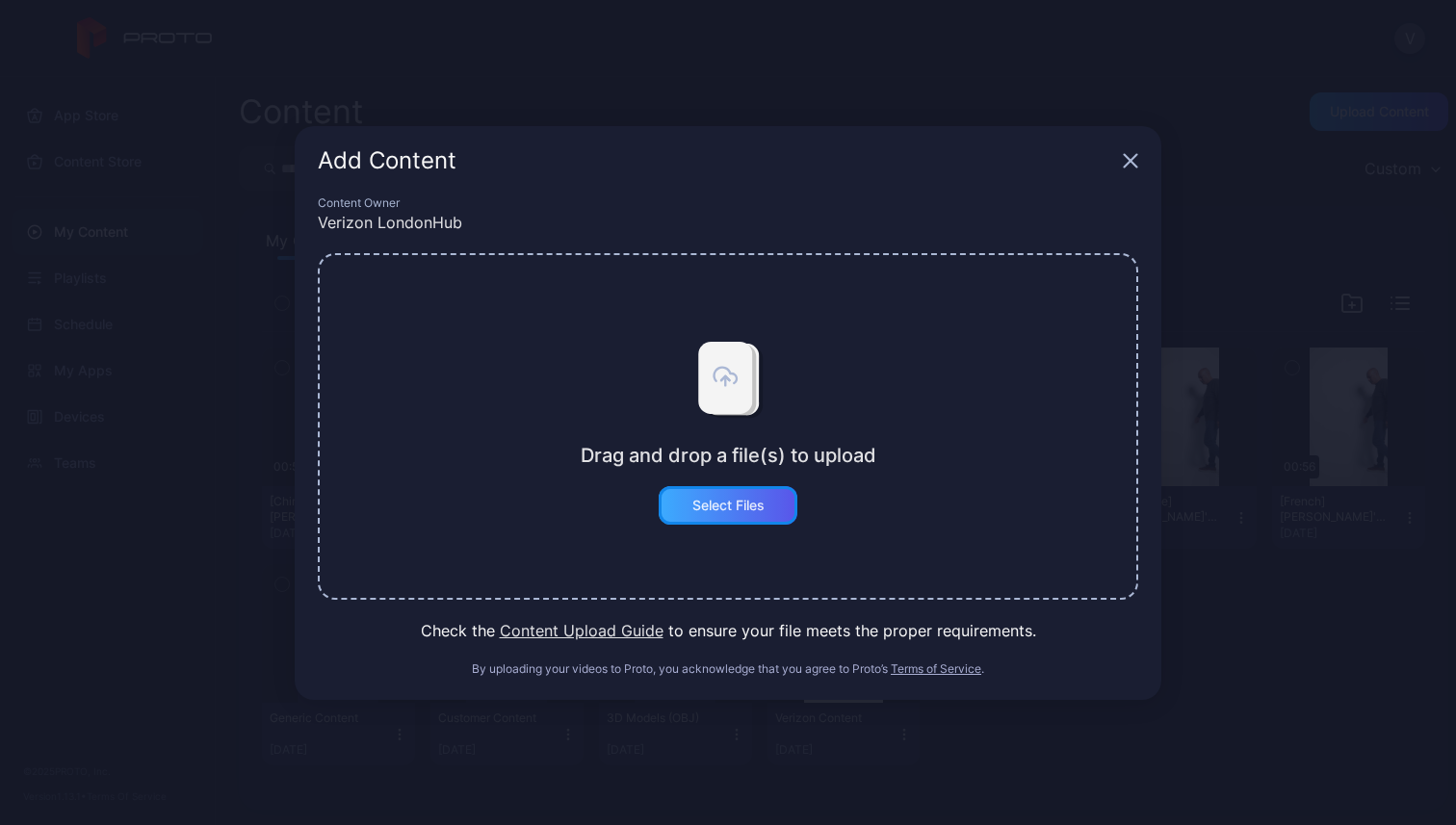
click at [707, 524] on div "Select Files" at bounding box center [728, 506] width 139 height 39
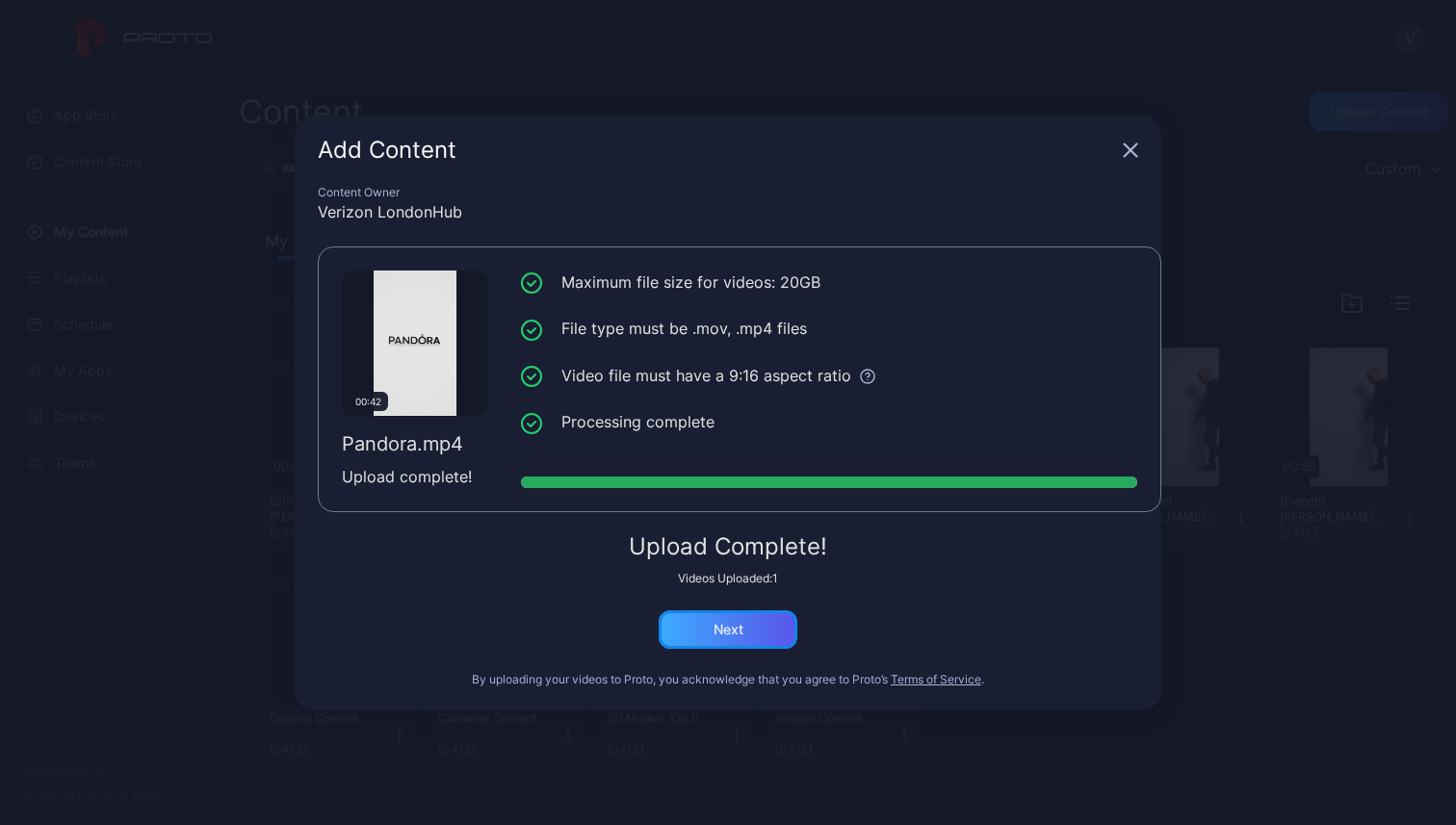
click at [744, 628] on div "Next" at bounding box center [728, 630] width 139 height 39
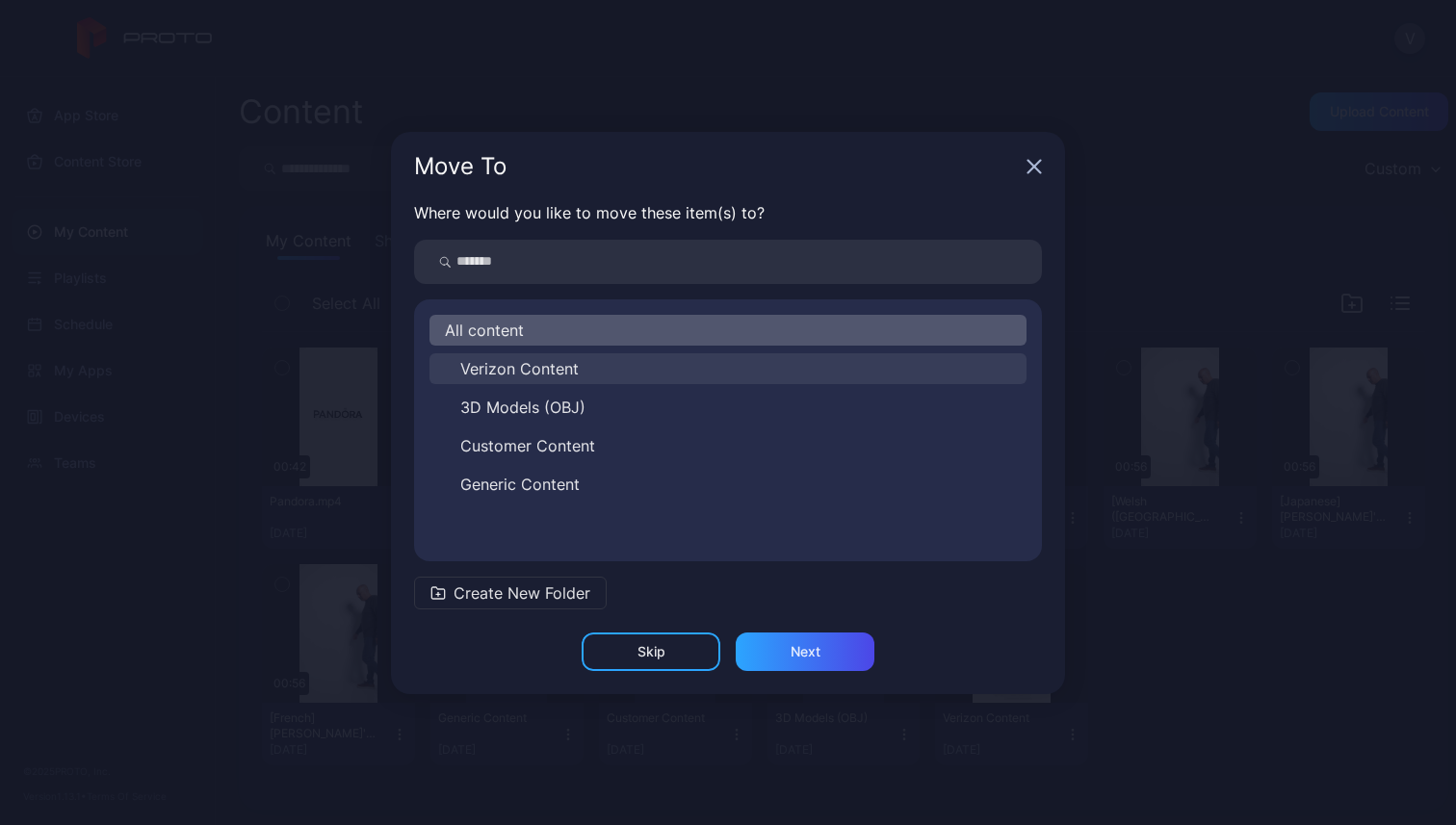
click at [589, 378] on button "Verizon Content" at bounding box center [728, 369] width 597 height 31
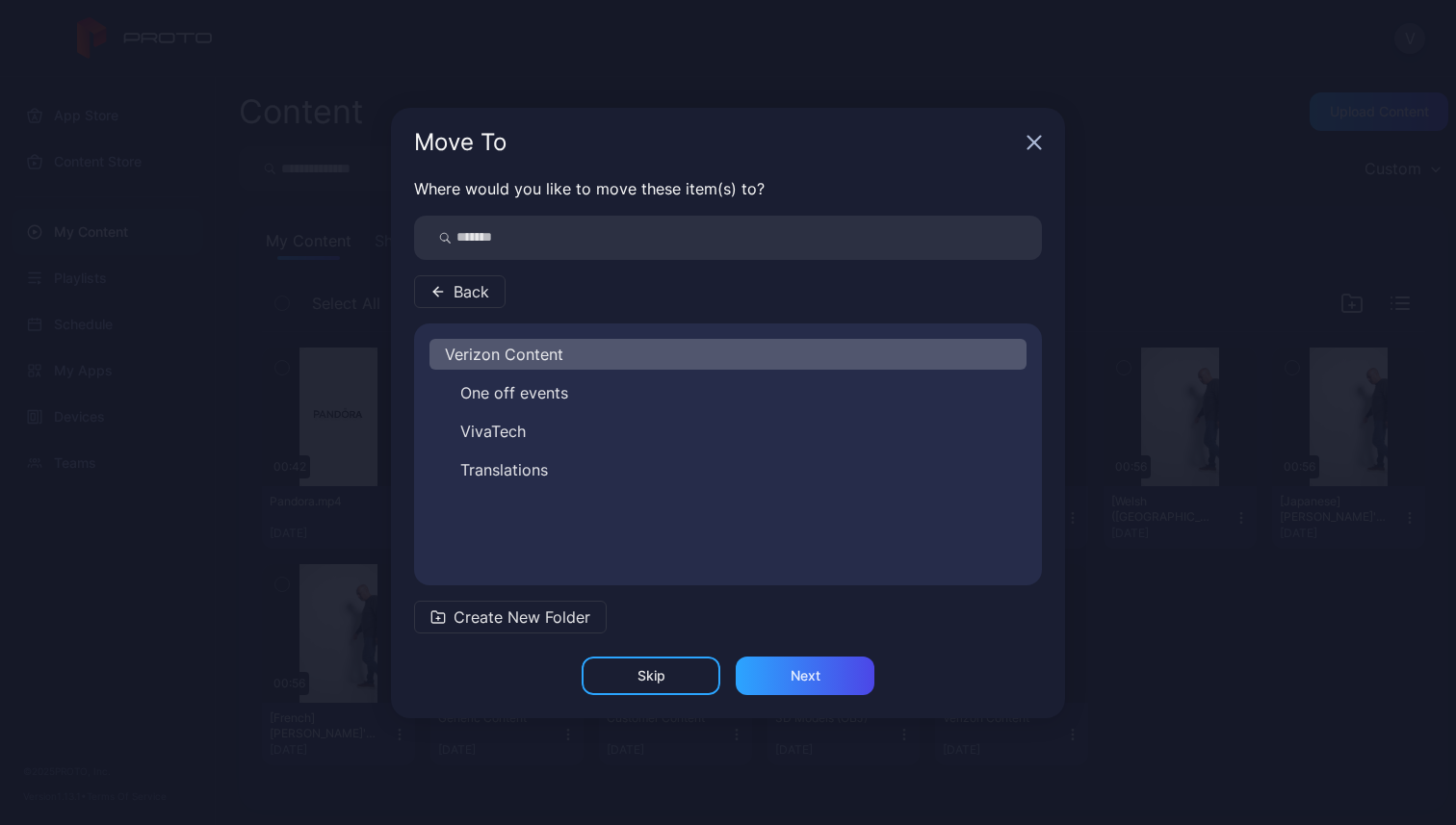
click at [464, 291] on span "Back" at bounding box center [471, 292] width 36 height 23
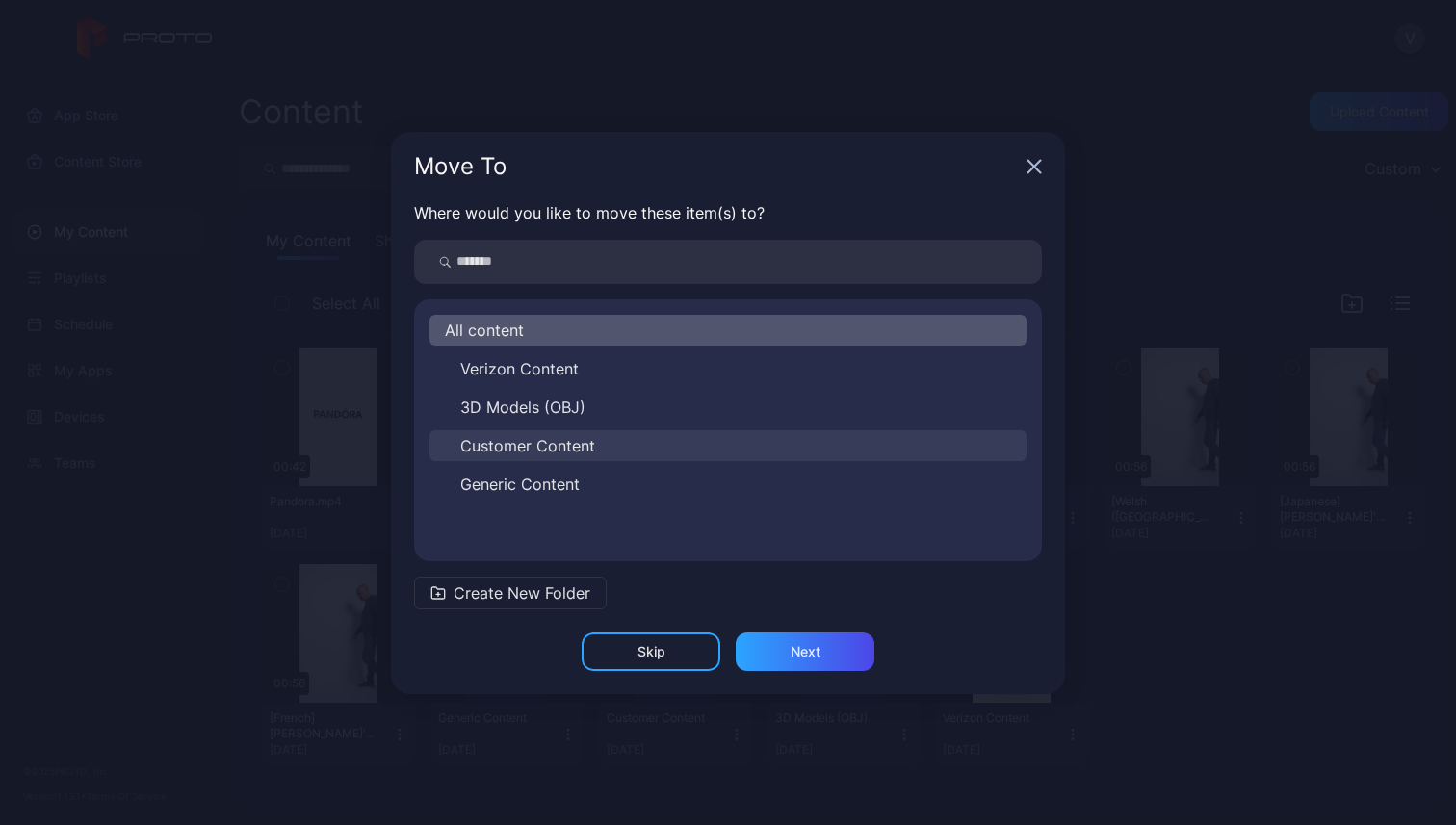
click at [541, 450] on span "Customer Content" at bounding box center [527, 446] width 135 height 23
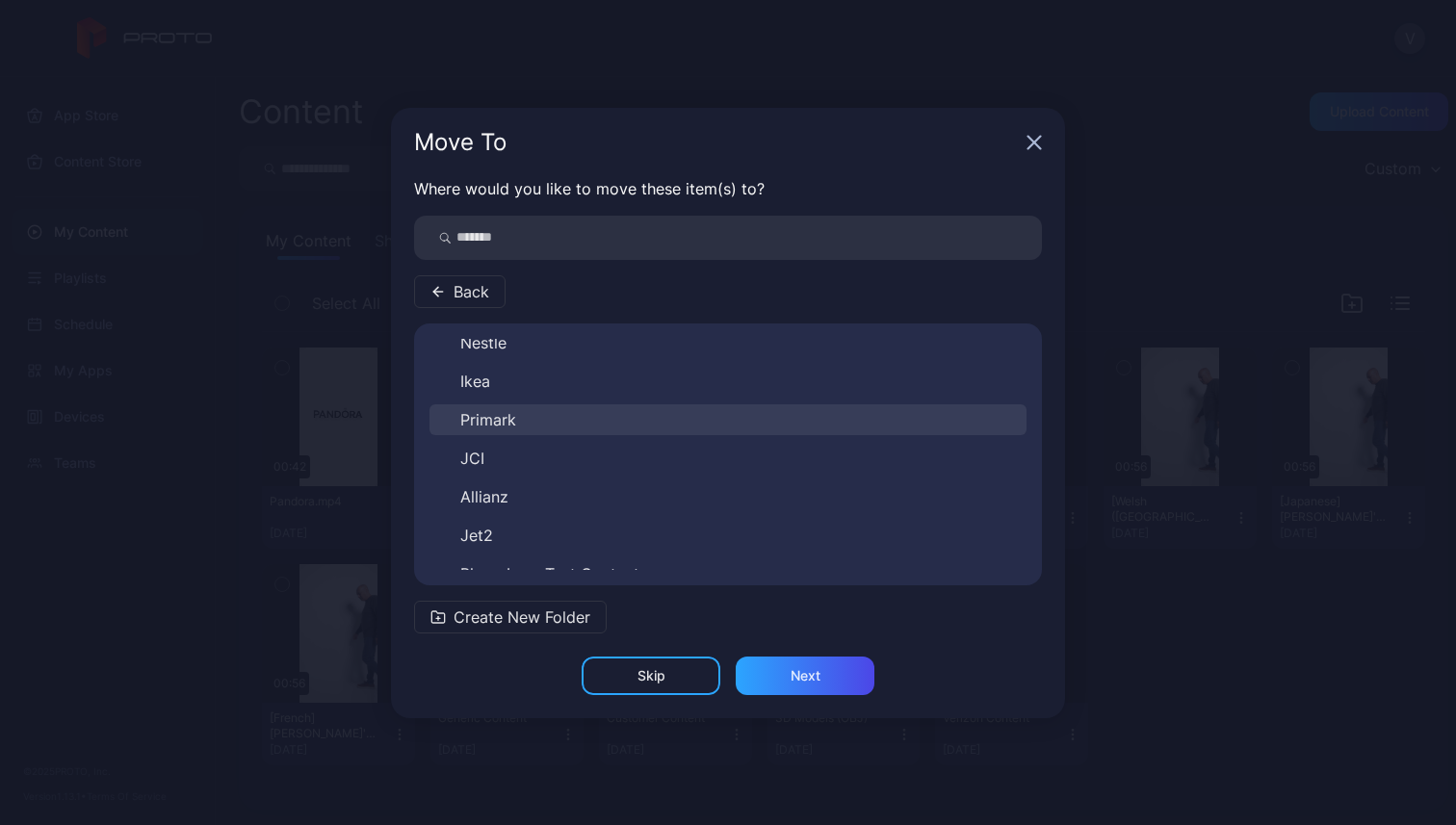
scroll to position [378, 0]
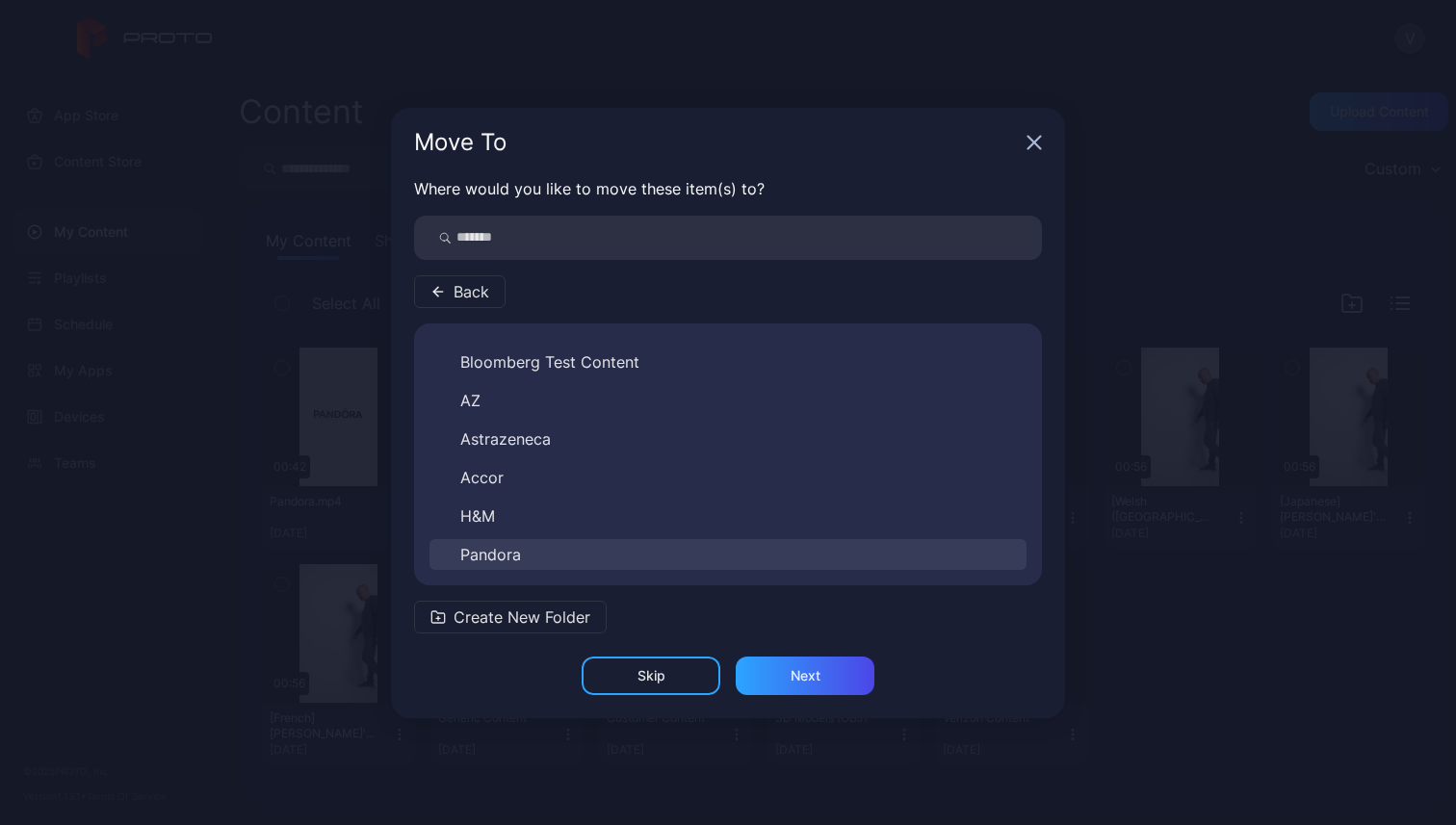
click at [468, 560] on span "Pandora" at bounding box center [491, 555] width 60 height 23
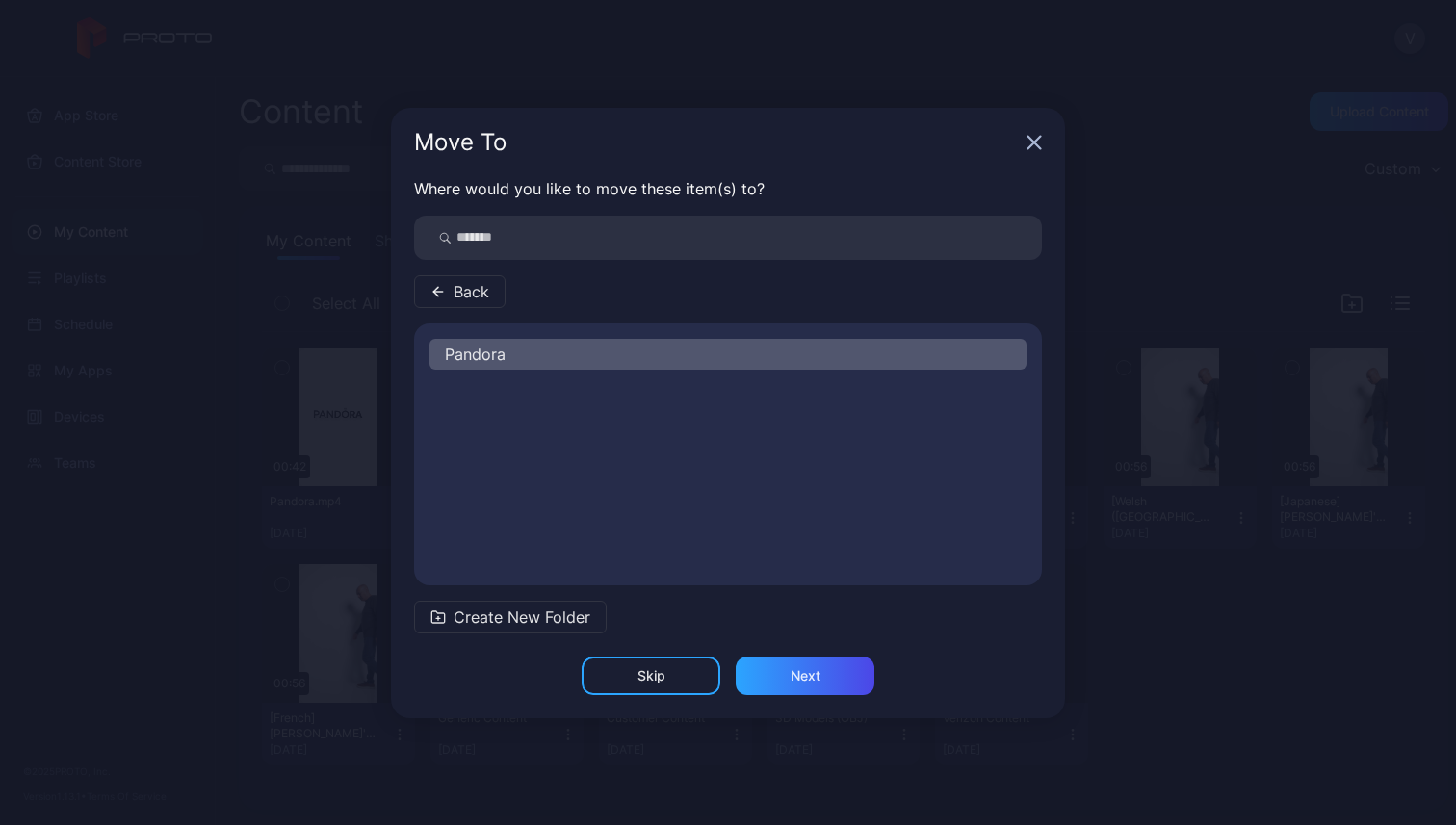
scroll to position [0, 0]
click at [794, 685] on div "Next" at bounding box center [804, 676] width 139 height 39
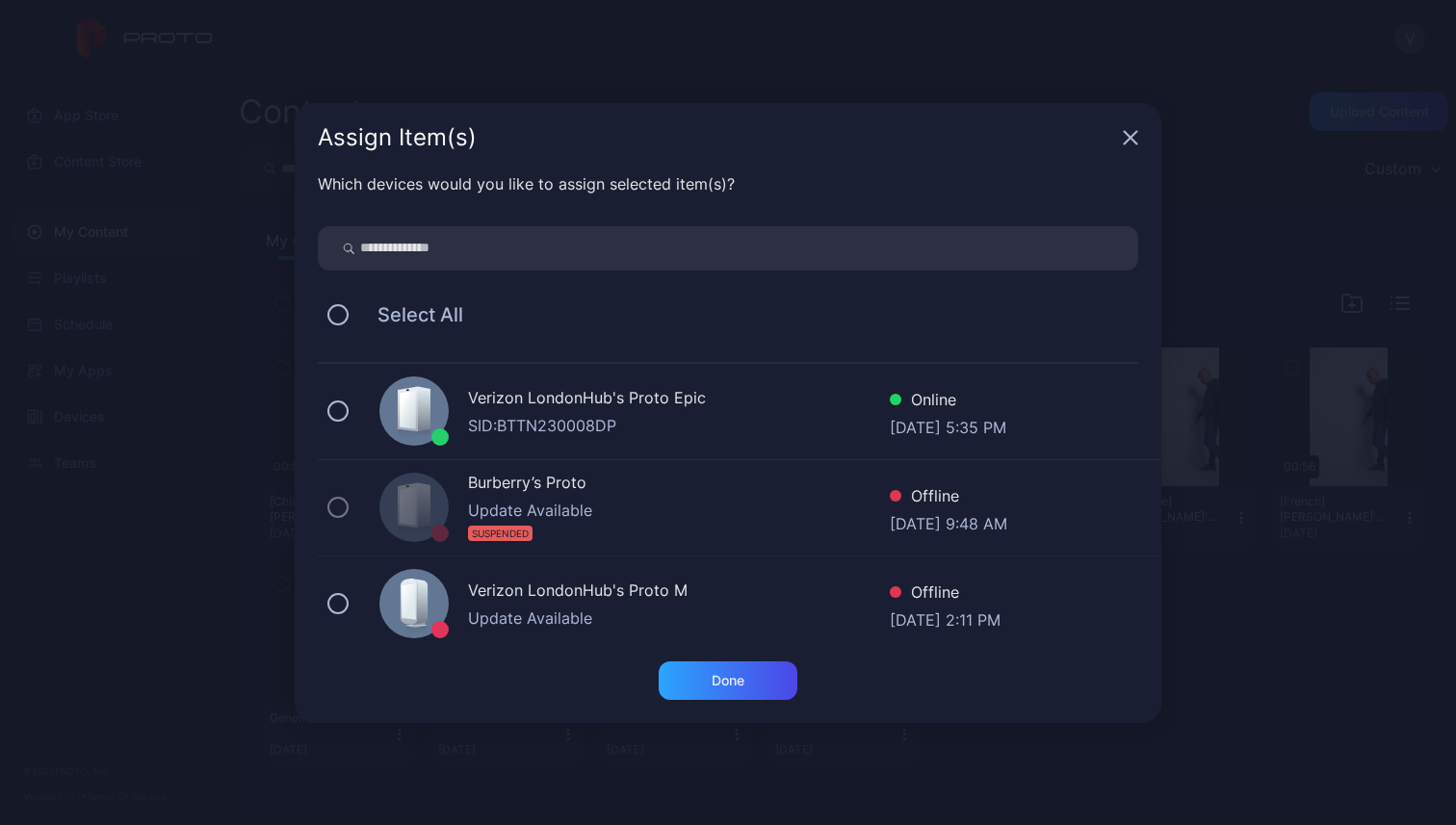
click at [509, 428] on div "SID: BTTN230008DP" at bounding box center [679, 426] width 422 height 23
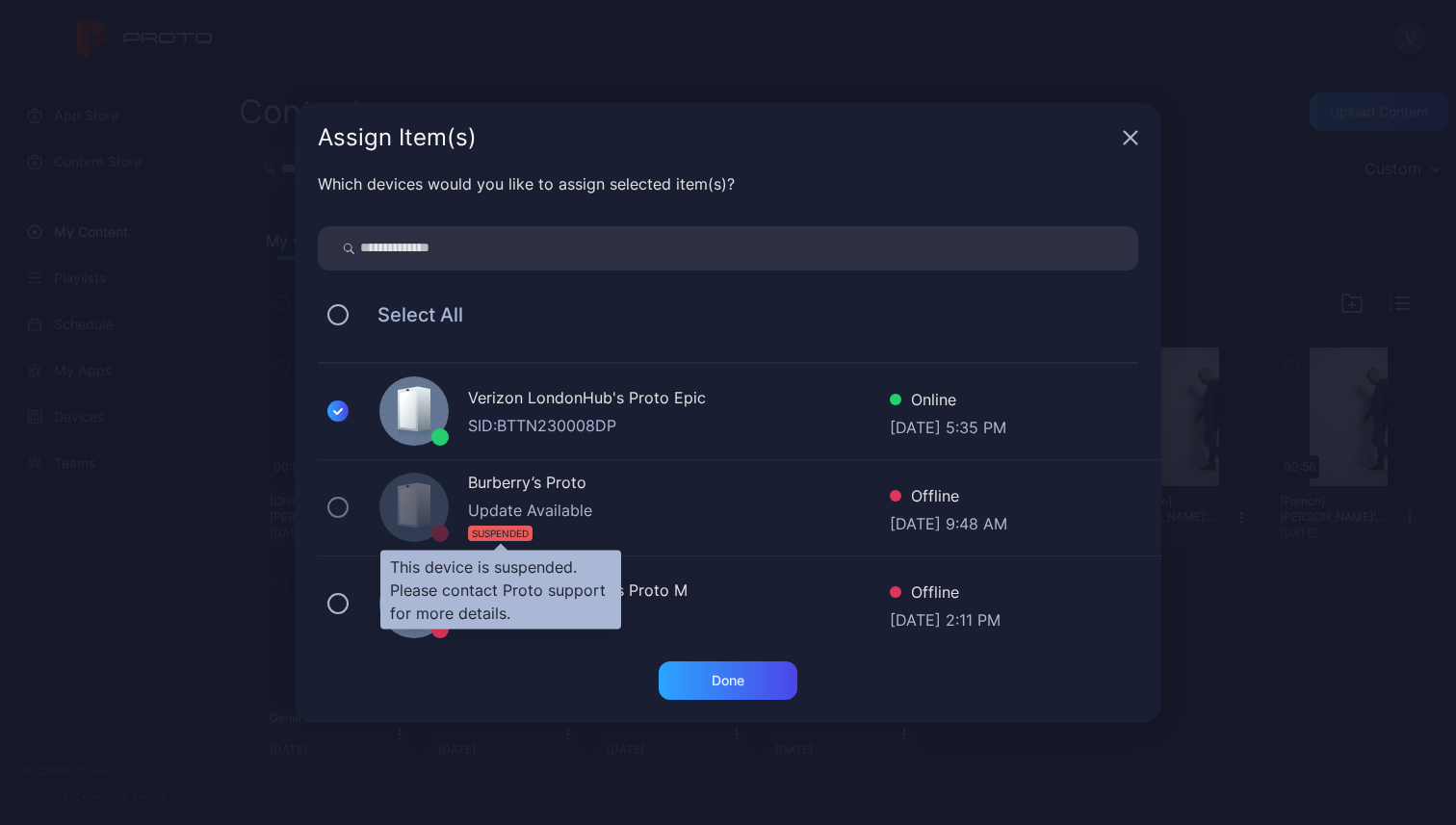
click at [483, 663] on div "Done" at bounding box center [728, 692] width 866 height 61
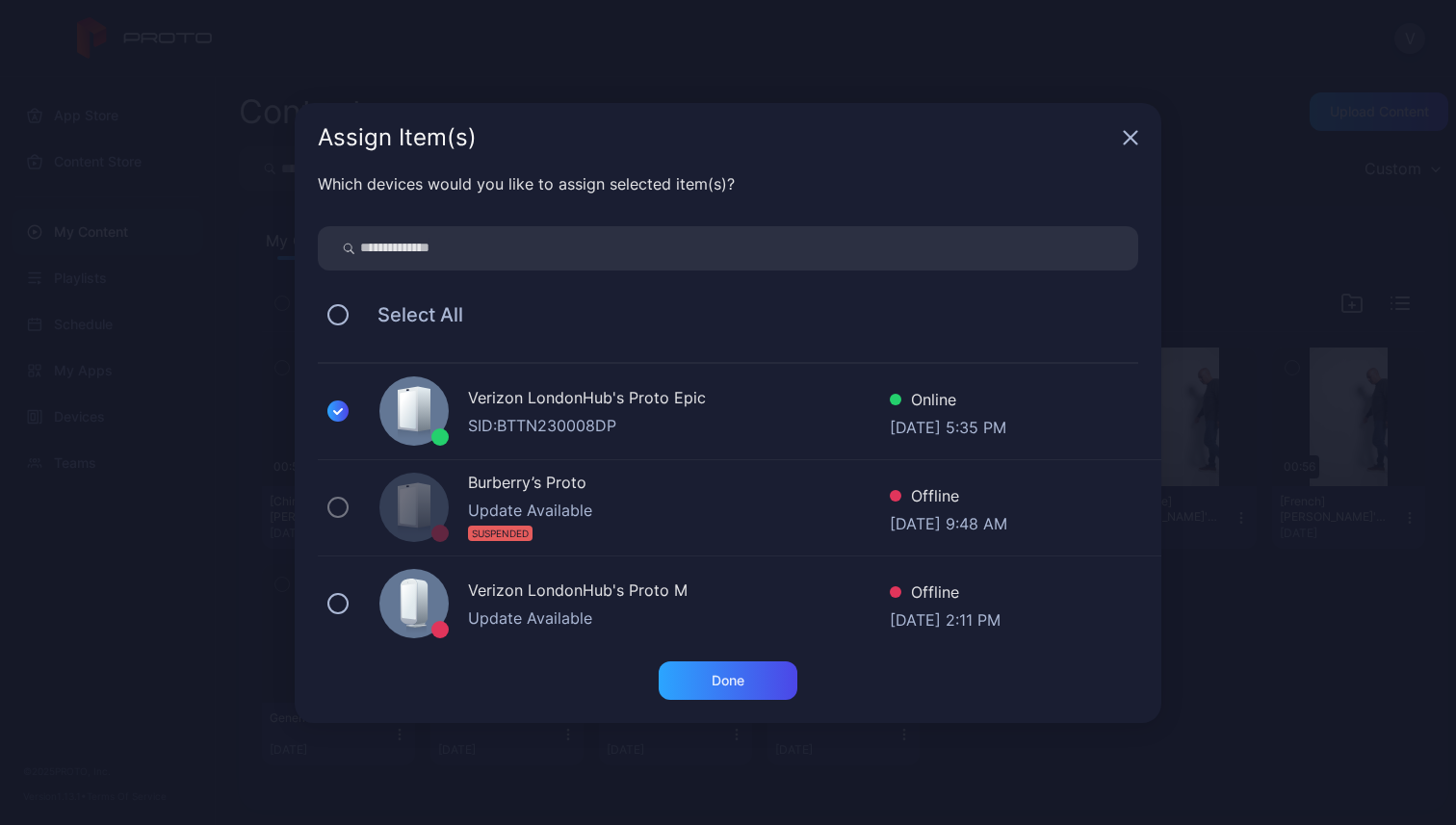
click at [491, 625] on div "Update Available" at bounding box center [679, 618] width 422 height 23
click at [744, 686] on div "Done" at bounding box center [728, 681] width 33 height 16
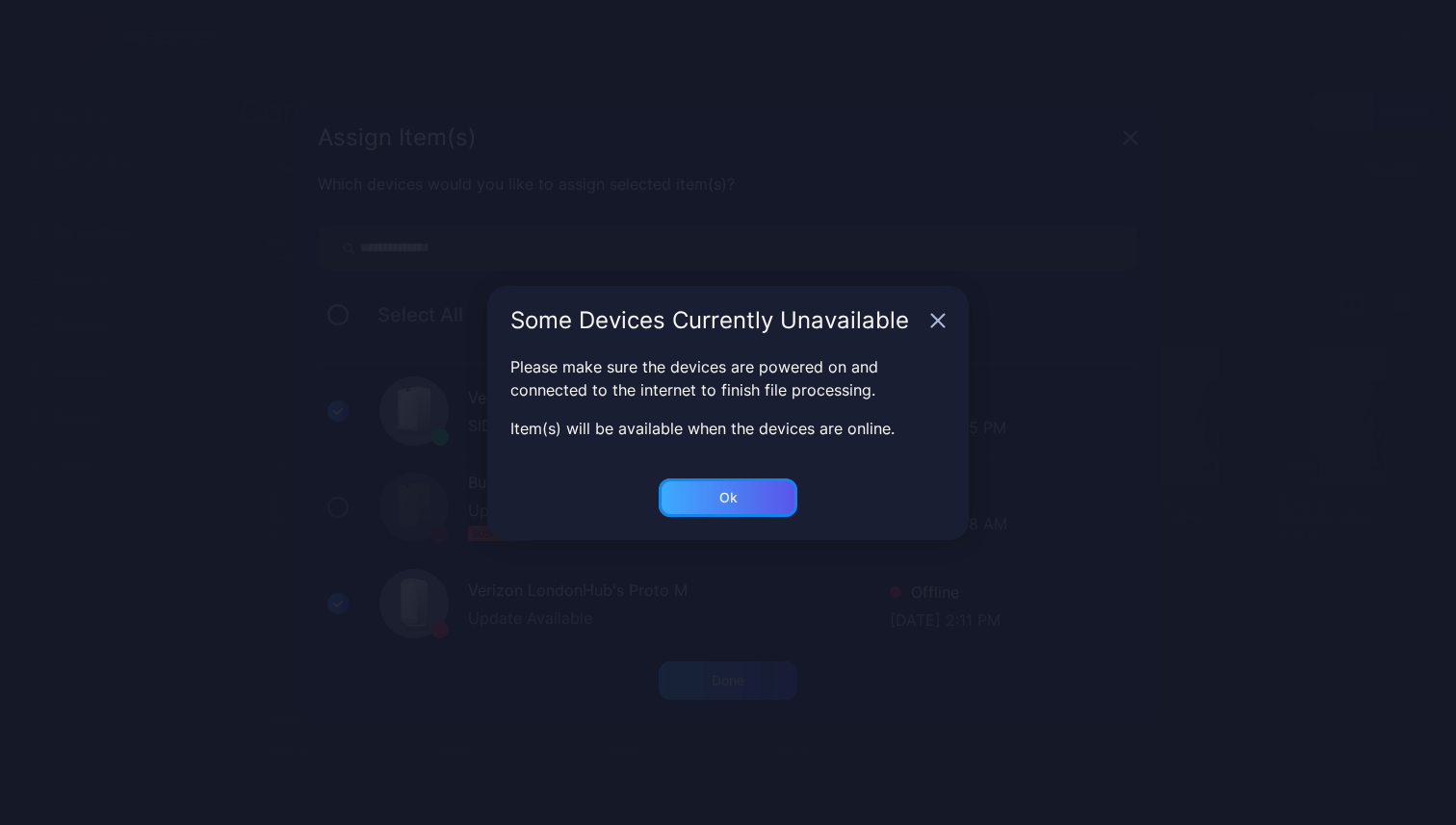
click at [766, 492] on div "Ok" at bounding box center [728, 498] width 139 height 39
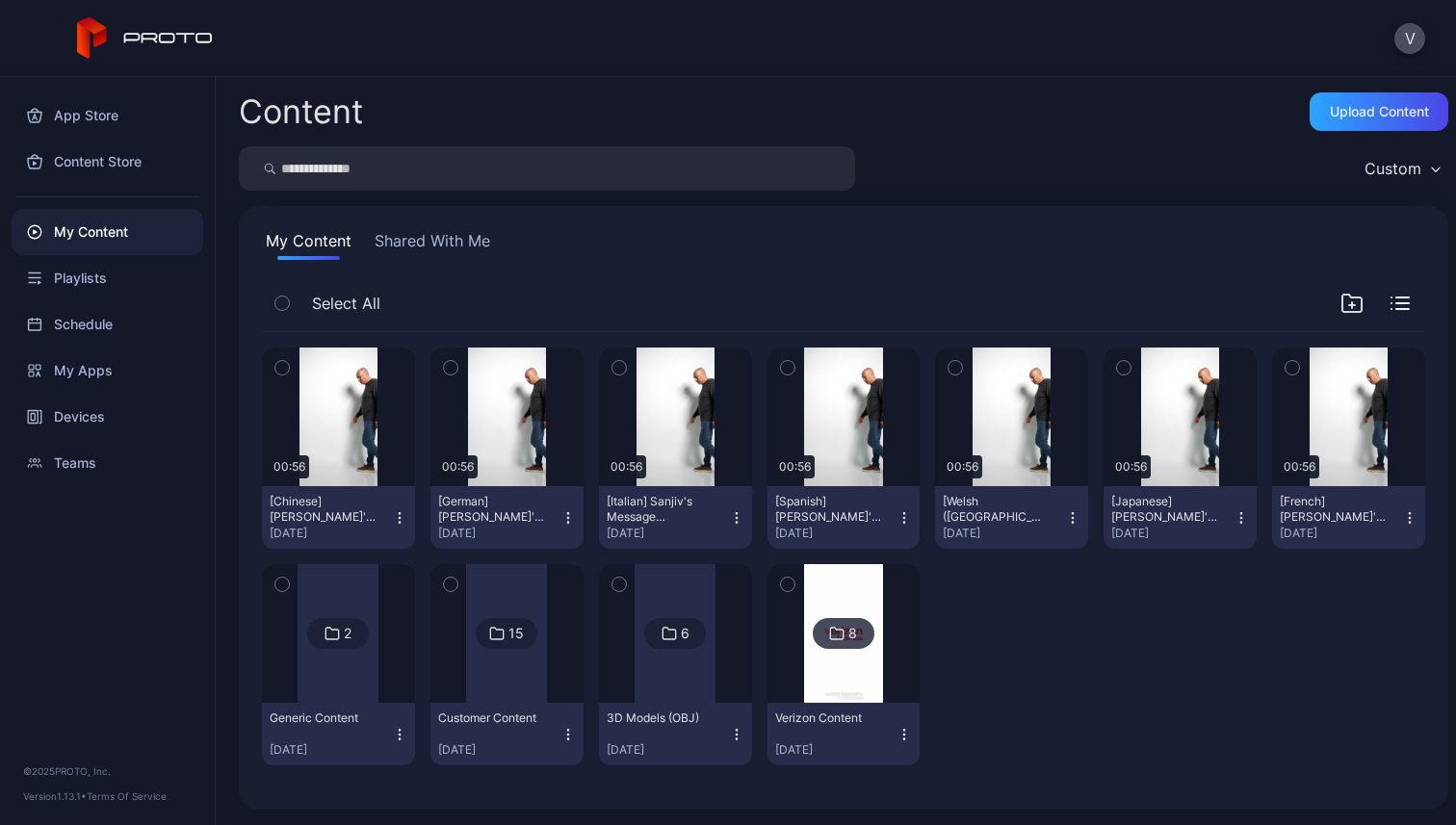
click at [73, 243] on div "My Content" at bounding box center [107, 232] width 191 height 47
click at [105, 284] on div "Playlists" at bounding box center [107, 279] width 191 height 47
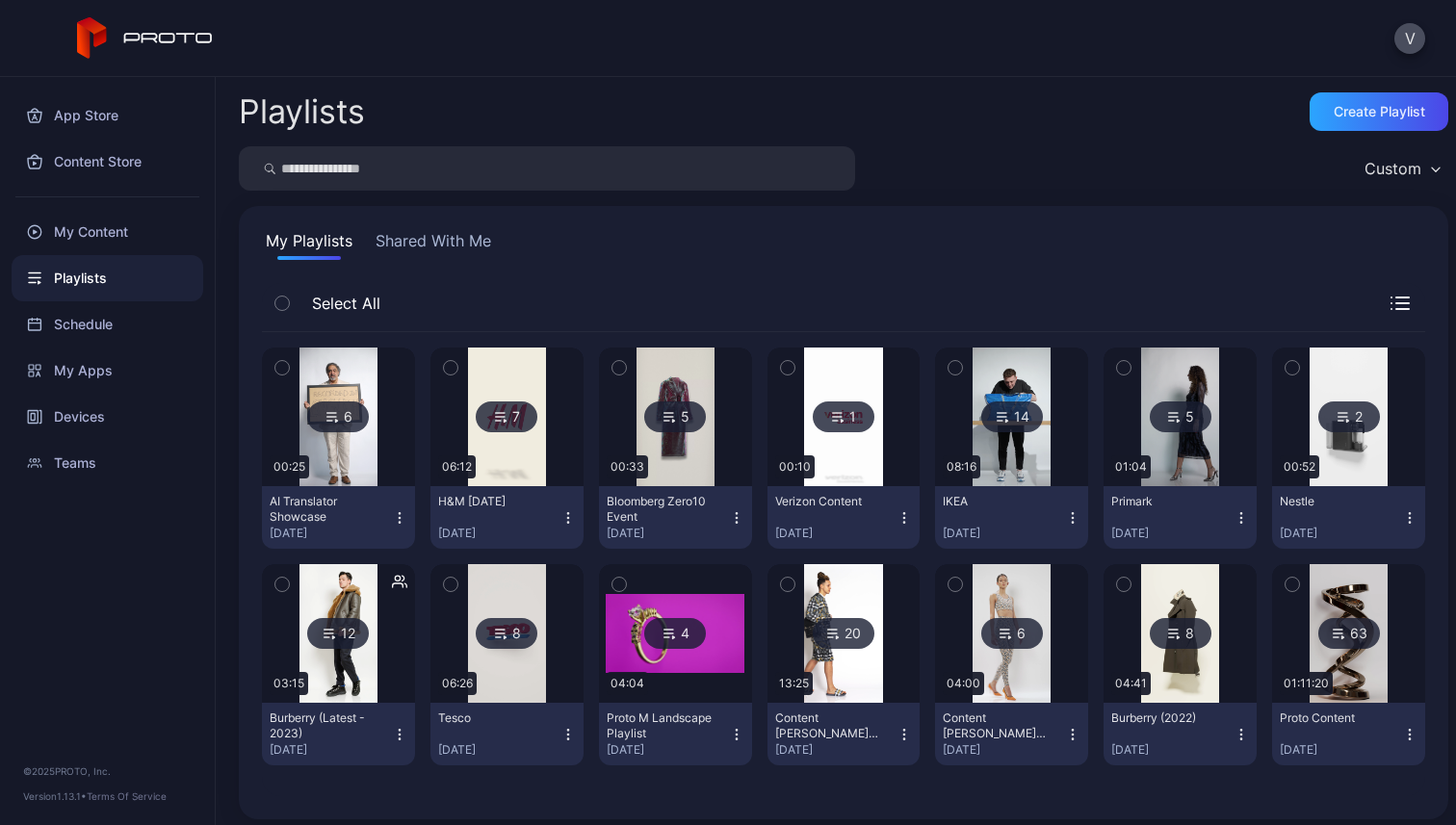
click at [954, 257] on div "My Playlists Shared With Me" at bounding box center [843, 245] width 1163 height 31
click at [719, 265] on div "My Playlists Shared With Me Select All 6 00:25 AI Translator Showcase [DATE] 7 …" at bounding box center [843, 512] width 1209 height 613
click at [1116, 176] on div "Custom" at bounding box center [843, 169] width 1209 height 45
click at [1088, 239] on div "My Playlists Shared With Me" at bounding box center [843, 245] width 1163 height 31
click at [1082, 272] on div "My Playlists Shared With Me Select All 6 00:25 AI Translator Showcase [DATE] 7 …" at bounding box center [843, 512] width 1209 height 613
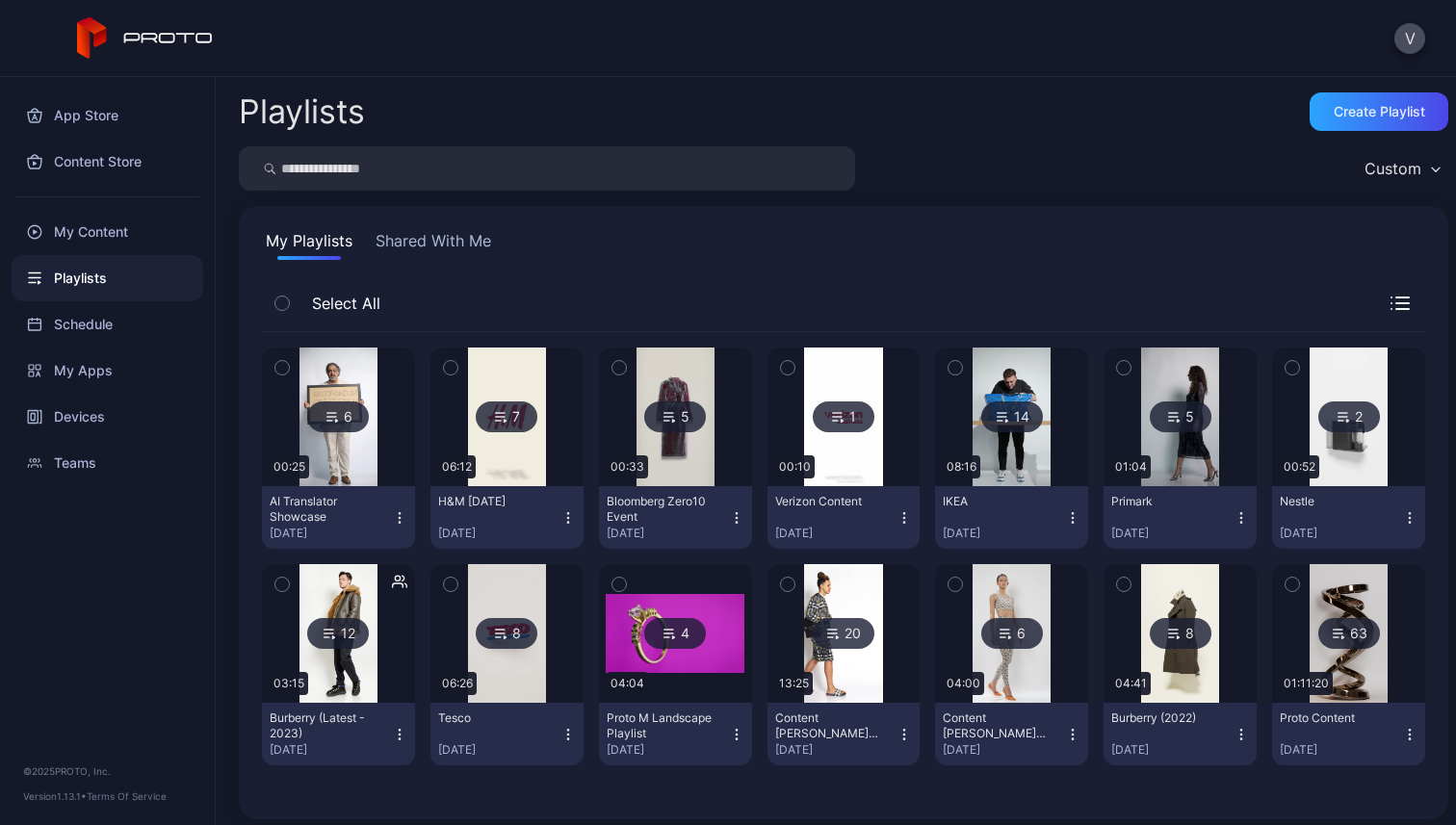
click at [1014, 272] on div "My Playlists Shared With Me Select All 6 00:25 AI Translator Showcase [DATE] 7 …" at bounding box center [843, 512] width 1209 height 613
click at [955, 272] on div "My Playlists Shared With Me Select All 6 00:25 AI Translator Showcase [DATE] 7 …" at bounding box center [843, 512] width 1209 height 613
click at [916, 272] on div "My Playlists Shared With Me Select All 6 00:25 AI Translator Showcase [DATE] 7 …" at bounding box center [843, 512] width 1209 height 613
click at [1058, 268] on div "My Playlists Shared With Me Select All 6 00:25 AI Translator Showcase [DATE] 7 …" at bounding box center [843, 512] width 1209 height 613
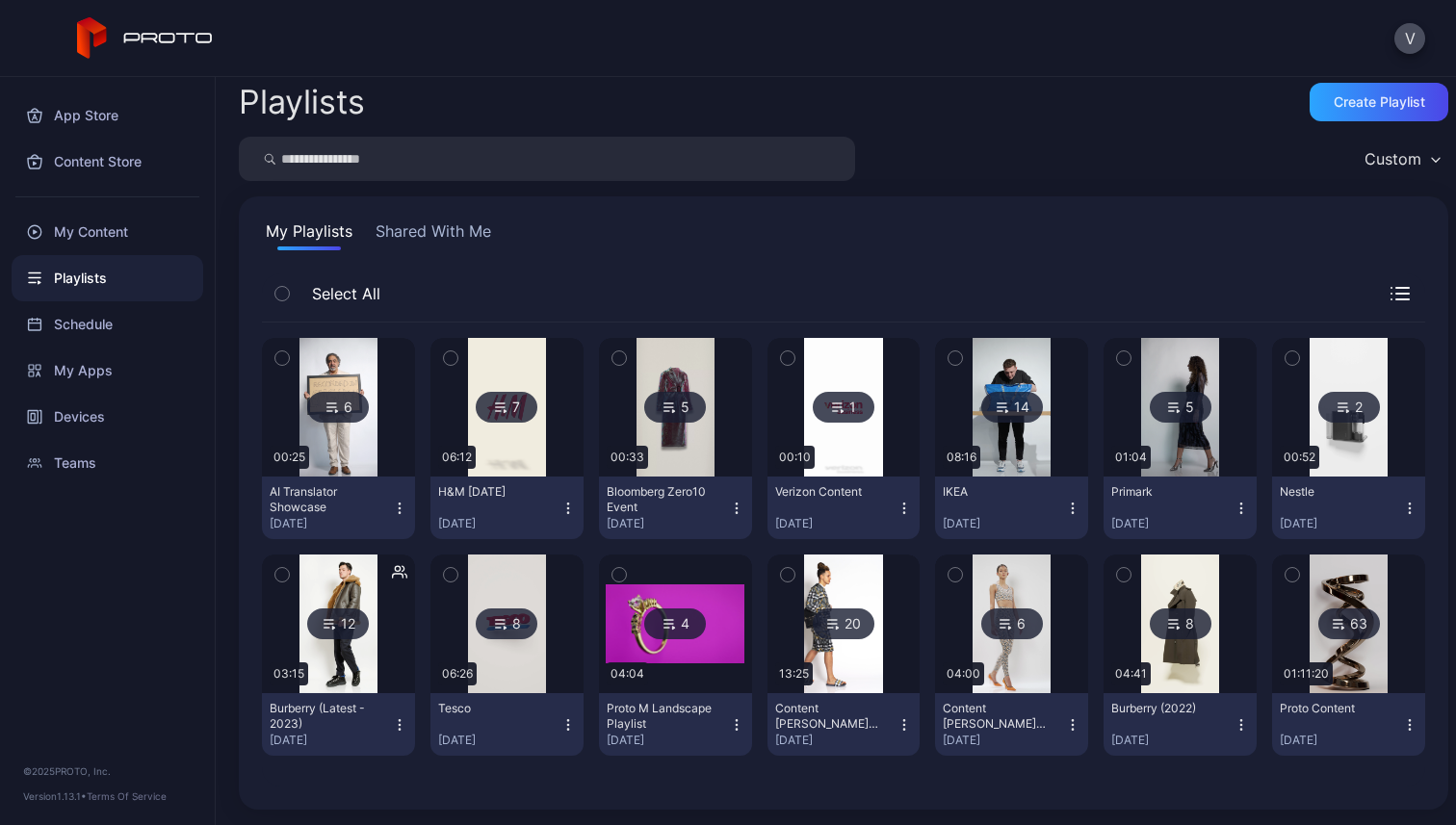
scroll to position [6, 0]
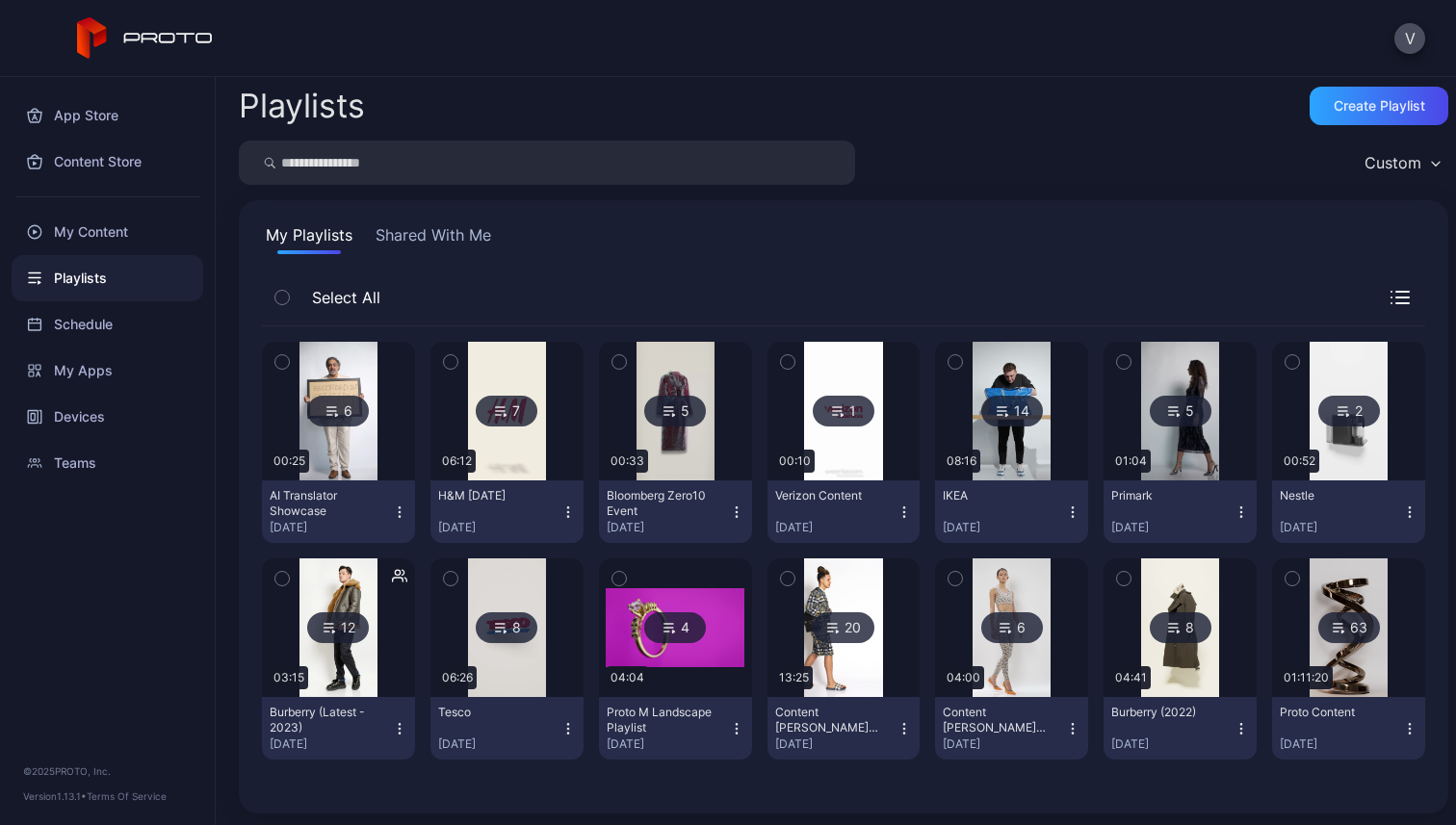
click at [1067, 100] on div "Playlists Create Playlist" at bounding box center [843, 106] width 1209 height 39
click at [1241, 30] on div "V" at bounding box center [728, 38] width 1456 height 77
click at [923, 271] on div "My Playlists Shared With Me Select All 6 00:25 AI Translator Showcase [DATE] 7 …" at bounding box center [843, 506] width 1209 height 613
